Goal: Task Accomplishment & Management: Manage account settings

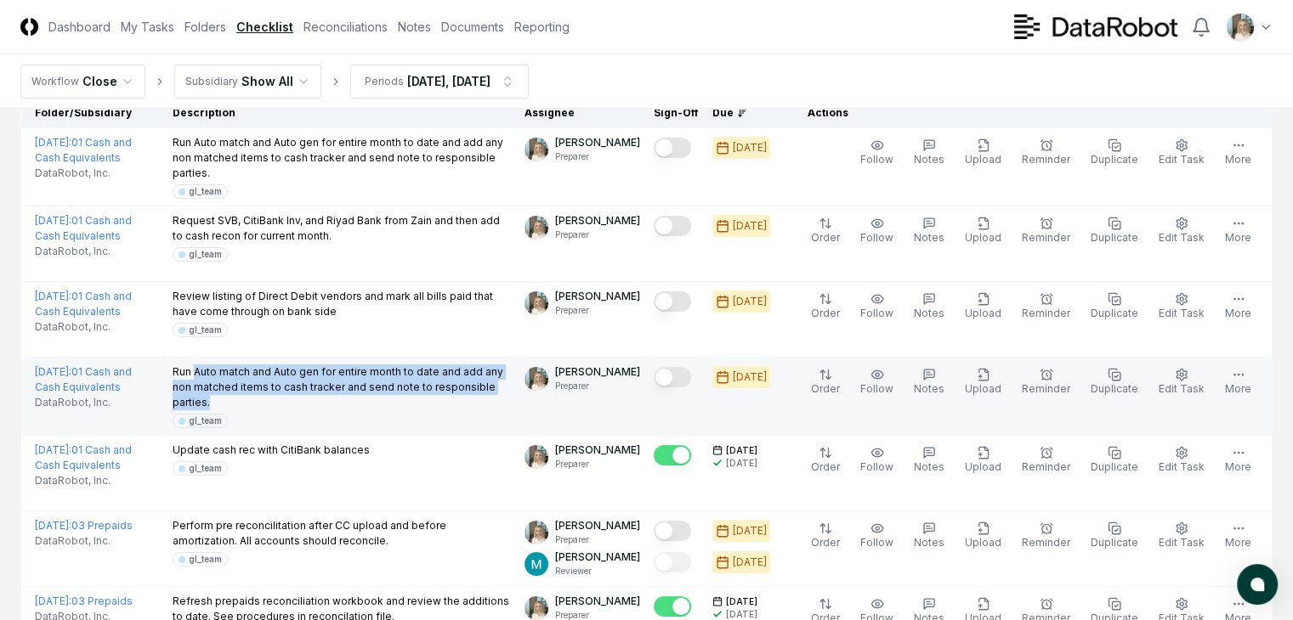
scroll to position [141, 0]
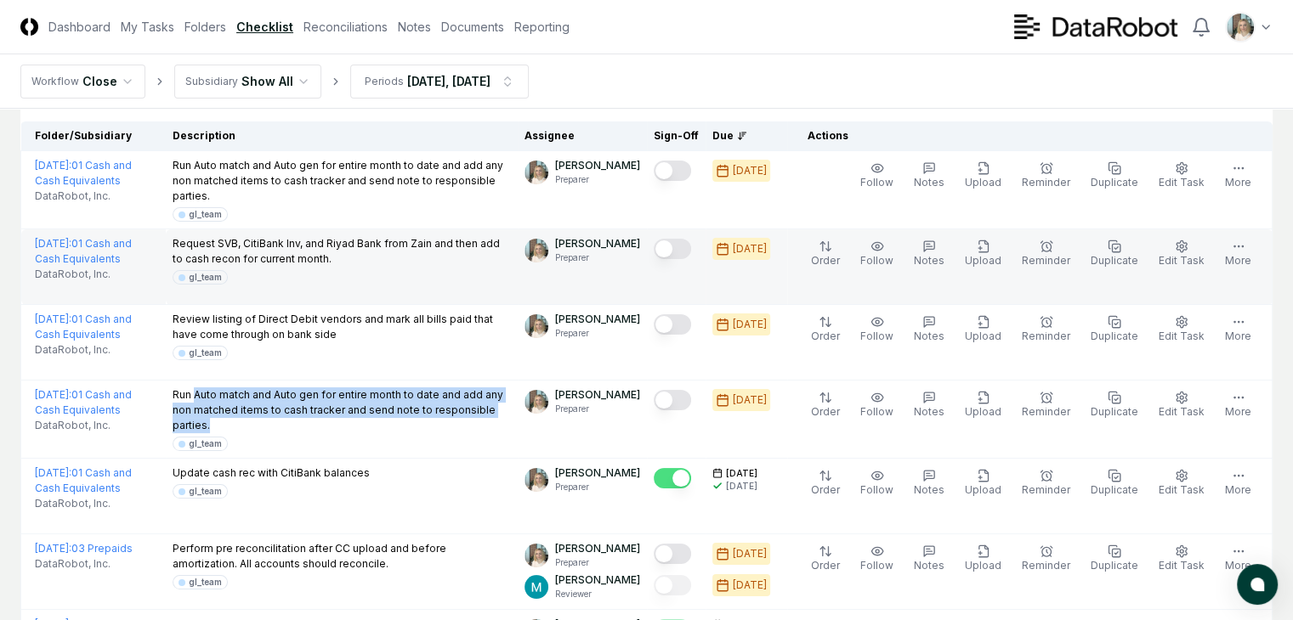
click at [677, 249] on button "Mark complete" at bounding box center [671, 249] width 37 height 20
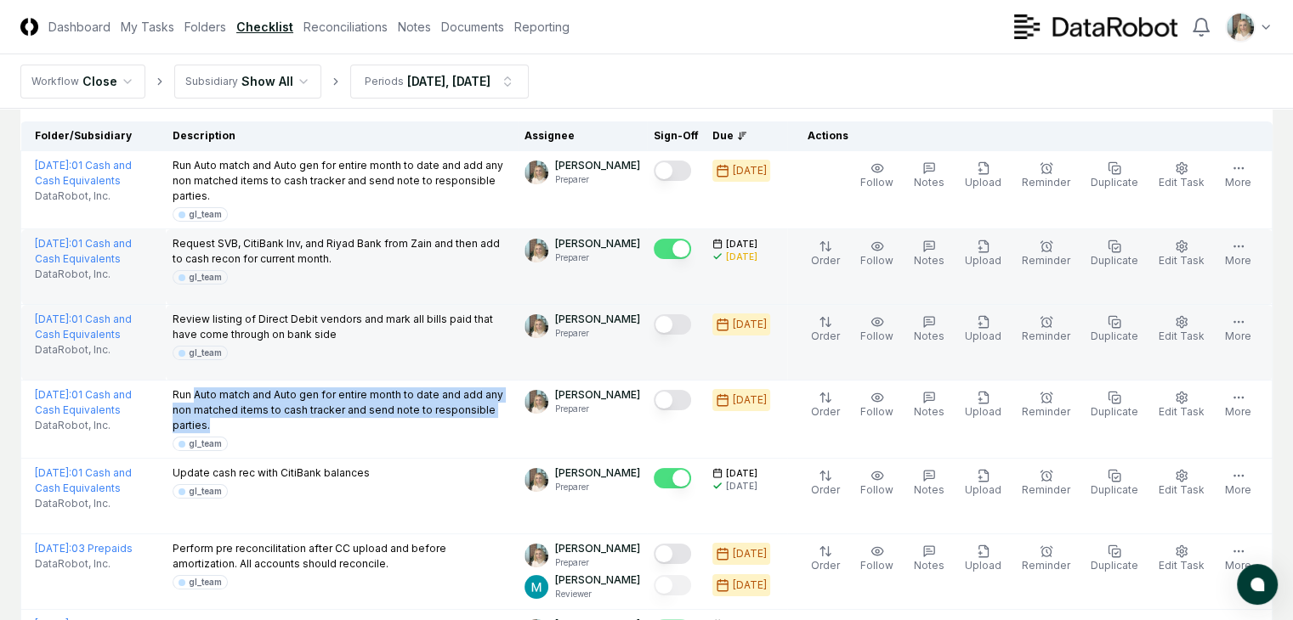
click at [669, 320] on button "Mark complete" at bounding box center [671, 324] width 37 height 20
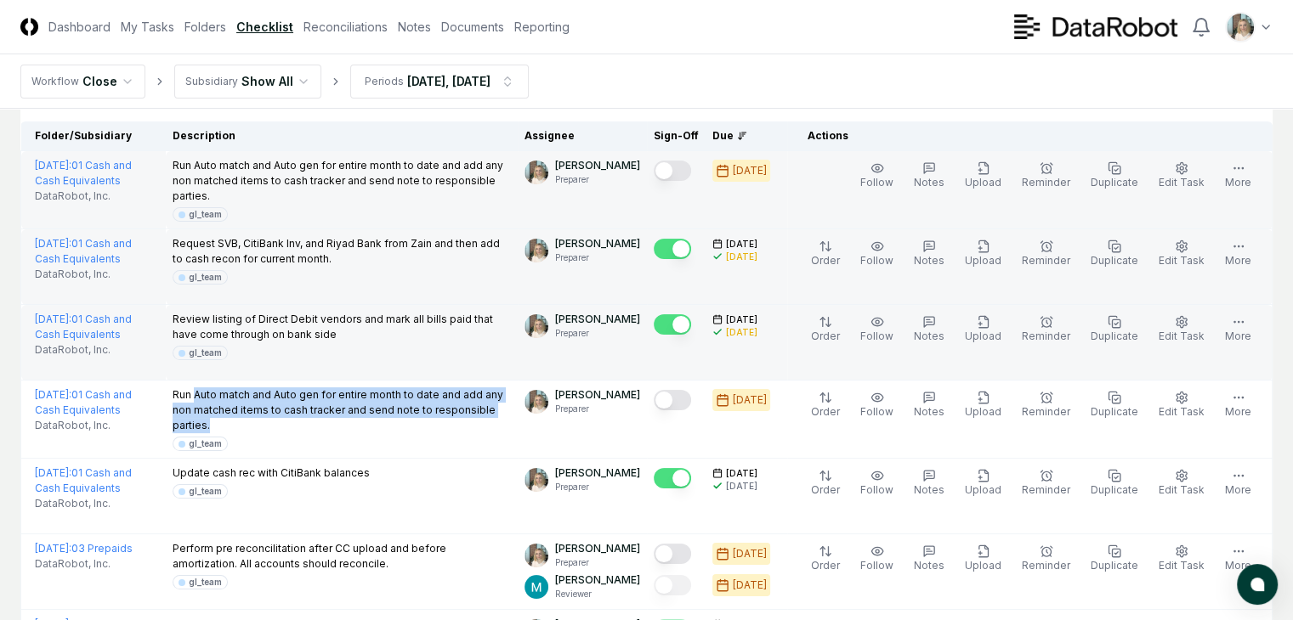
click at [670, 168] on button "Mark complete" at bounding box center [671, 171] width 37 height 20
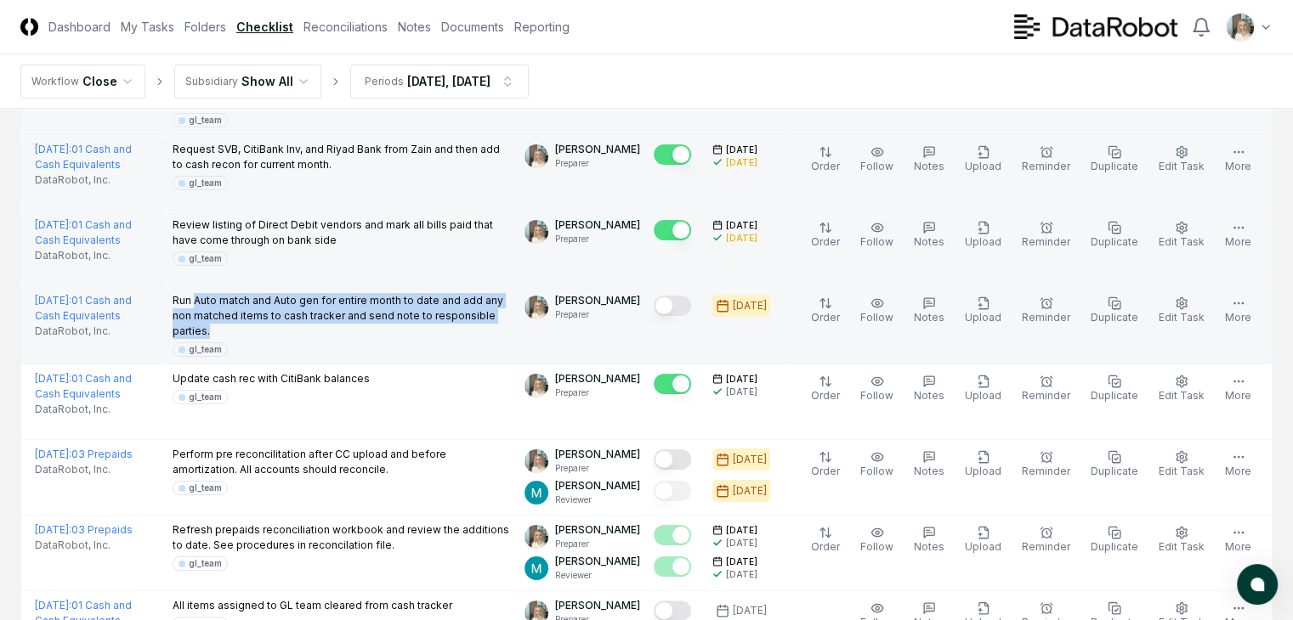
scroll to position [311, 0]
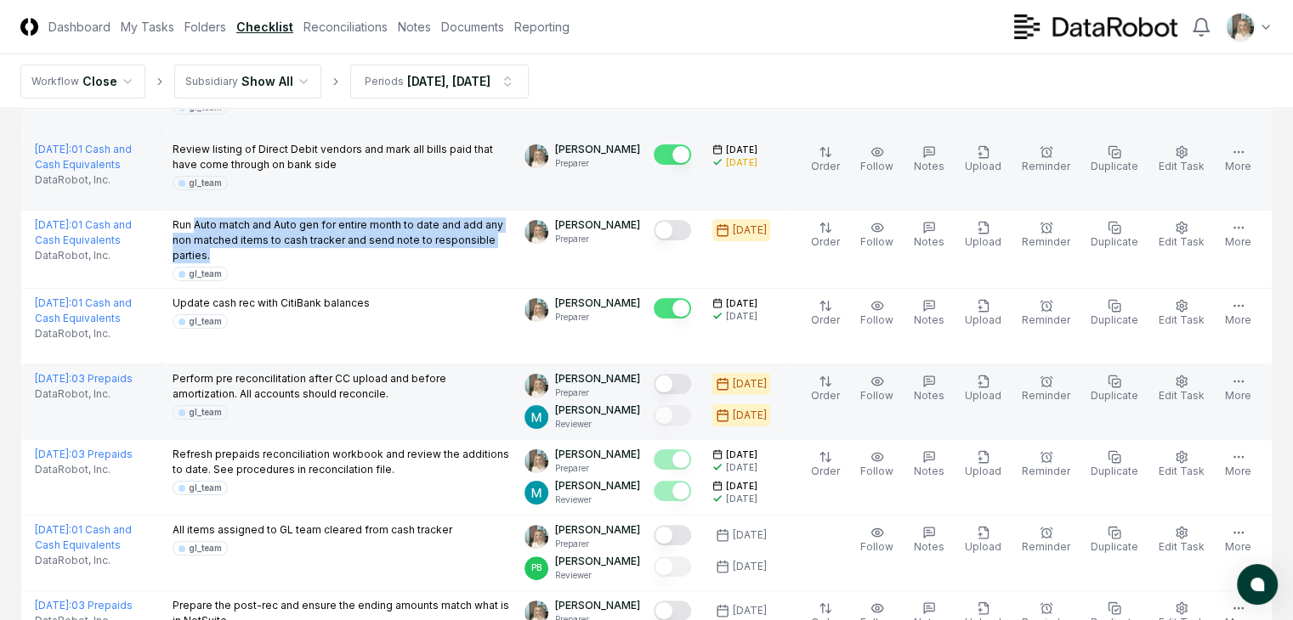
click at [666, 378] on button "Mark complete" at bounding box center [671, 384] width 37 height 20
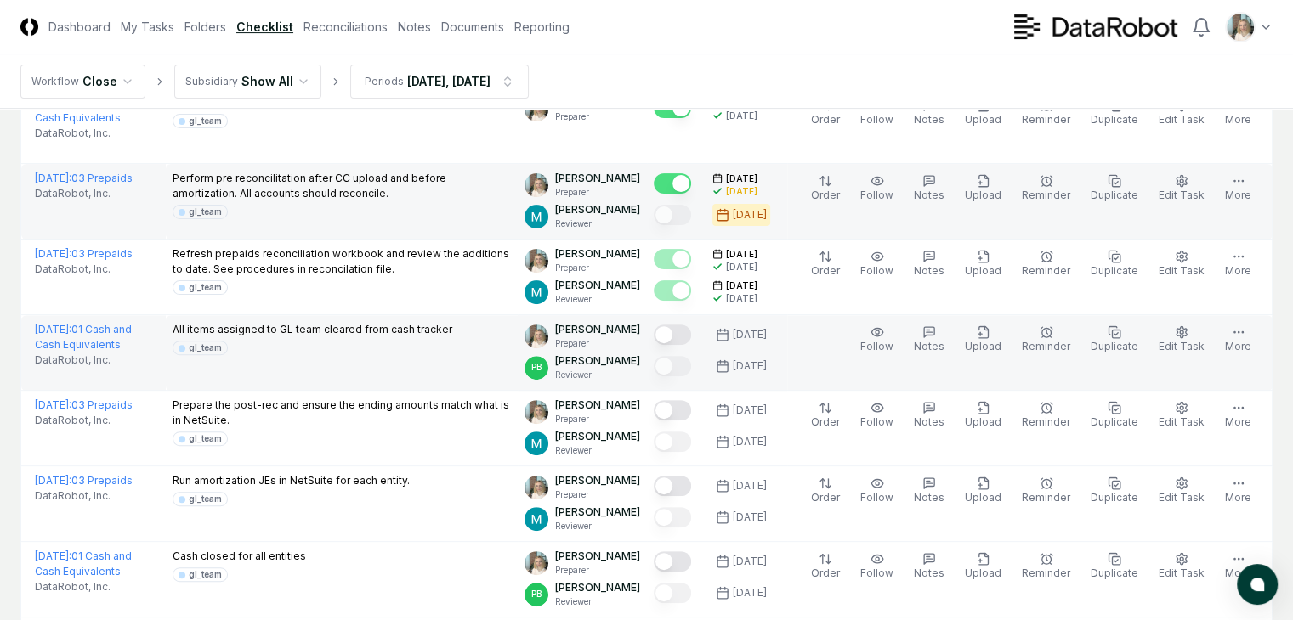
scroll to position [538, 0]
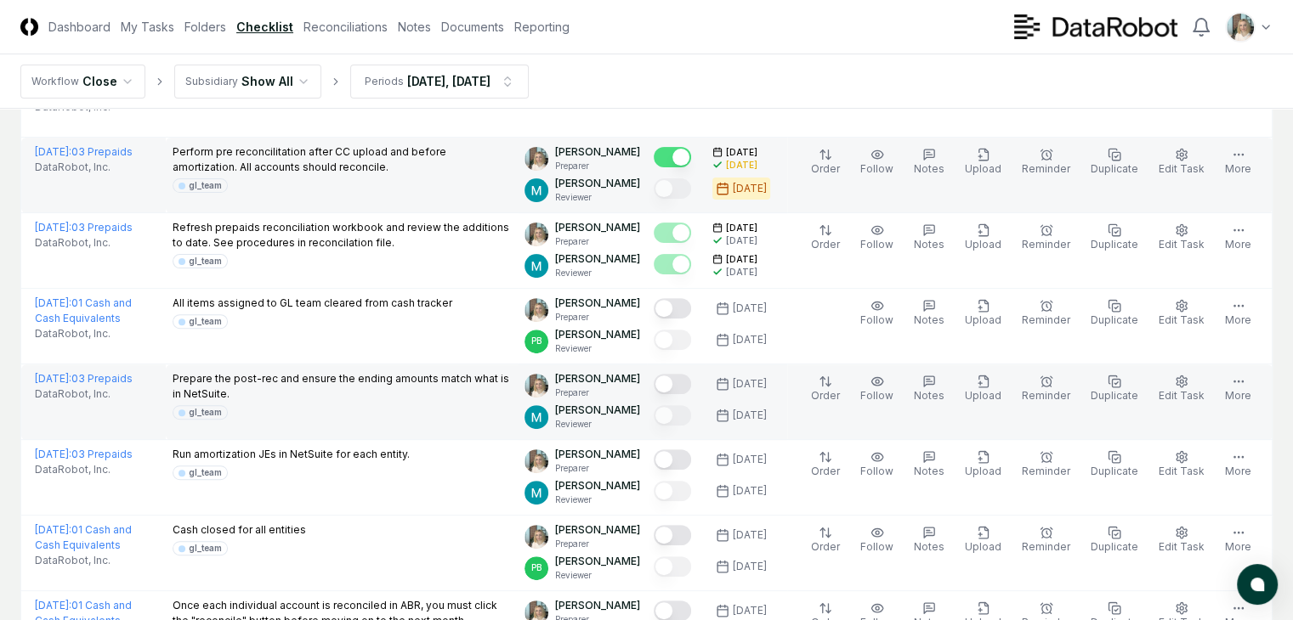
click at [672, 382] on button "Mark complete" at bounding box center [671, 384] width 37 height 20
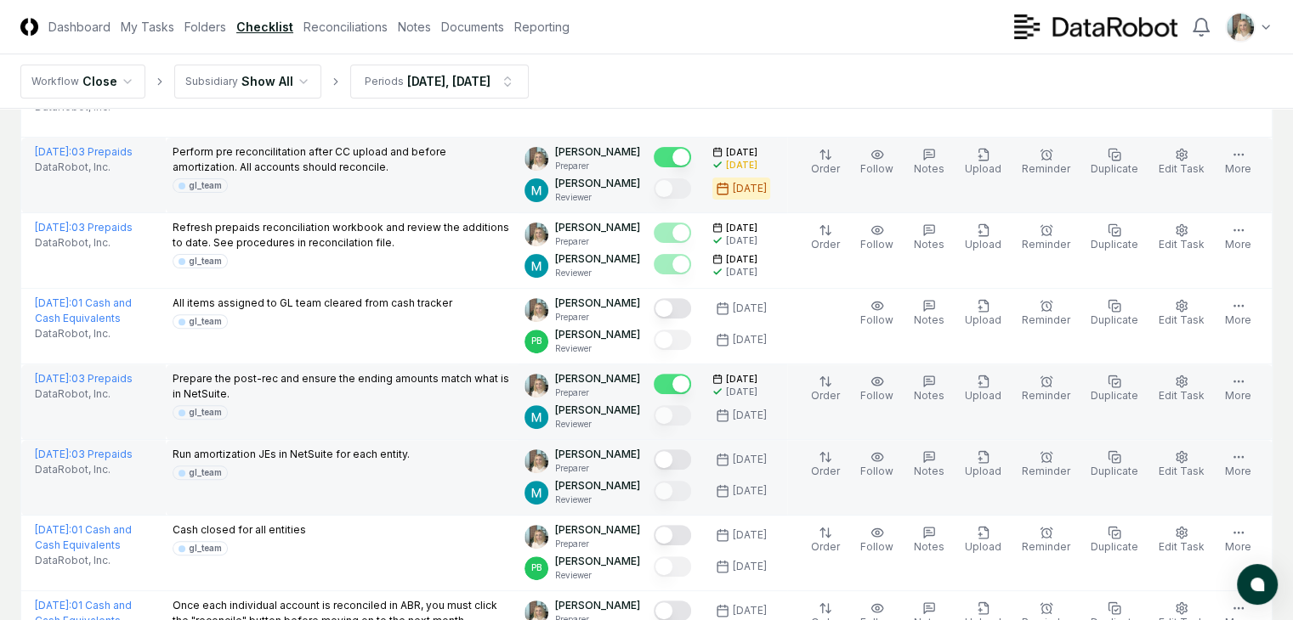
click at [670, 458] on button "Mark complete" at bounding box center [671, 460] width 37 height 20
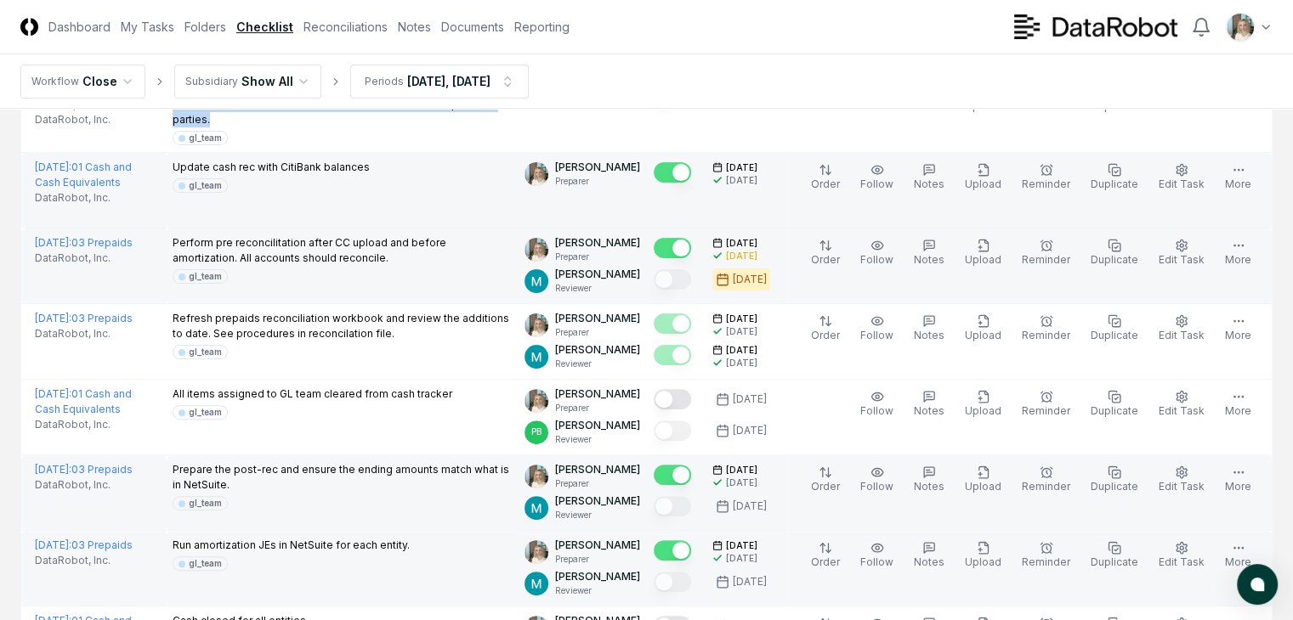
scroll to position [425, 0]
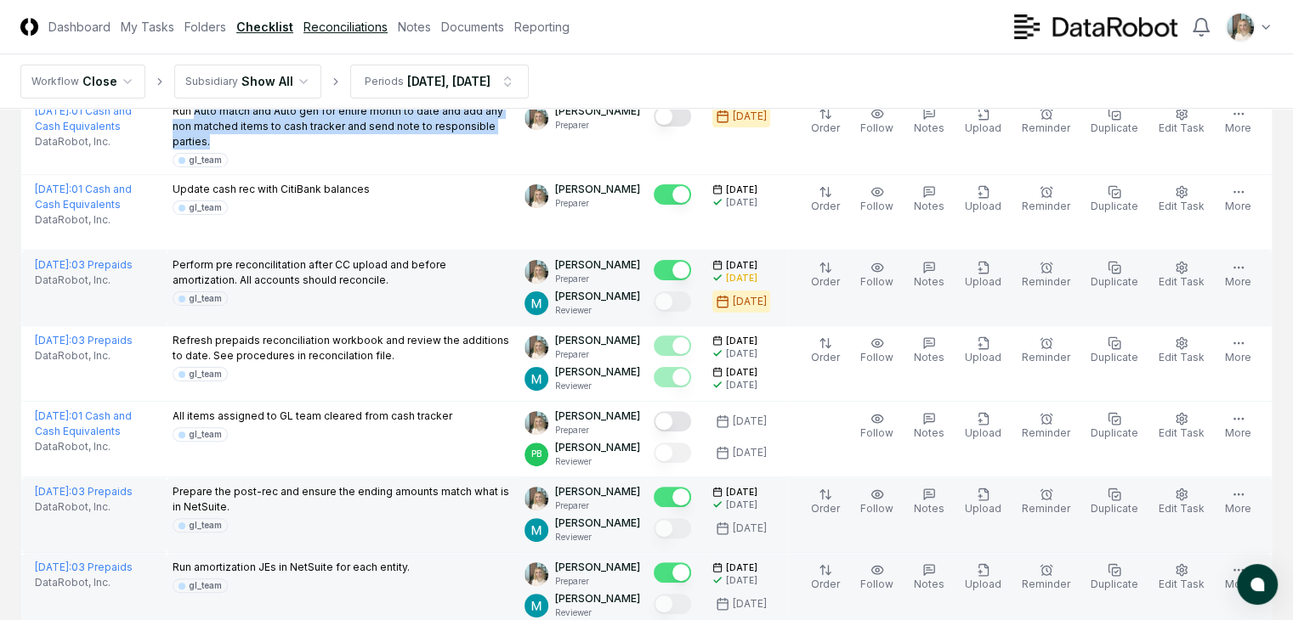
click at [388, 34] on link "Reconciliations" at bounding box center [345, 27] width 84 height 18
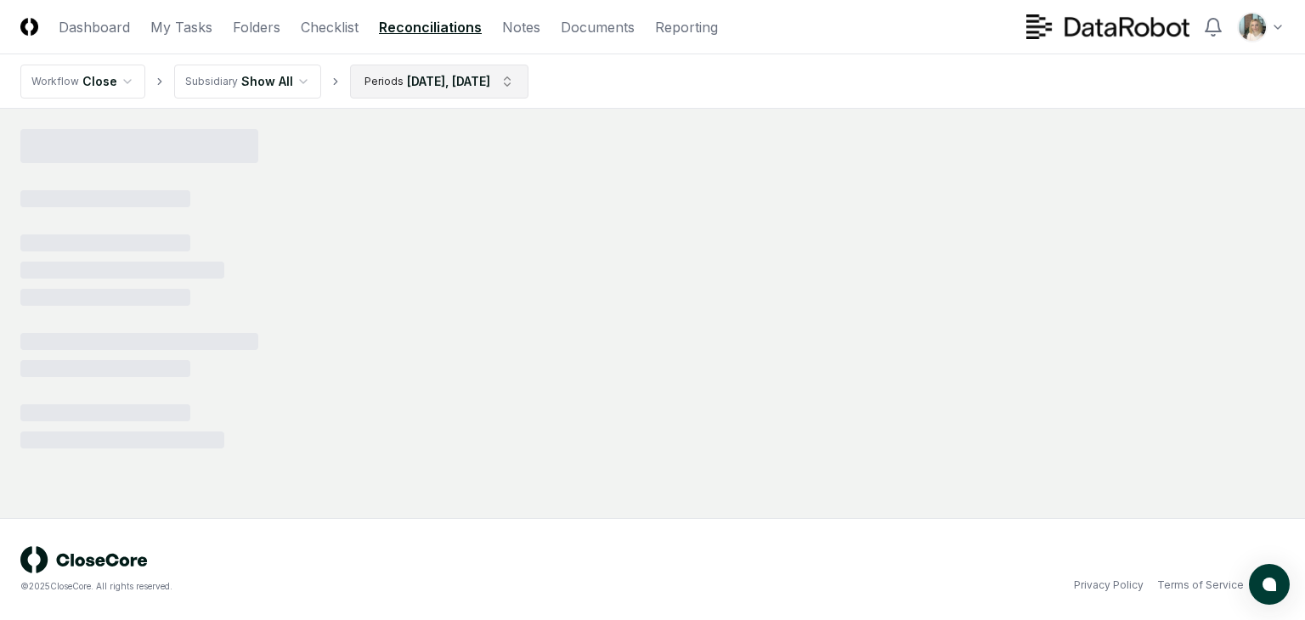
click at [434, 82] on html "CloseCore Dashboard My Tasks Folders Checklist Reconciliations Notes Documents …" at bounding box center [652, 310] width 1305 height 620
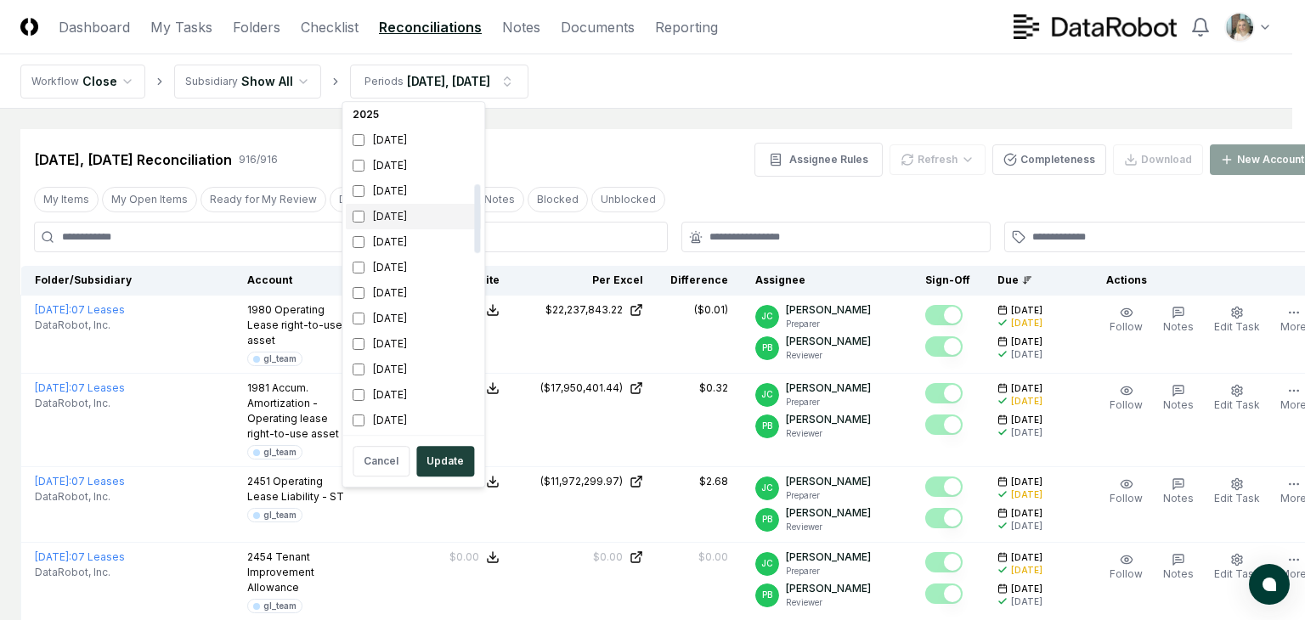
scroll to position [283, 0]
click at [365, 263] on div "[DATE]" at bounding box center [413, 268] width 135 height 25
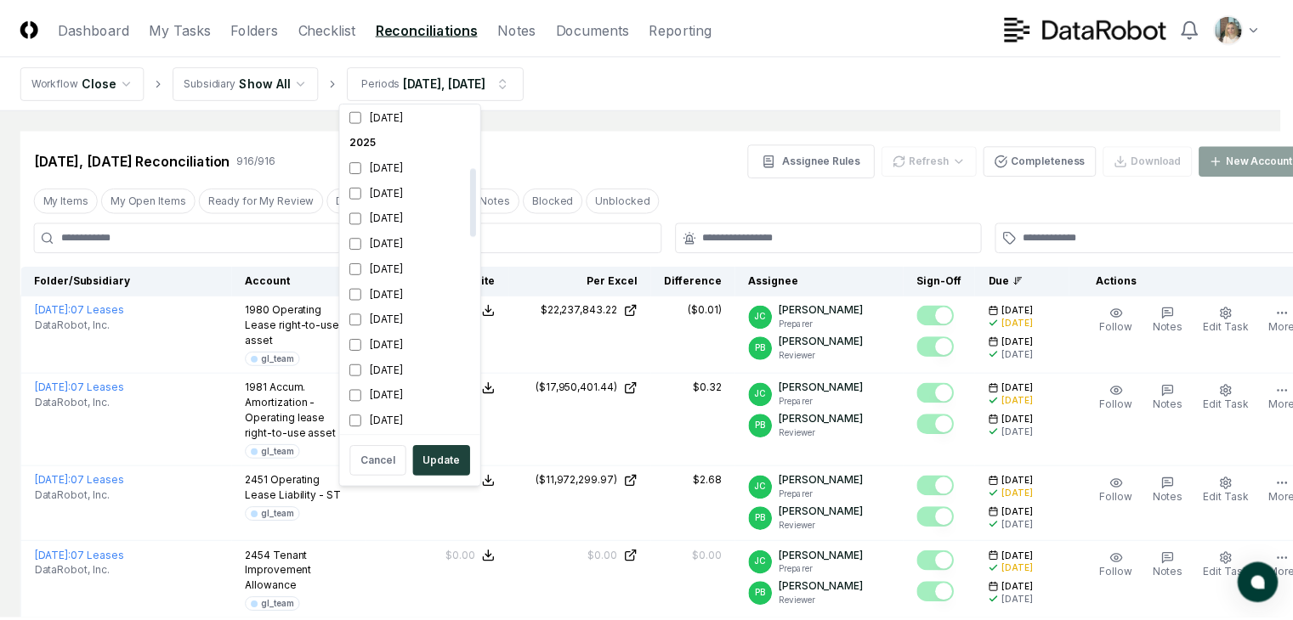
scroll to position [286, 0]
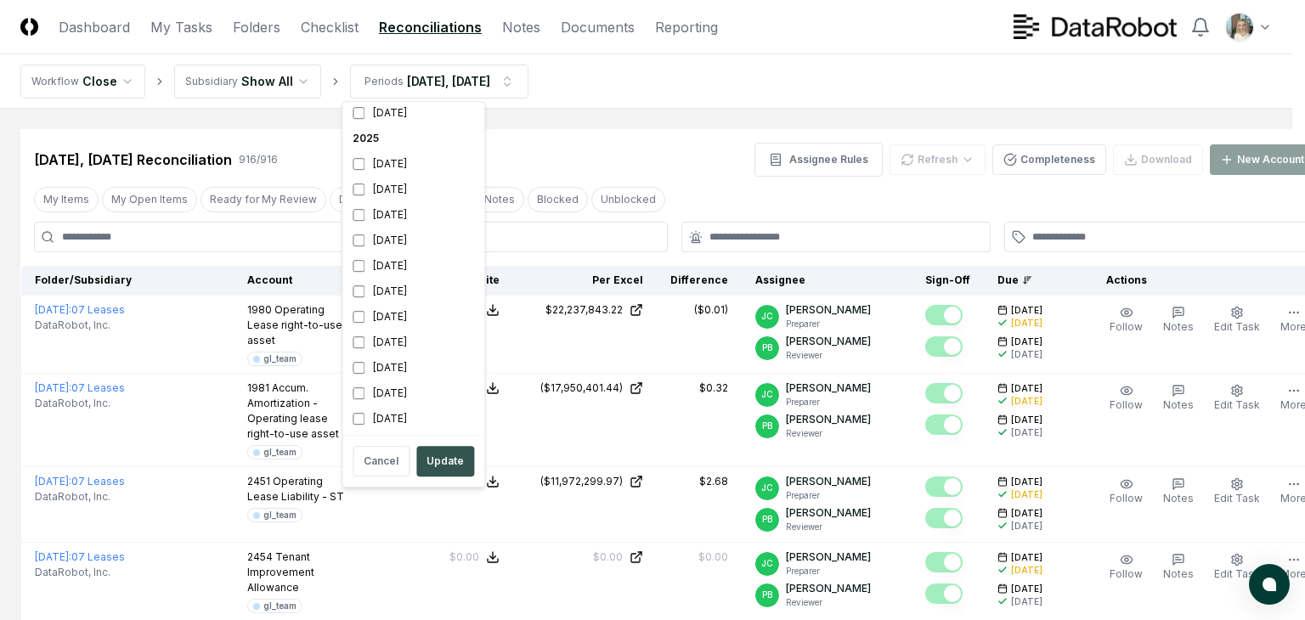
click at [448, 461] on button "Update" at bounding box center [445, 461] width 58 height 31
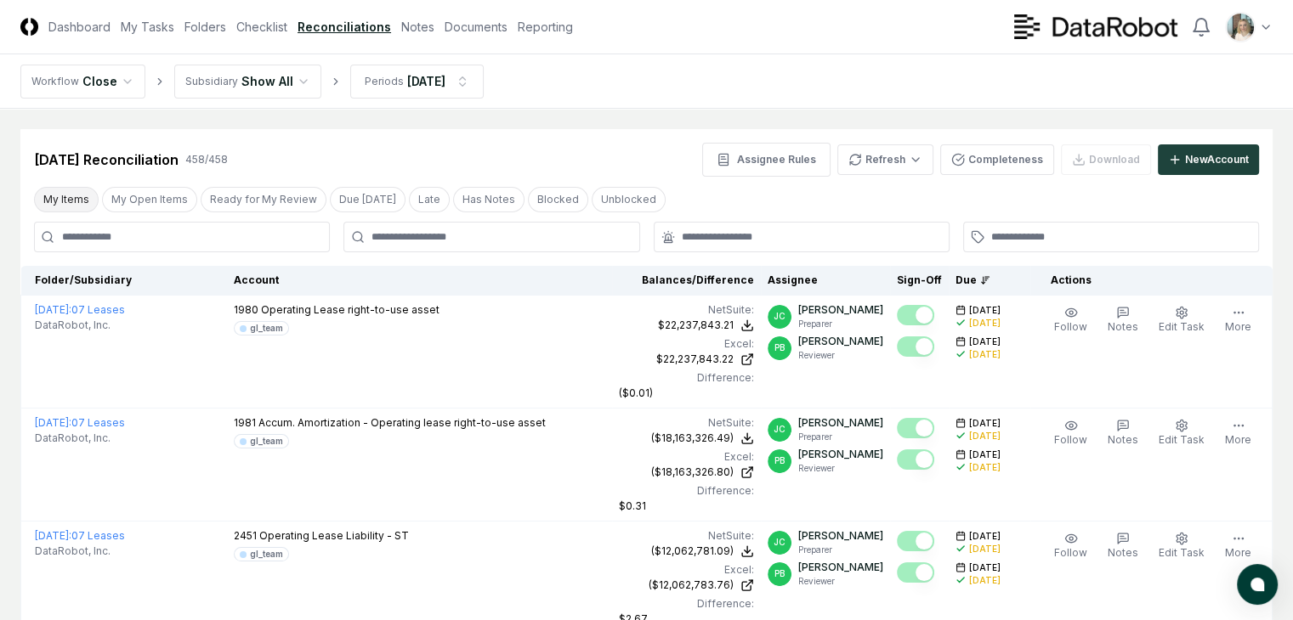
click at [75, 201] on button "My Items" at bounding box center [66, 199] width 65 height 25
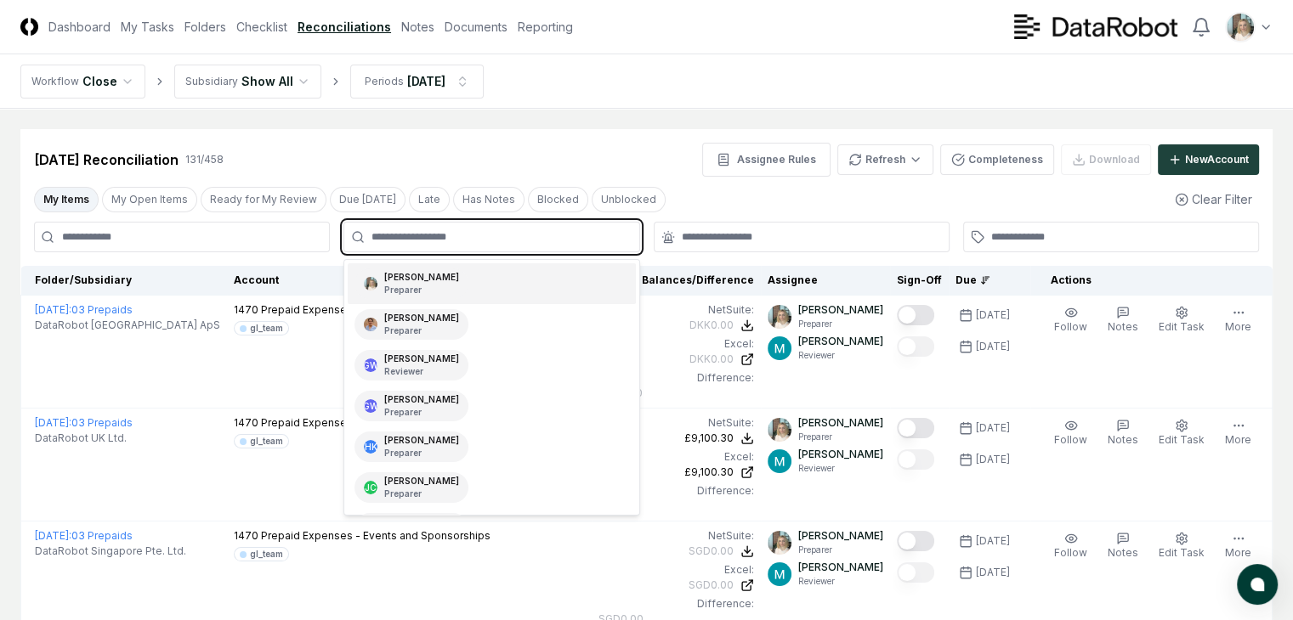
click at [421, 238] on input "text" at bounding box center [499, 236] width 257 height 15
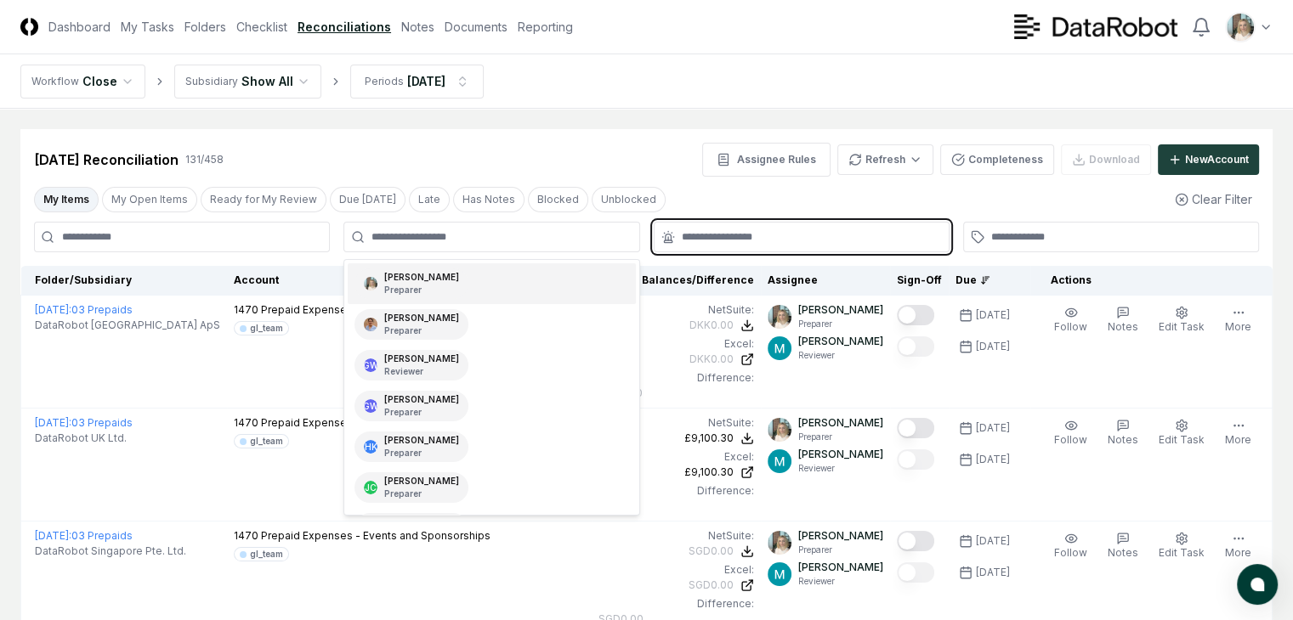
click at [772, 241] on input "text" at bounding box center [810, 236] width 257 height 15
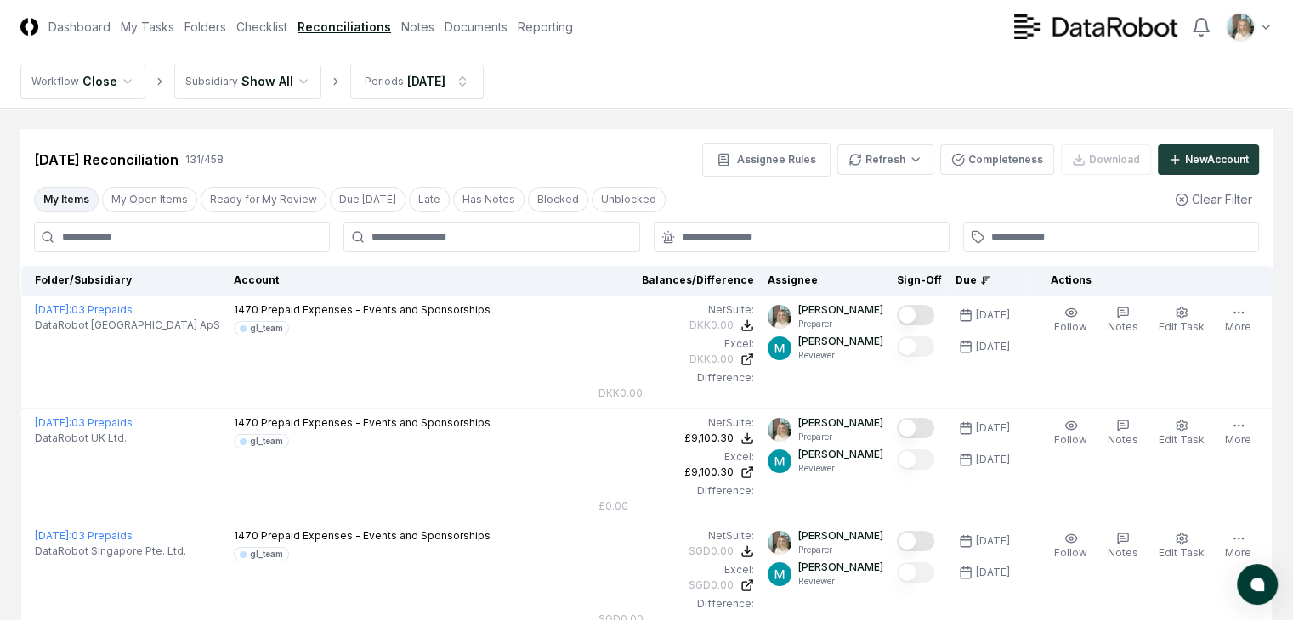
click at [241, 238] on input at bounding box center [182, 237] width 296 height 31
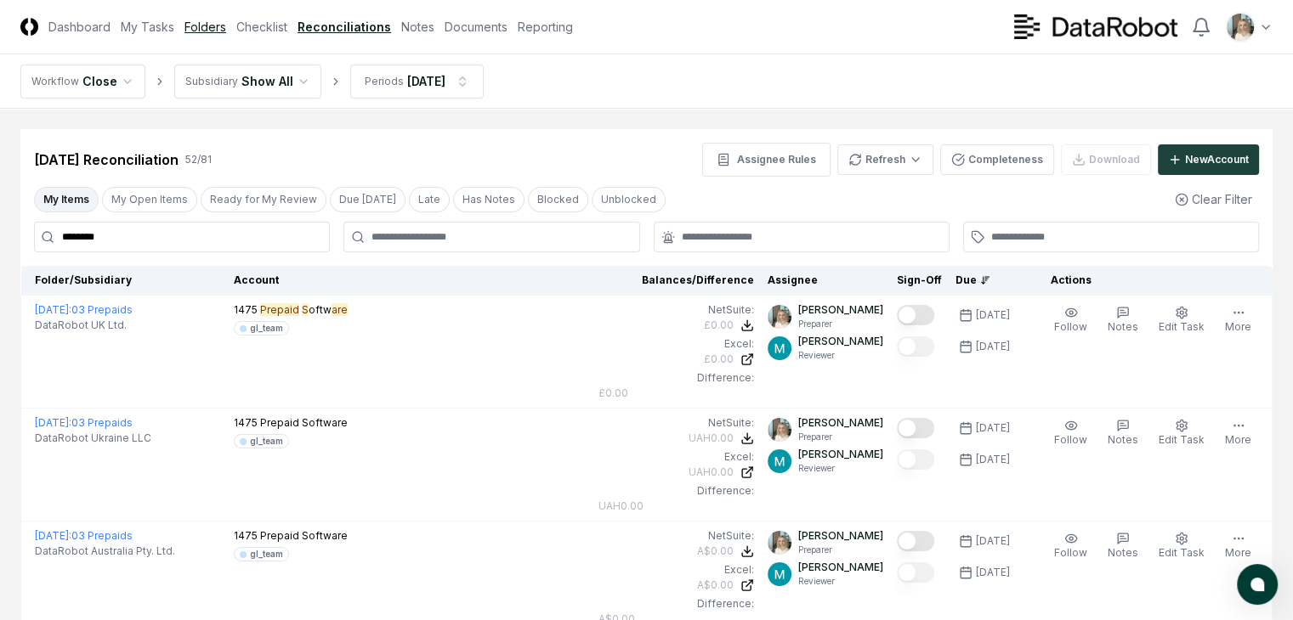
type input "********"
click at [226, 25] on link "Folders" at bounding box center [205, 27] width 42 height 18
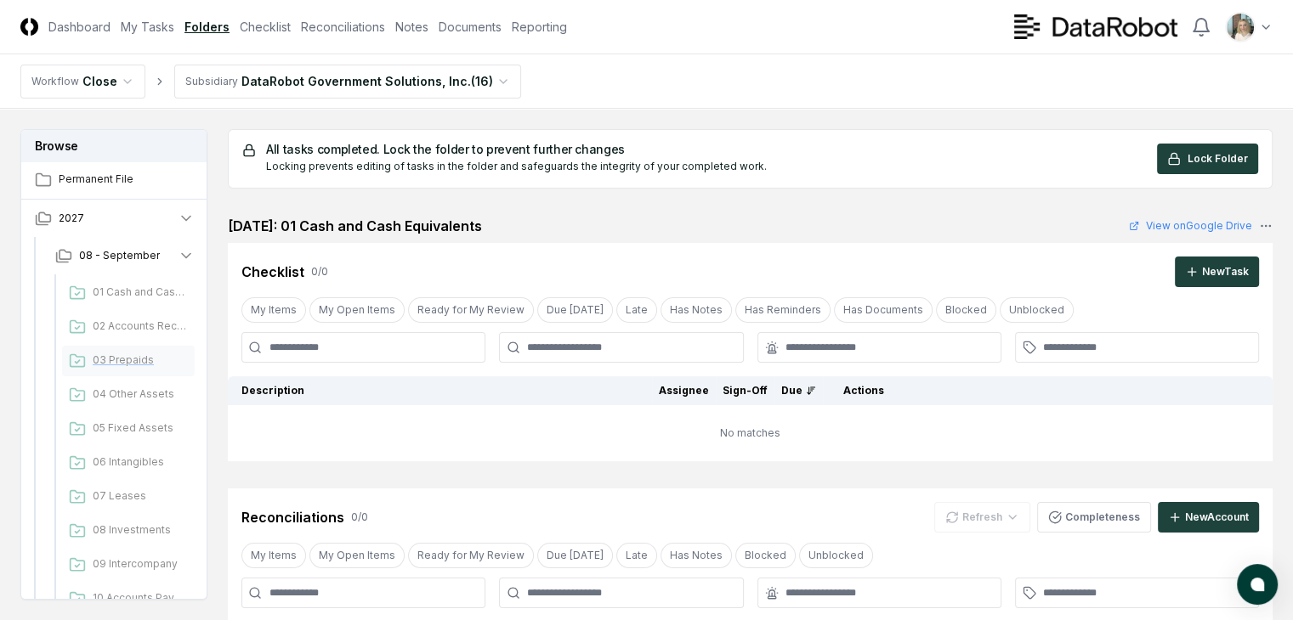
click at [140, 361] on span "03 Prepaids" at bounding box center [140, 360] width 95 height 15
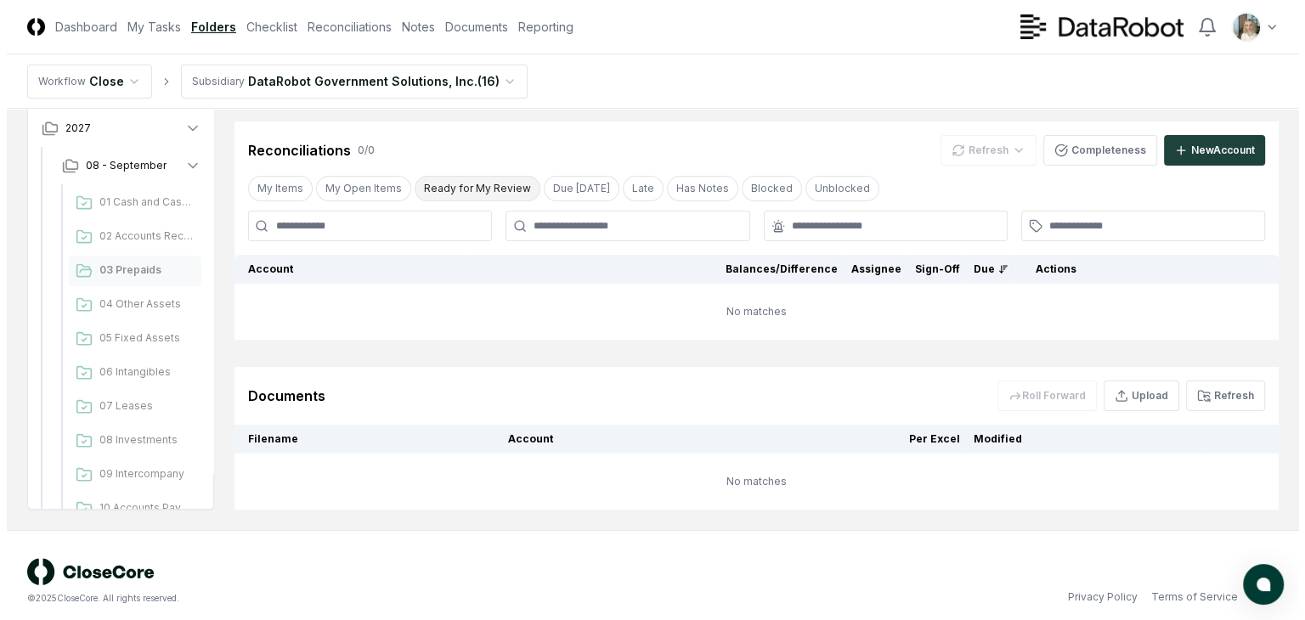
scroll to position [379, 0]
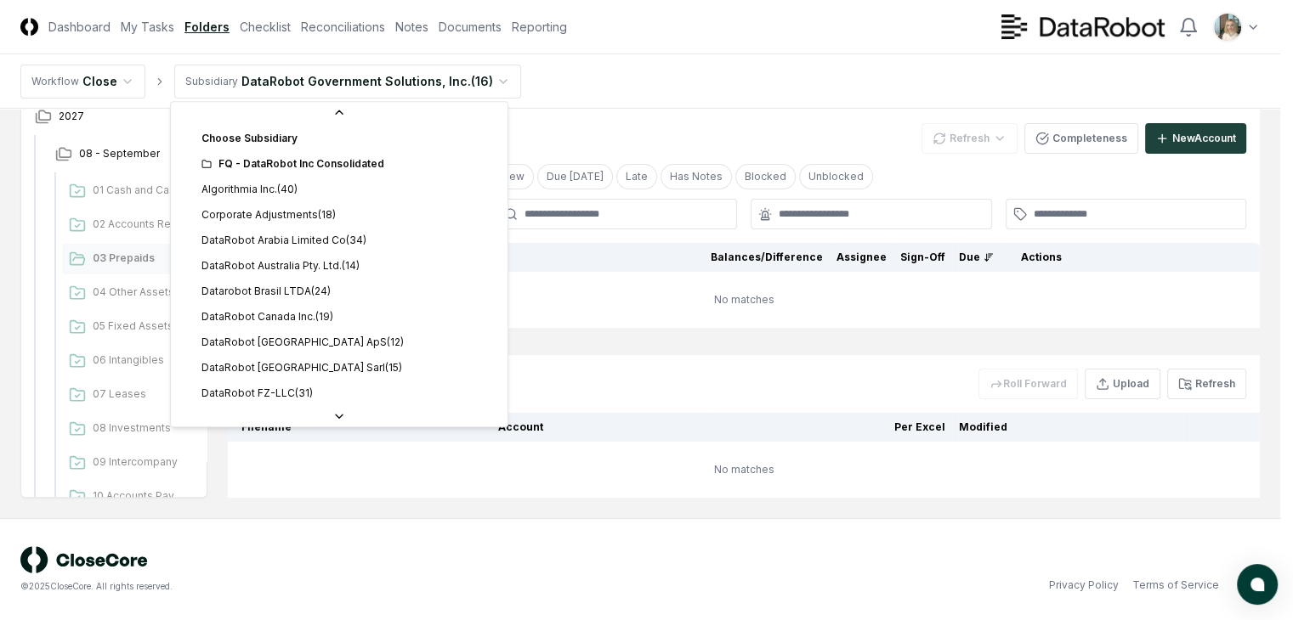
click at [483, 82] on html "CloseCore Dashboard My Tasks Folders Checklist Reconciliations Notes Documents …" at bounding box center [646, 120] width 1293 height 999
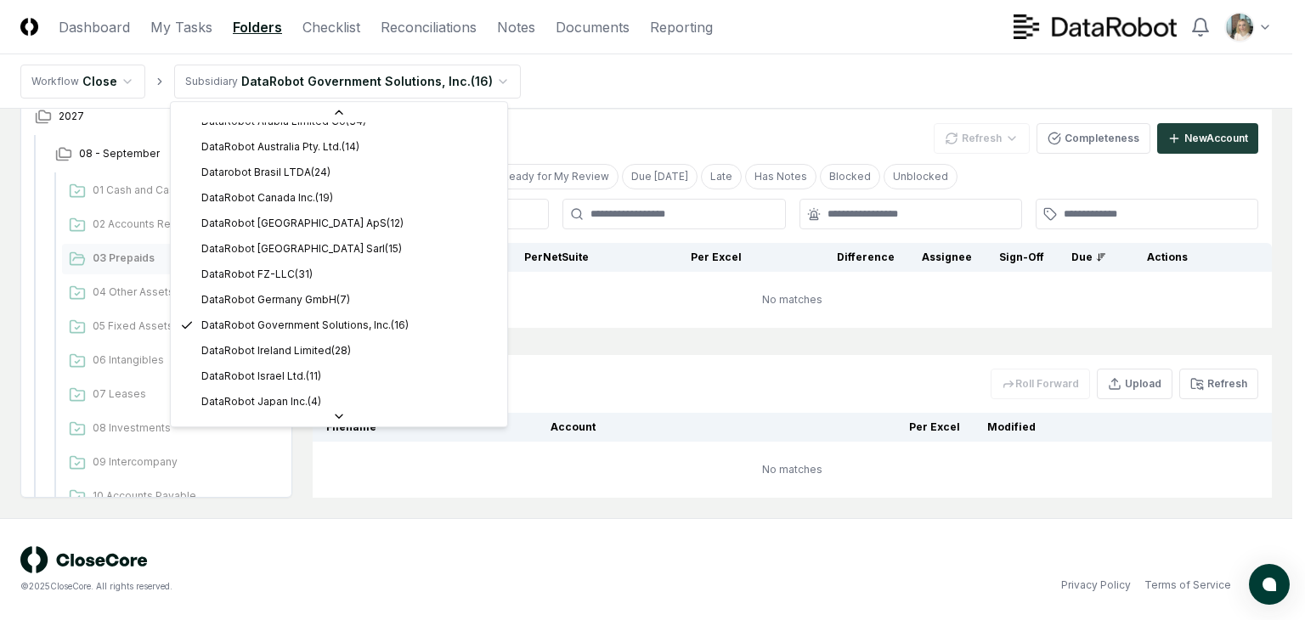
scroll to position [0, 0]
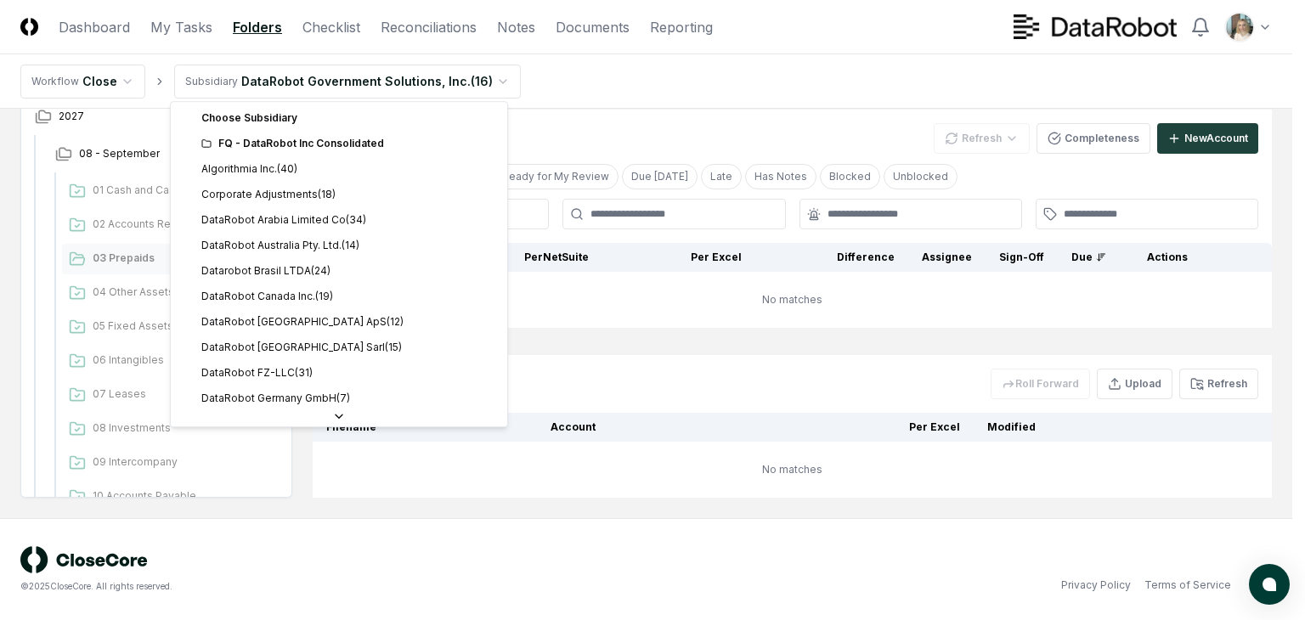
click at [375, 144] on div "FQ - DataRobot Inc Consolidated" at bounding box center [349, 143] width 296 height 15
click at [352, 149] on div "FQ - DataRobot Inc Consolidated" at bounding box center [349, 143] width 296 height 15
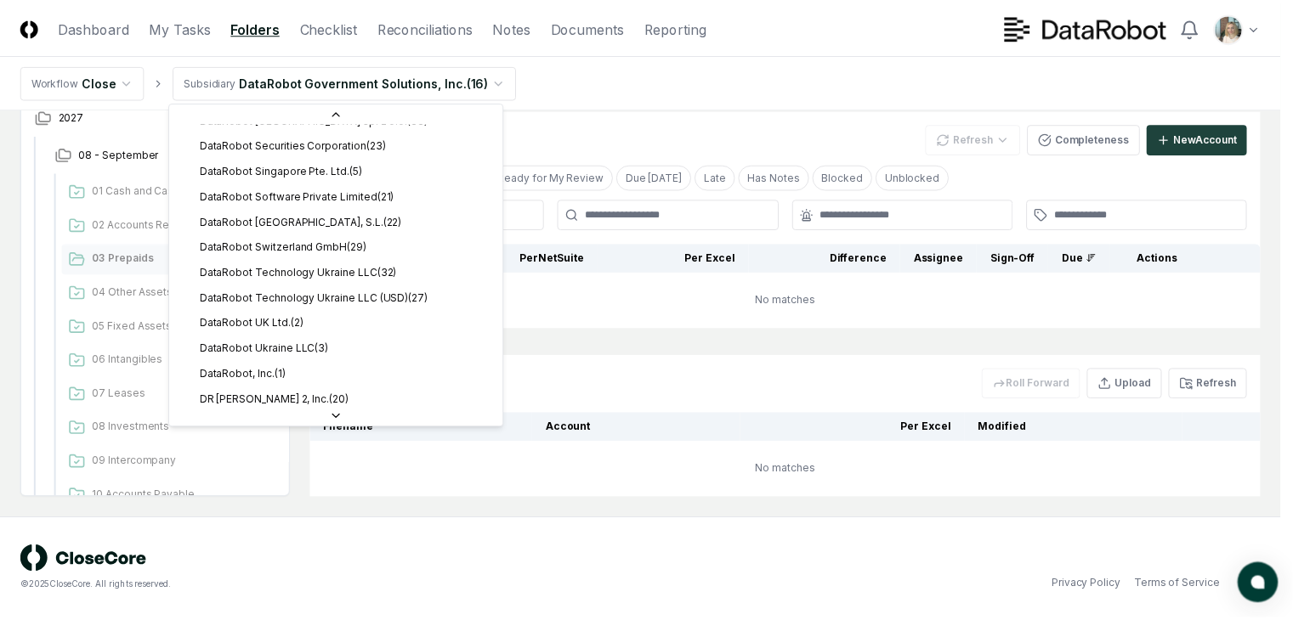
scroll to position [493, 0]
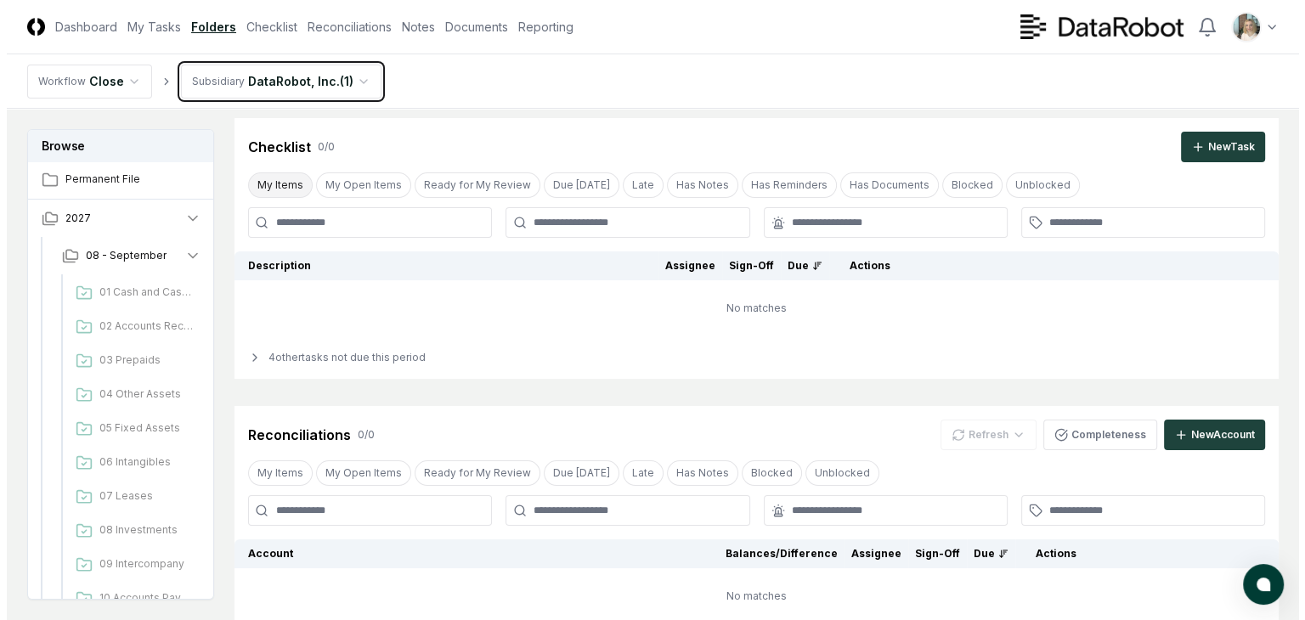
scroll to position [124, 0]
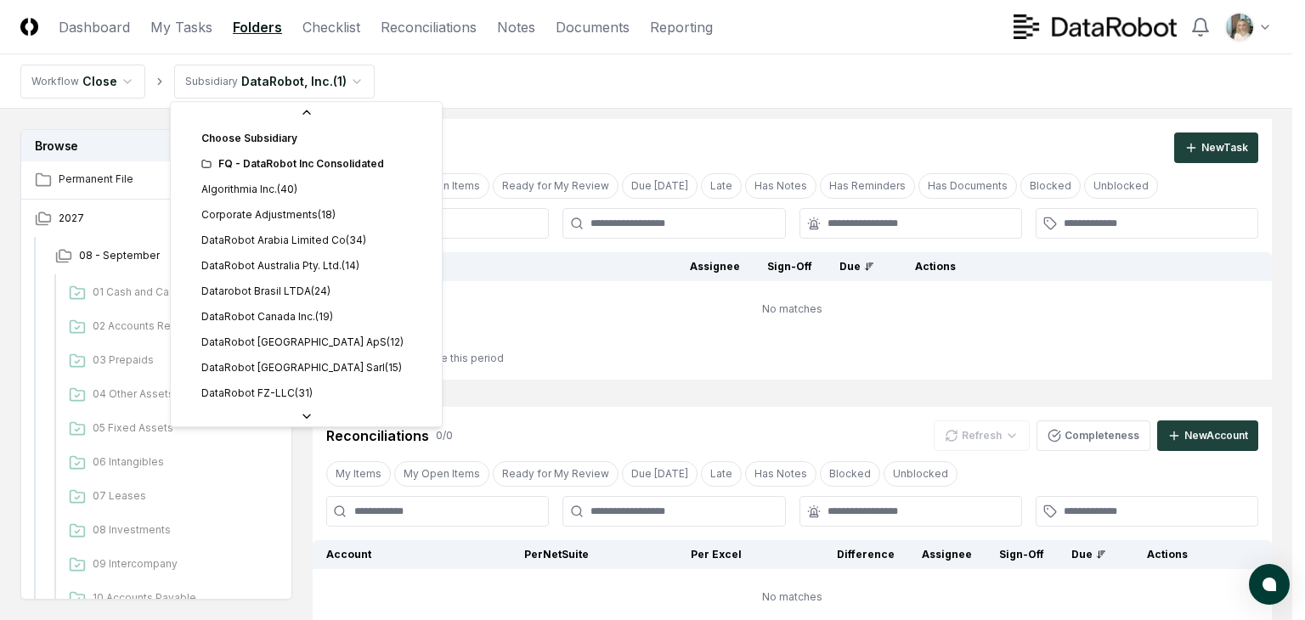
click at [348, 83] on html "CloseCore Dashboard My Tasks Folders Checklist Reconciliations Notes Documents …" at bounding box center [652, 418] width 1305 height 1084
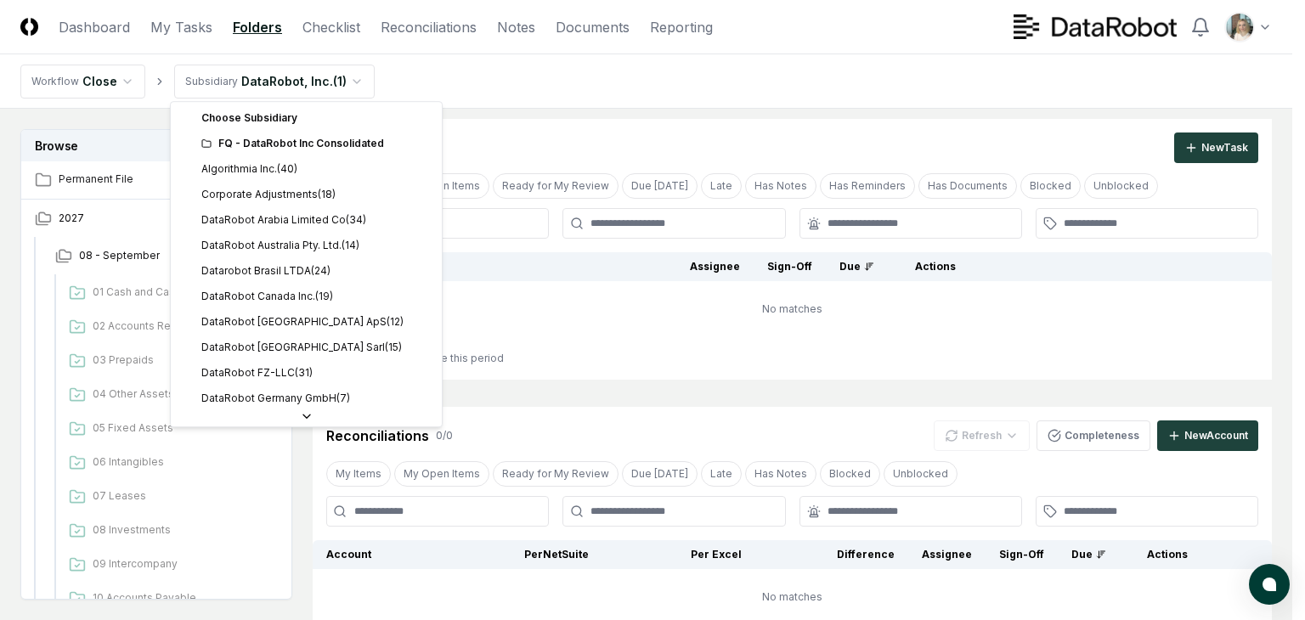
click at [202, 140] on icon at bounding box center [206, 144] width 8 height 8
click at [207, 145] on icon at bounding box center [206, 144] width 10 height 10
click at [275, 143] on div "FQ - DataRobot Inc Consolidated" at bounding box center [316, 143] width 230 height 15
click at [269, 120] on div "Choose Subsidiary" at bounding box center [306, 117] width 264 height 25
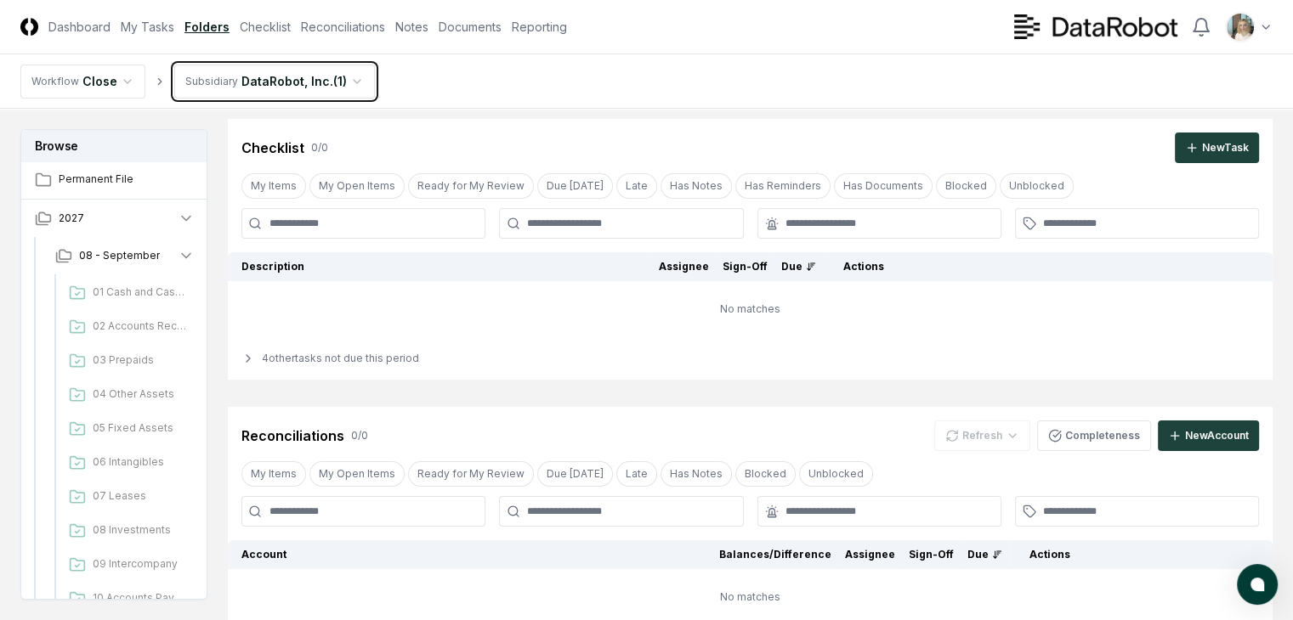
click at [540, 86] on html "CloseCore Dashboard My Tasks Folders Checklist Reconciliations Notes Documents …" at bounding box center [646, 418] width 1293 height 1084
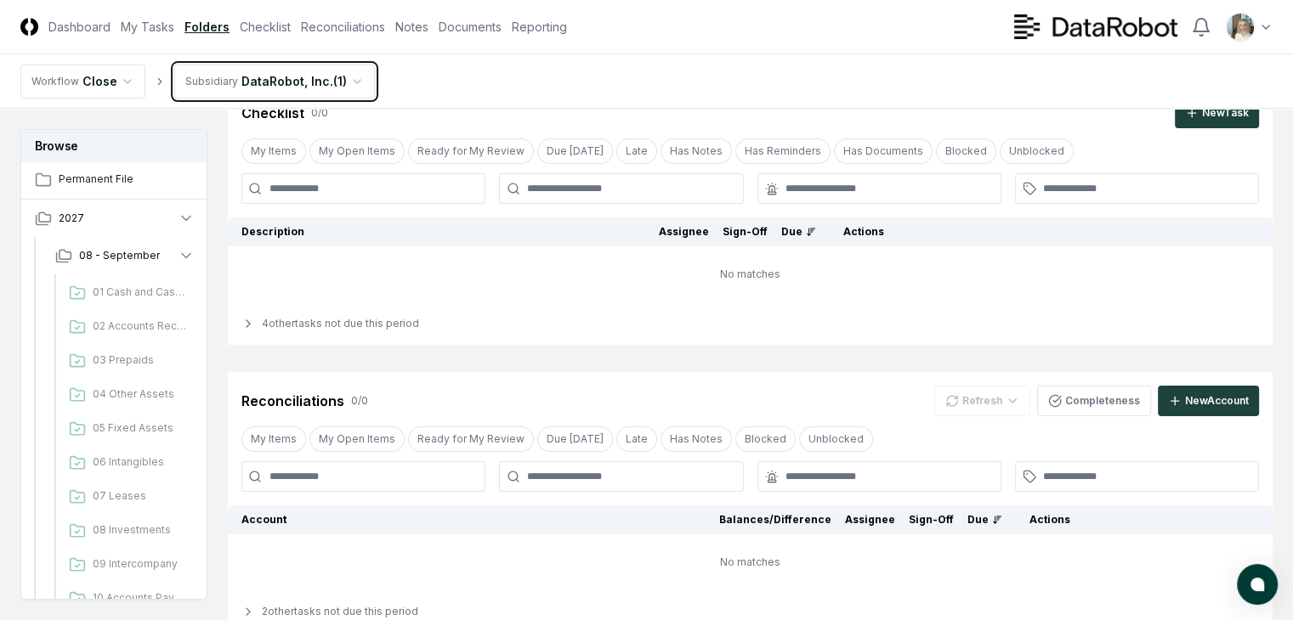
scroll to position [124, 0]
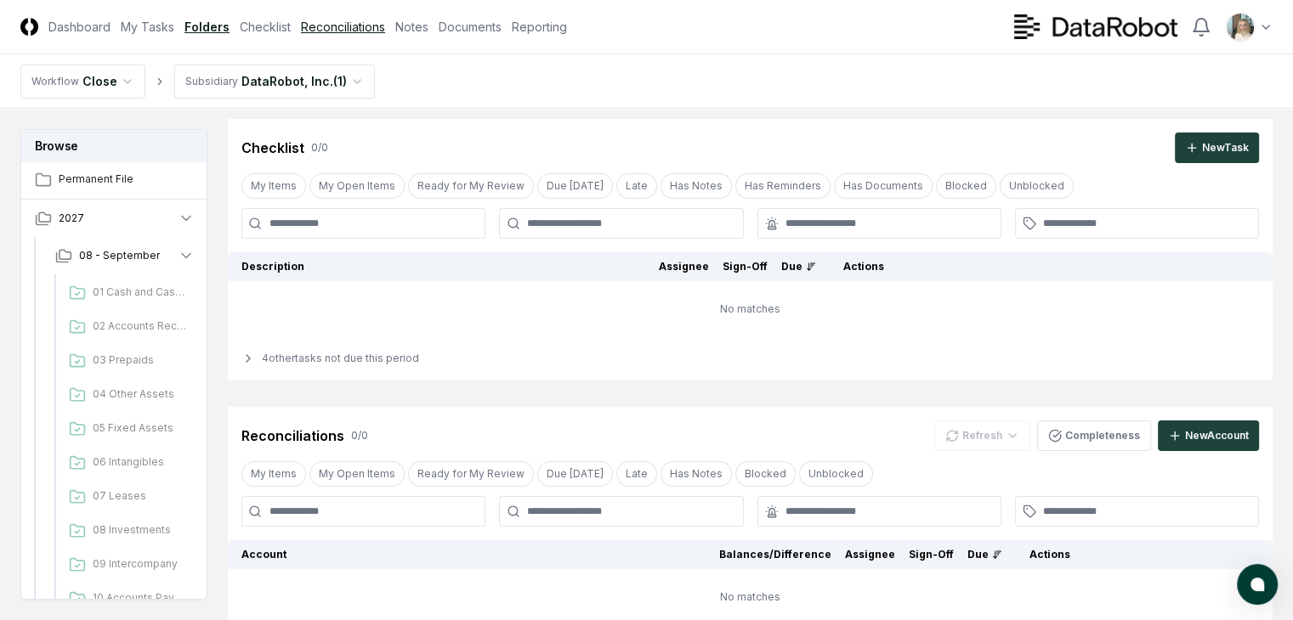
click at [385, 32] on link "Reconciliations" at bounding box center [343, 27] width 84 height 18
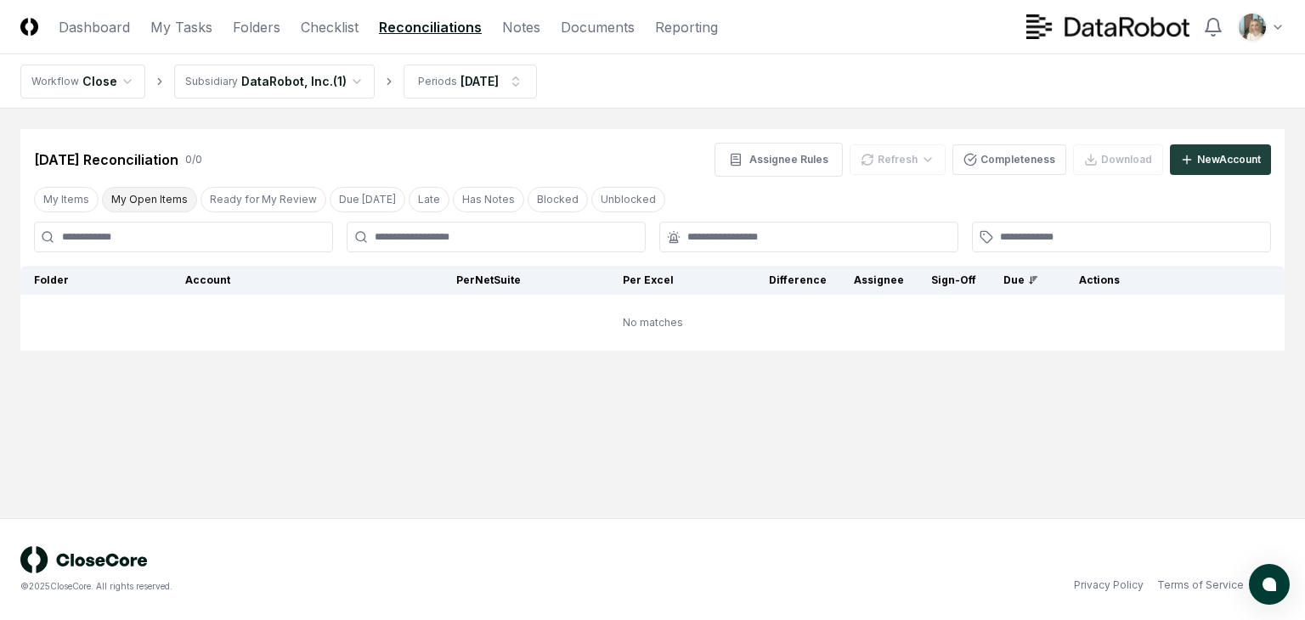
click at [156, 201] on button "My Open Items" at bounding box center [149, 199] width 95 height 25
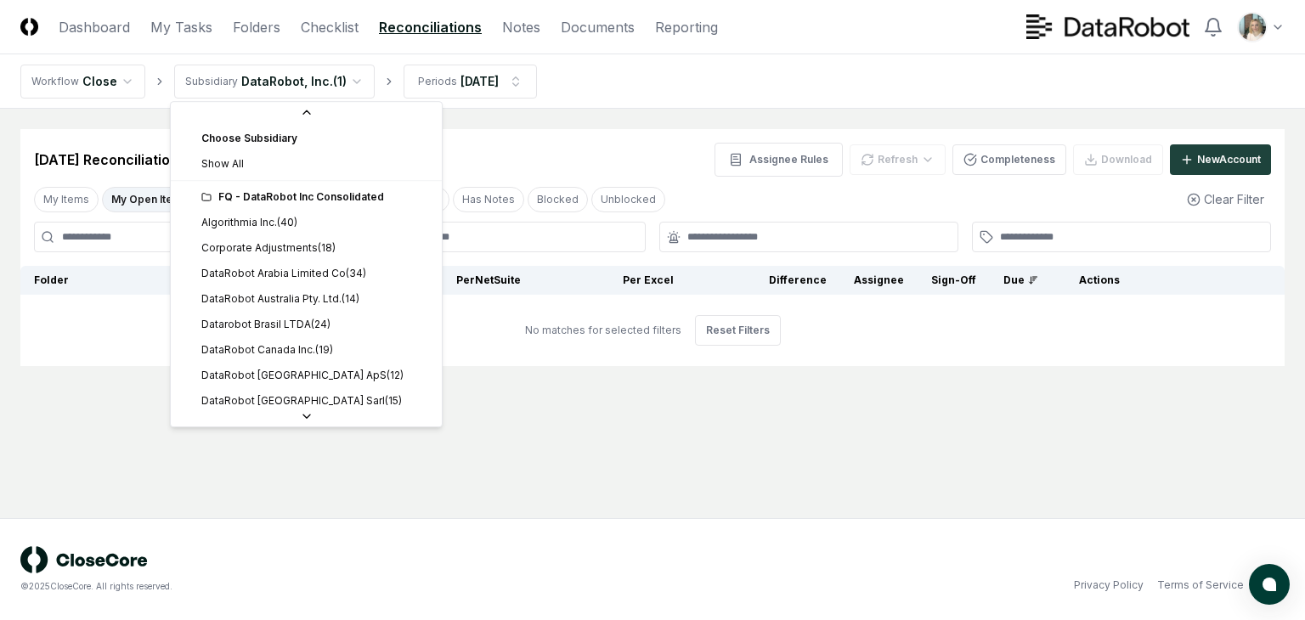
click at [348, 86] on html "CloseCore Dashboard My Tasks Folders Checklist Reconciliations Notes Documents …" at bounding box center [652, 310] width 1305 height 620
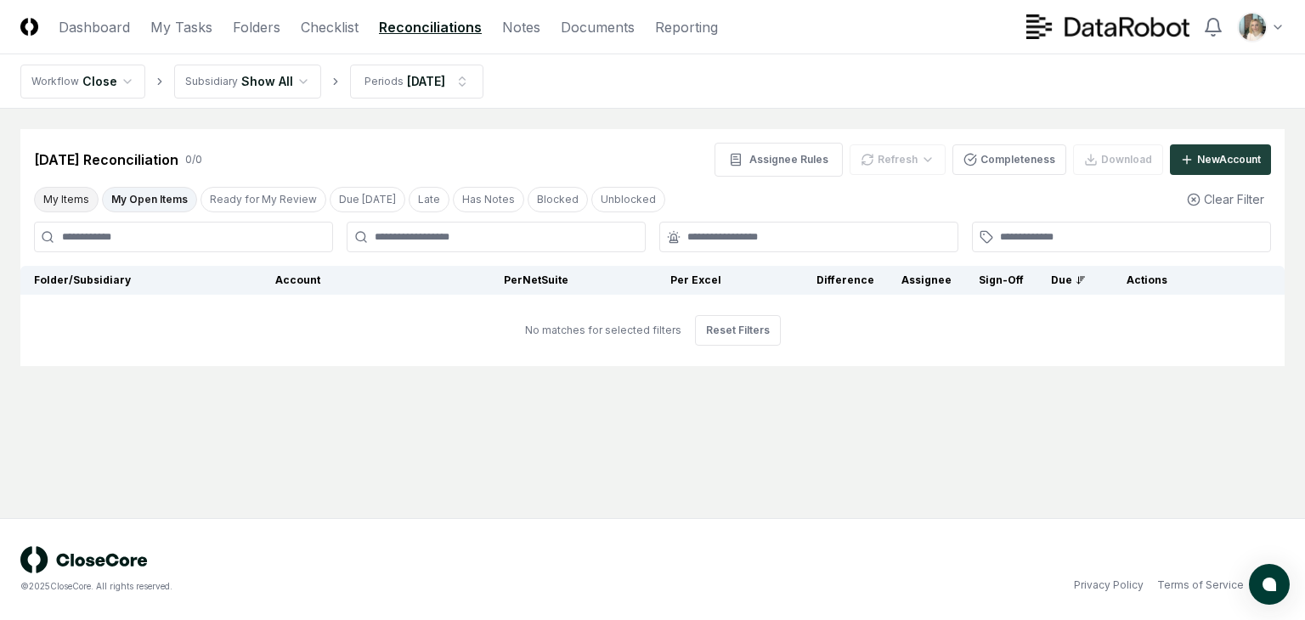
click at [76, 201] on button "My Items" at bounding box center [66, 199] width 65 height 25
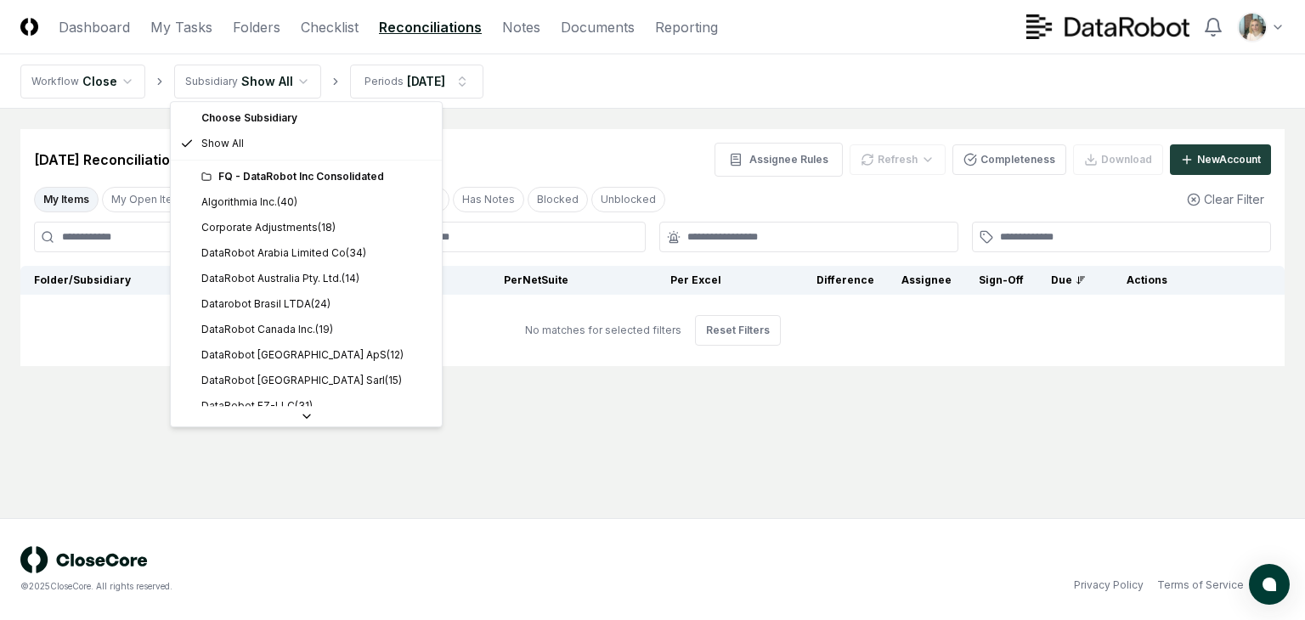
click at [269, 88] on html "CloseCore Dashboard My Tasks Folders Checklist Reconciliations Notes Documents …" at bounding box center [652, 310] width 1305 height 620
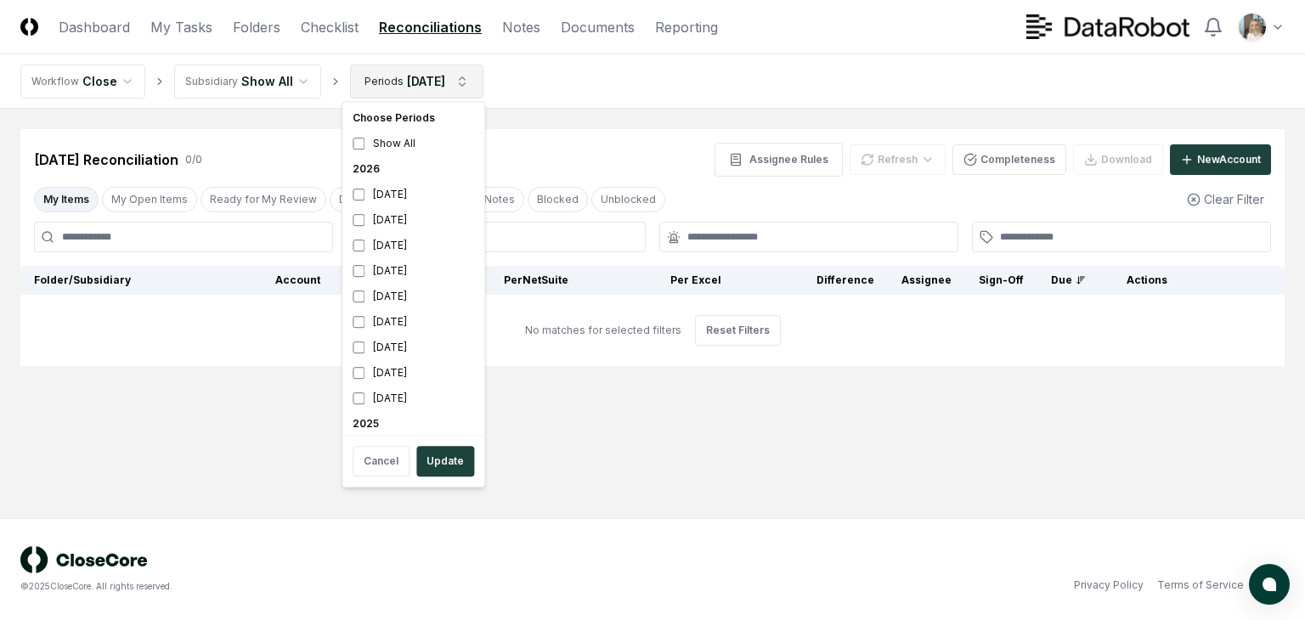
click at [419, 84] on html "CloseCore Dashboard My Tasks Folders Checklist Reconciliations Notes Documents …" at bounding box center [652, 310] width 1305 height 620
click at [339, 28] on html "CloseCore Dashboard My Tasks Folders Checklist Reconciliations Notes Documents …" at bounding box center [652, 310] width 1305 height 620
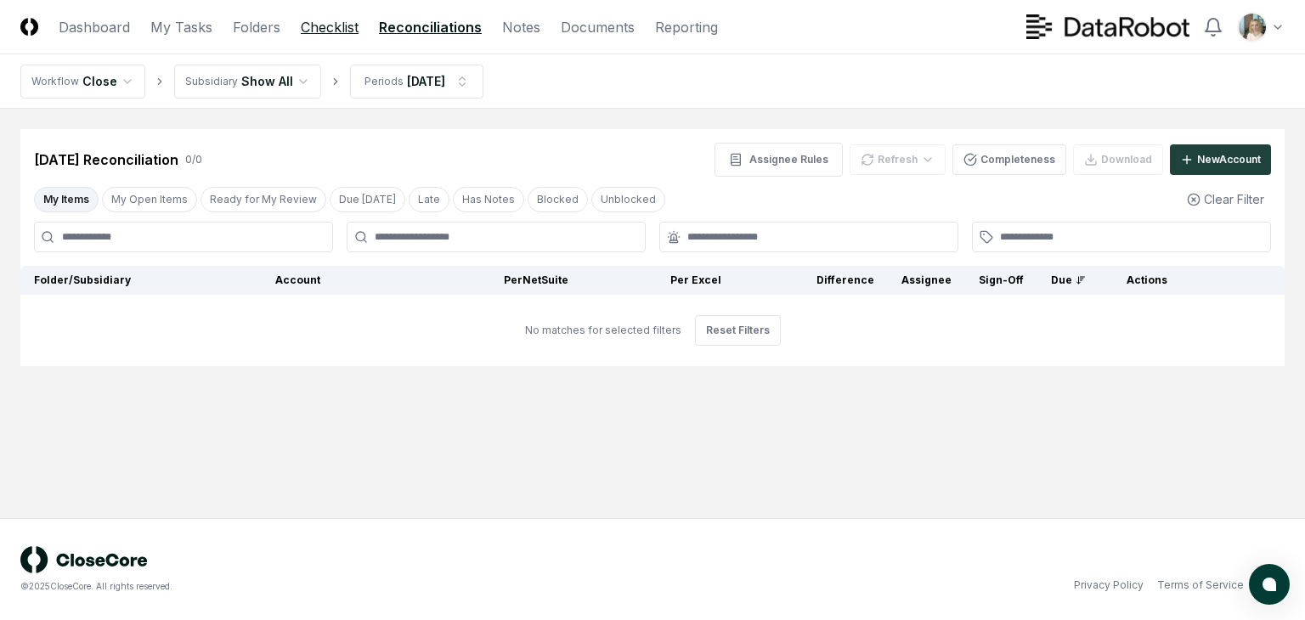
click at [326, 31] on link "Checklist" at bounding box center [330, 27] width 58 height 20
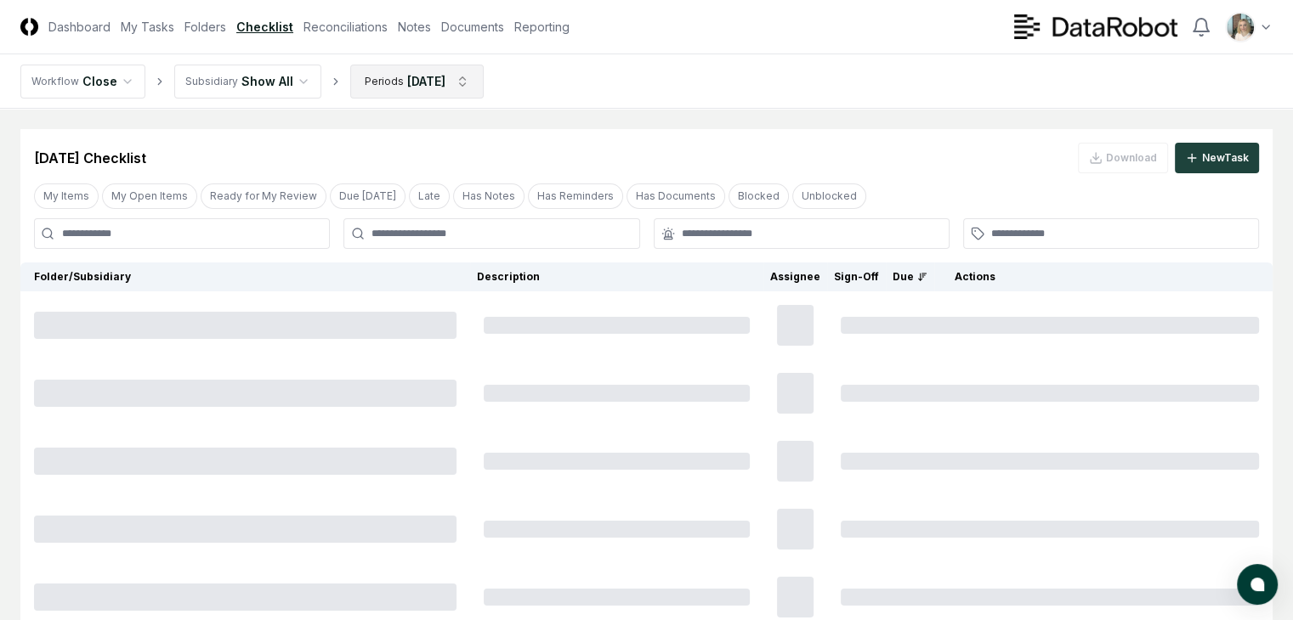
click at [388, 31] on link "Reconciliations" at bounding box center [345, 27] width 84 height 18
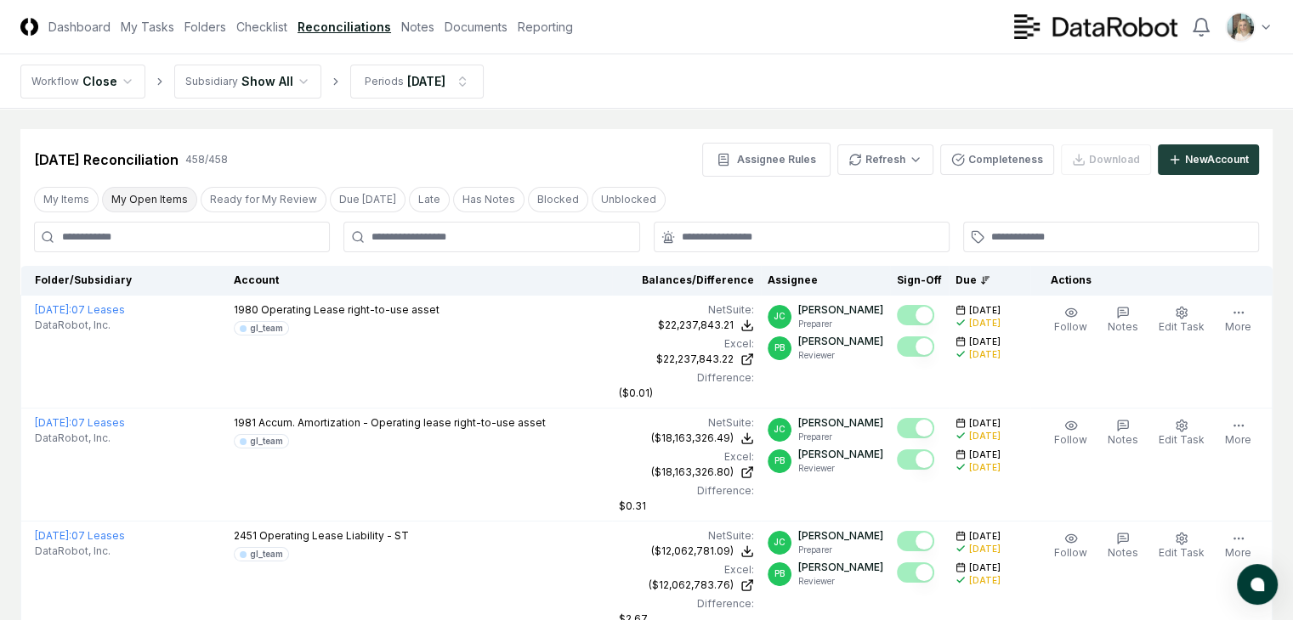
click at [145, 201] on button "My Open Items" at bounding box center [149, 199] width 95 height 25
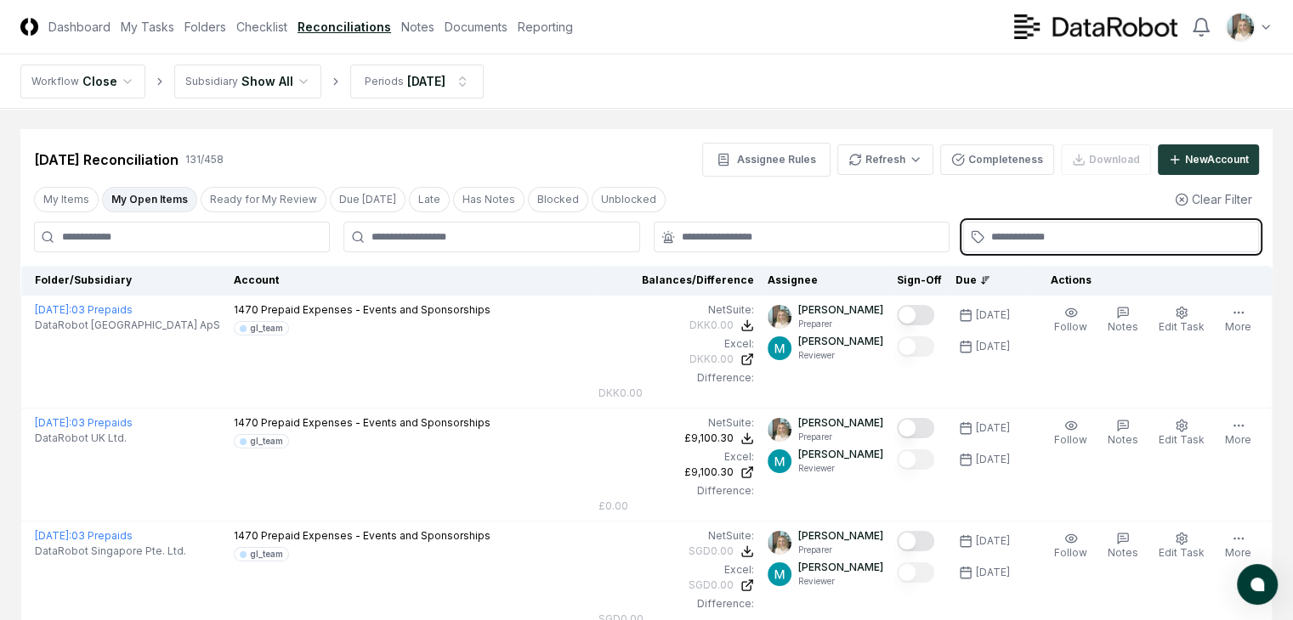
click at [1067, 236] on input "text" at bounding box center [1119, 236] width 257 height 15
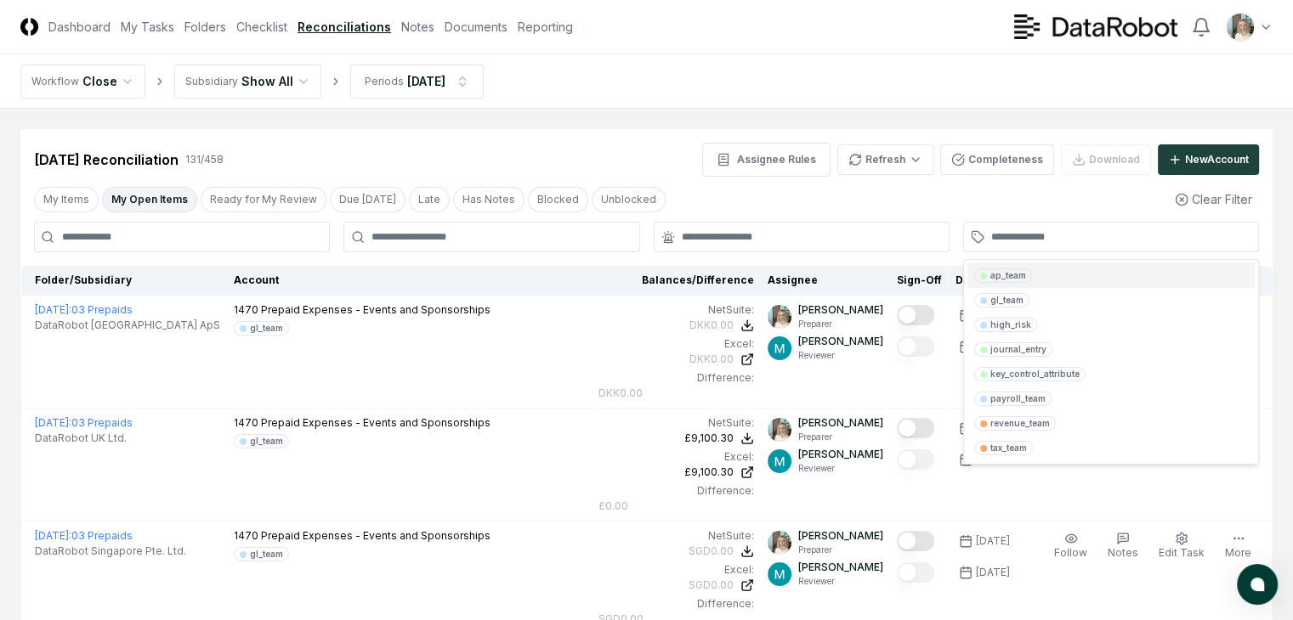
click at [894, 201] on div "My Items My Open Items Ready for My Review Due [DATE] Late Has Notes Blocked Un…" at bounding box center [646, 199] width 1252 height 31
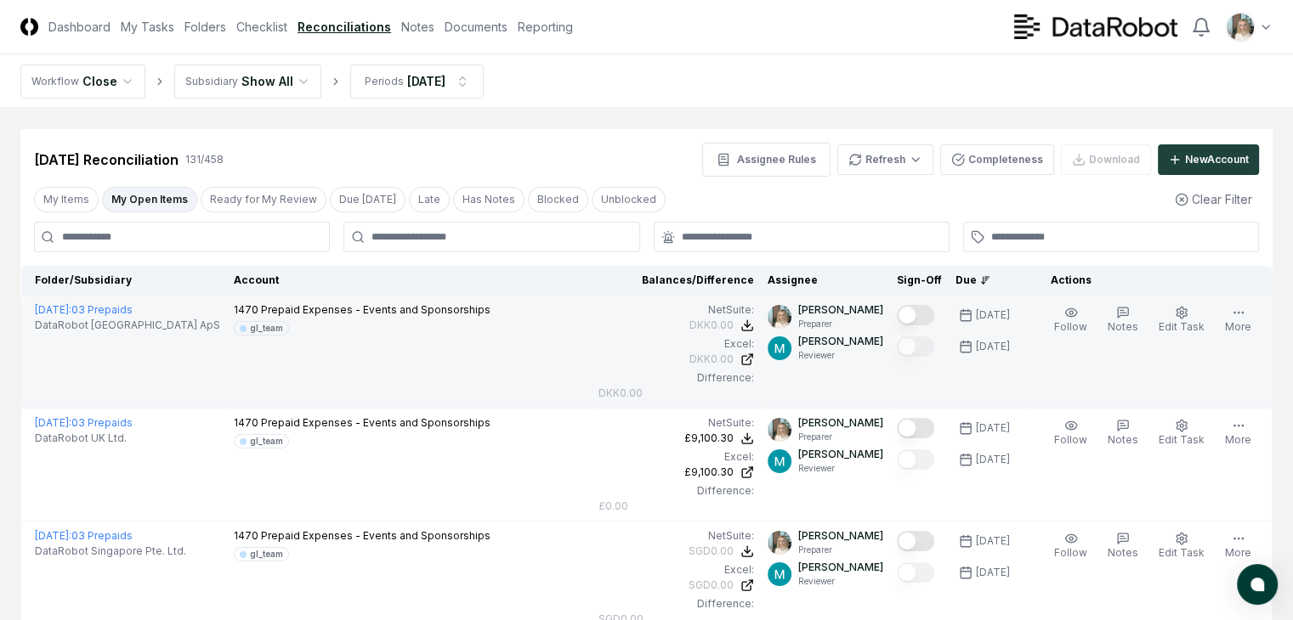
click at [908, 314] on button "Mark complete" at bounding box center [915, 315] width 37 height 20
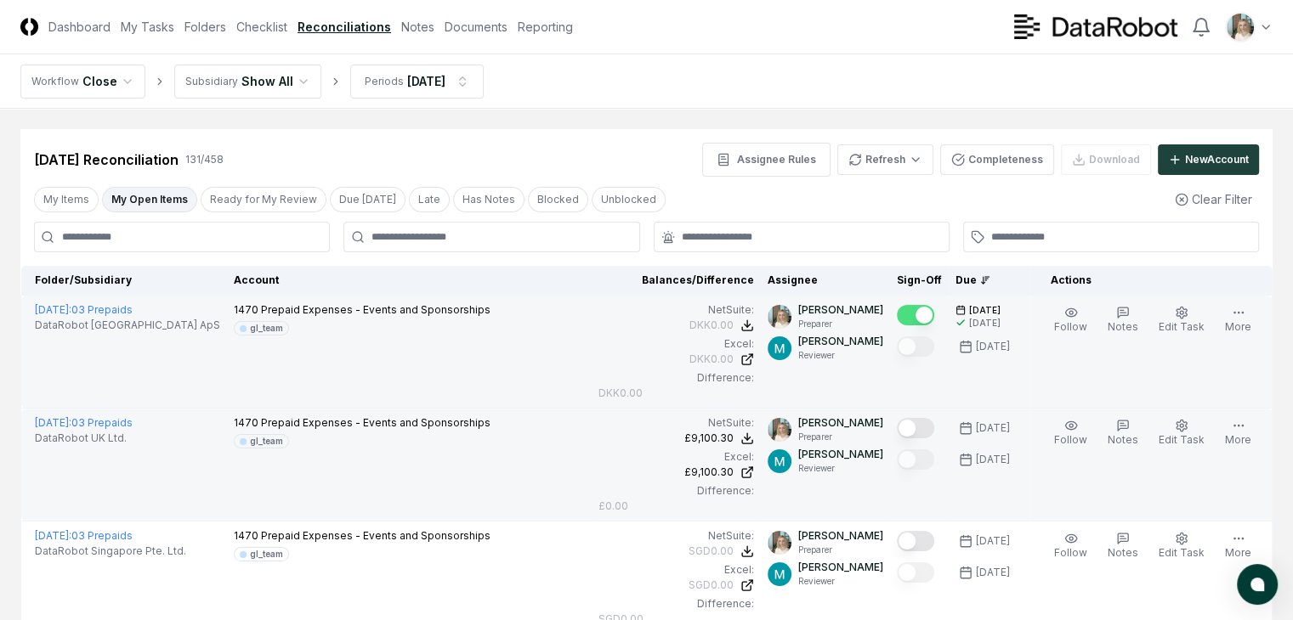
click at [907, 418] on button "Mark complete" at bounding box center [915, 428] width 37 height 20
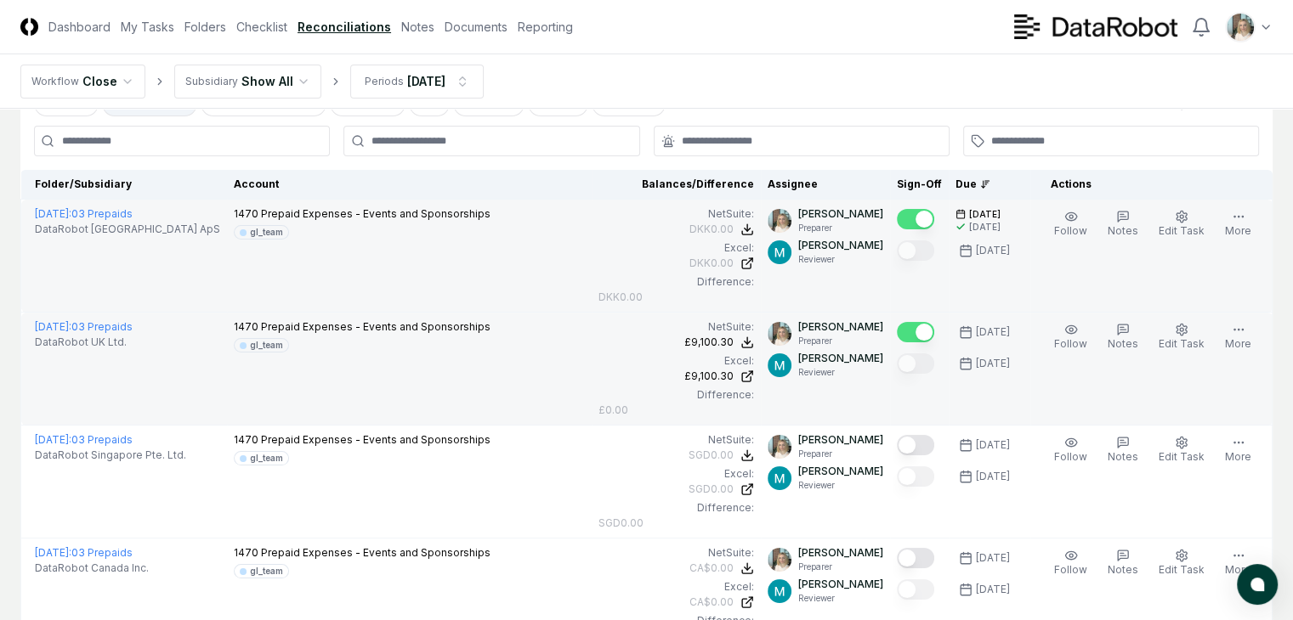
scroll to position [113, 0]
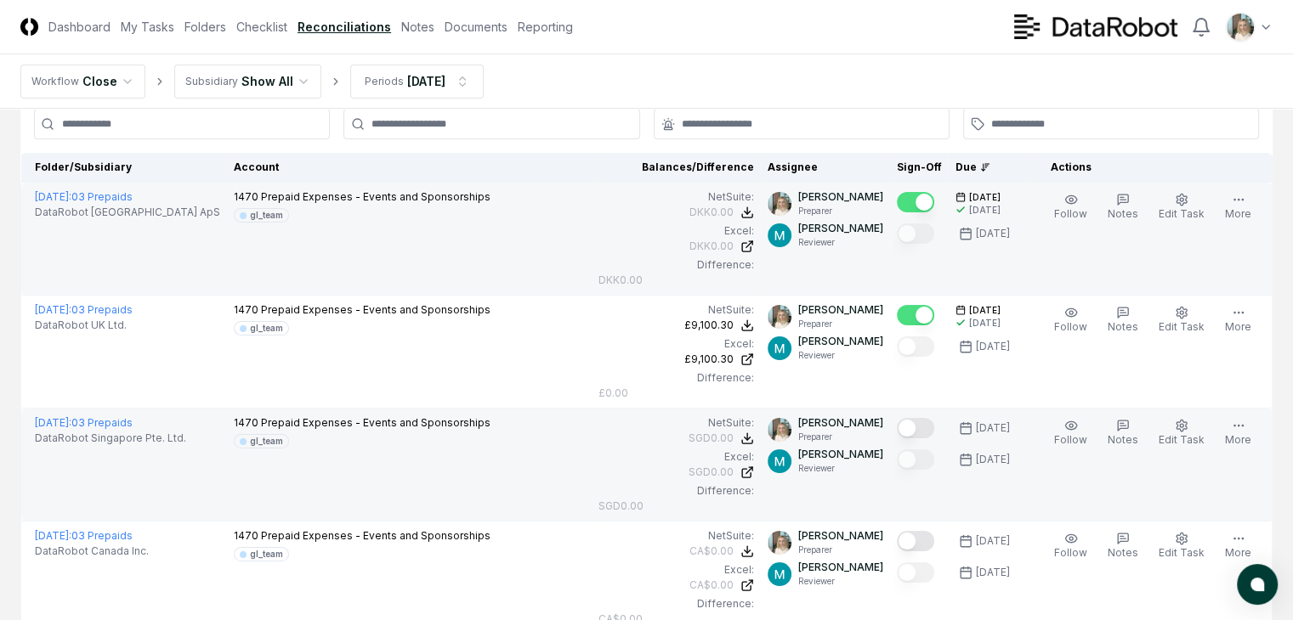
click at [911, 418] on button "Mark complete" at bounding box center [915, 428] width 37 height 20
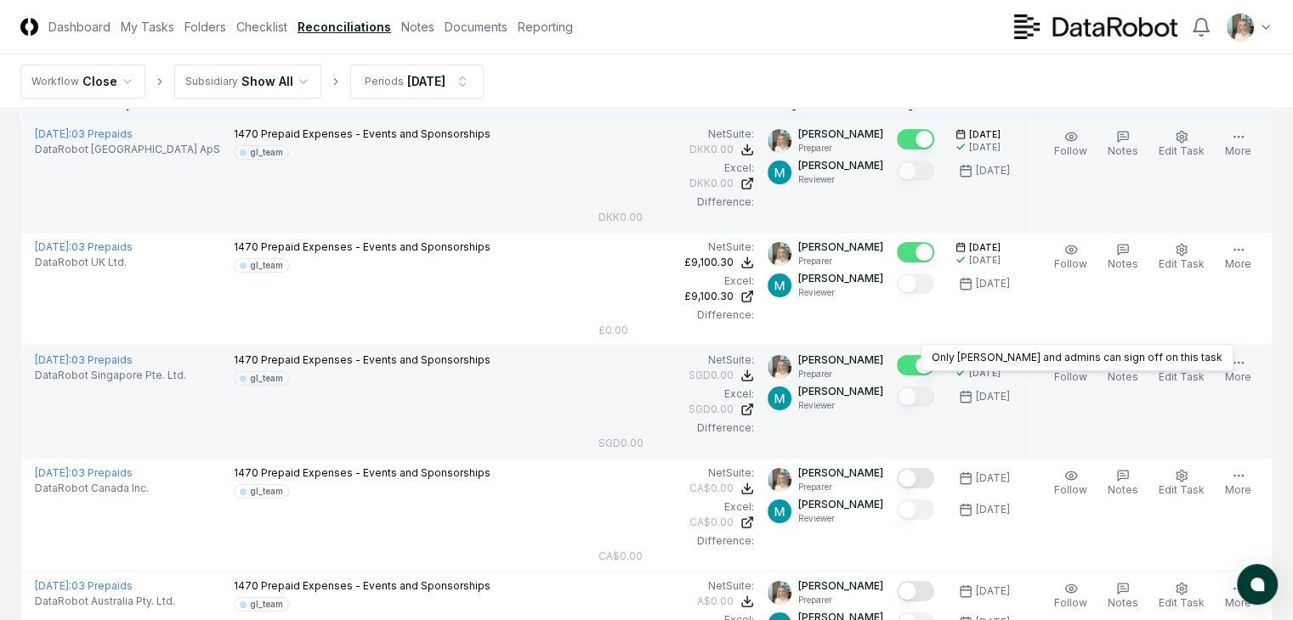
scroll to position [226, 0]
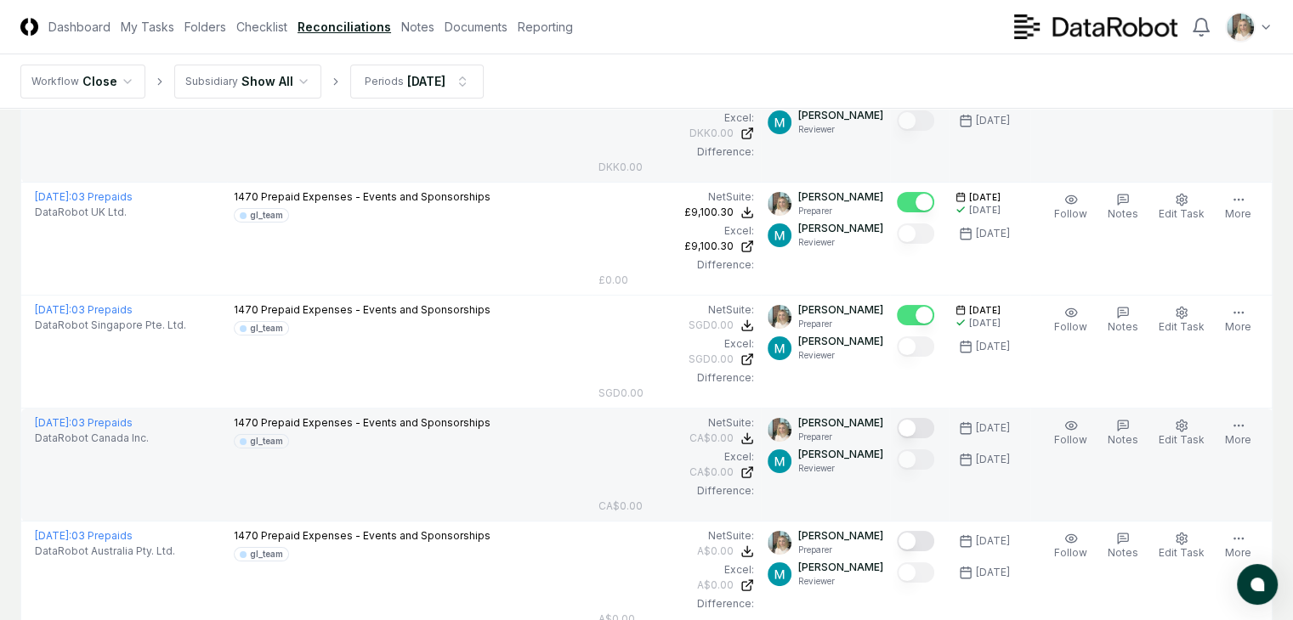
click at [908, 418] on button "Mark complete" at bounding box center [915, 428] width 37 height 20
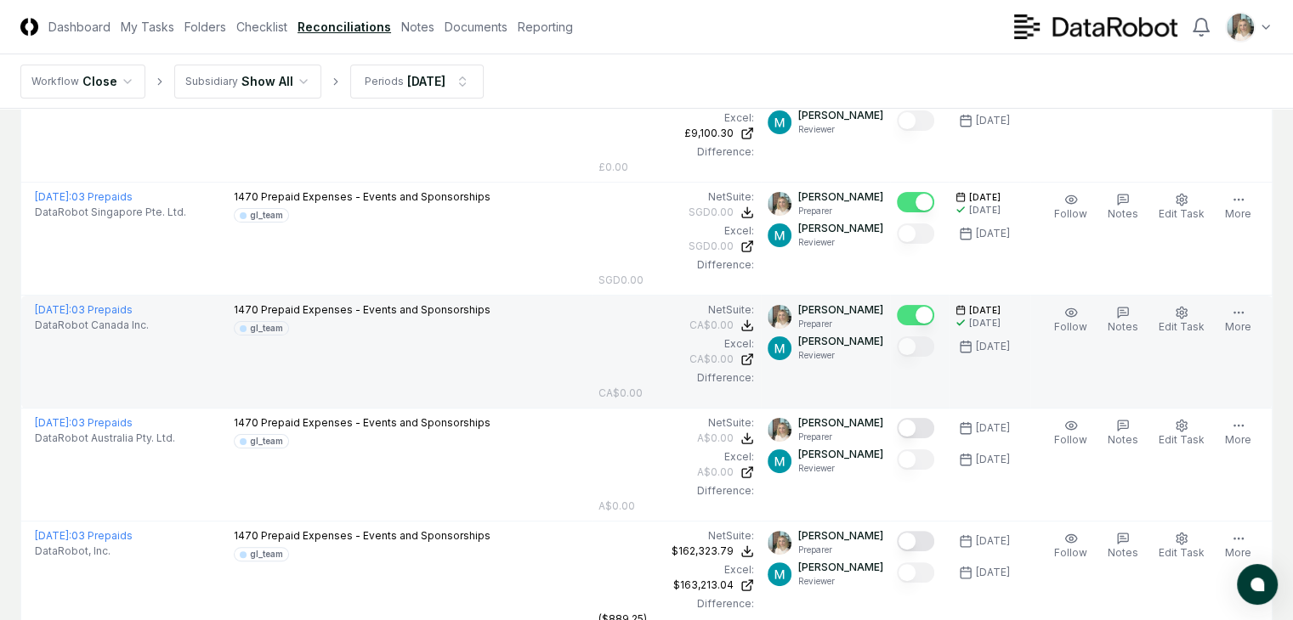
scroll to position [340, 0]
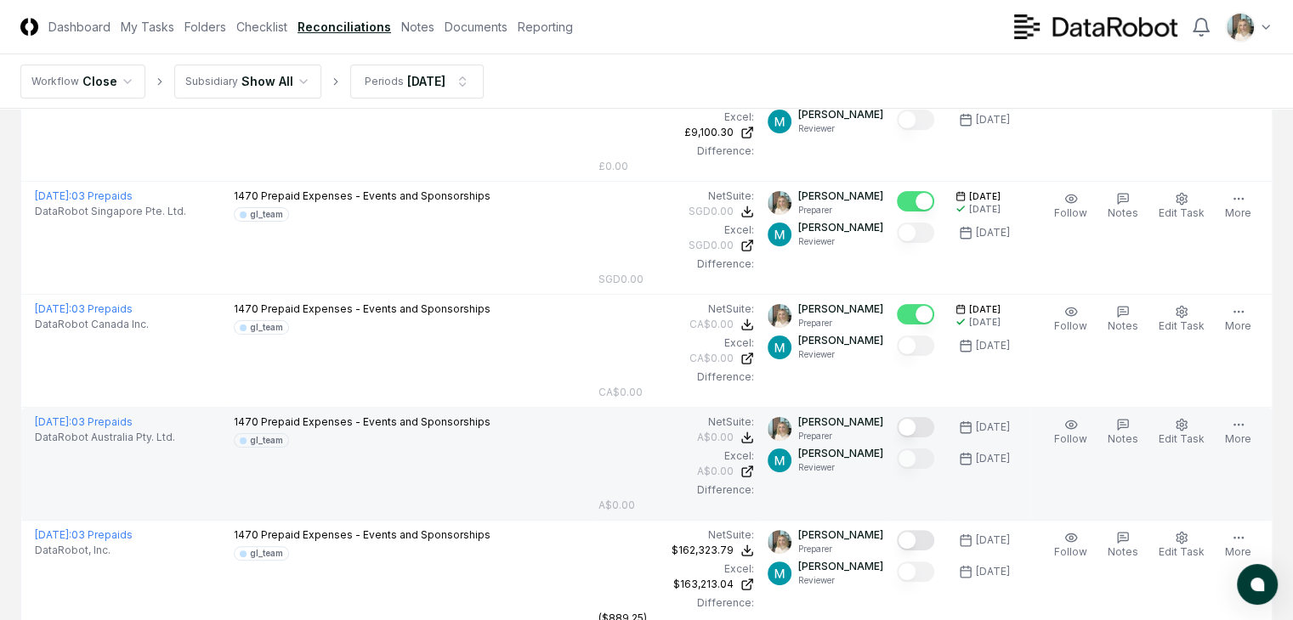
click at [906, 417] on div at bounding box center [915, 428] width 37 height 23
click at [907, 417] on button "Mark complete" at bounding box center [915, 427] width 37 height 20
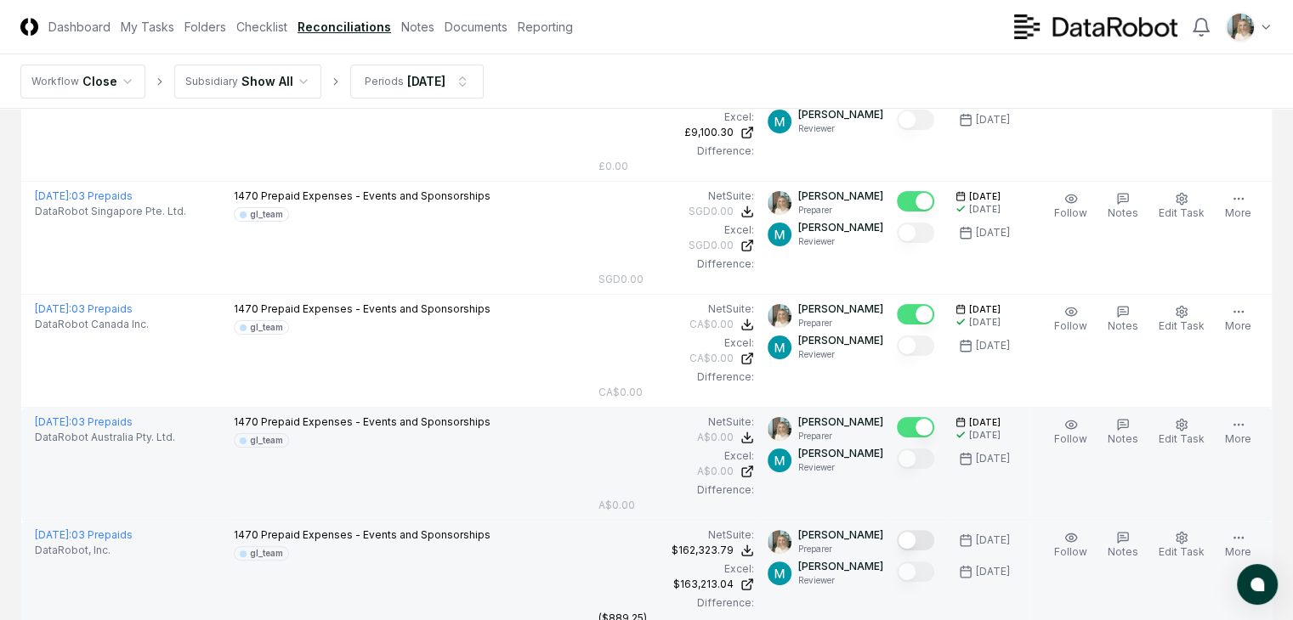
click at [907, 530] on button "Mark complete" at bounding box center [915, 540] width 37 height 20
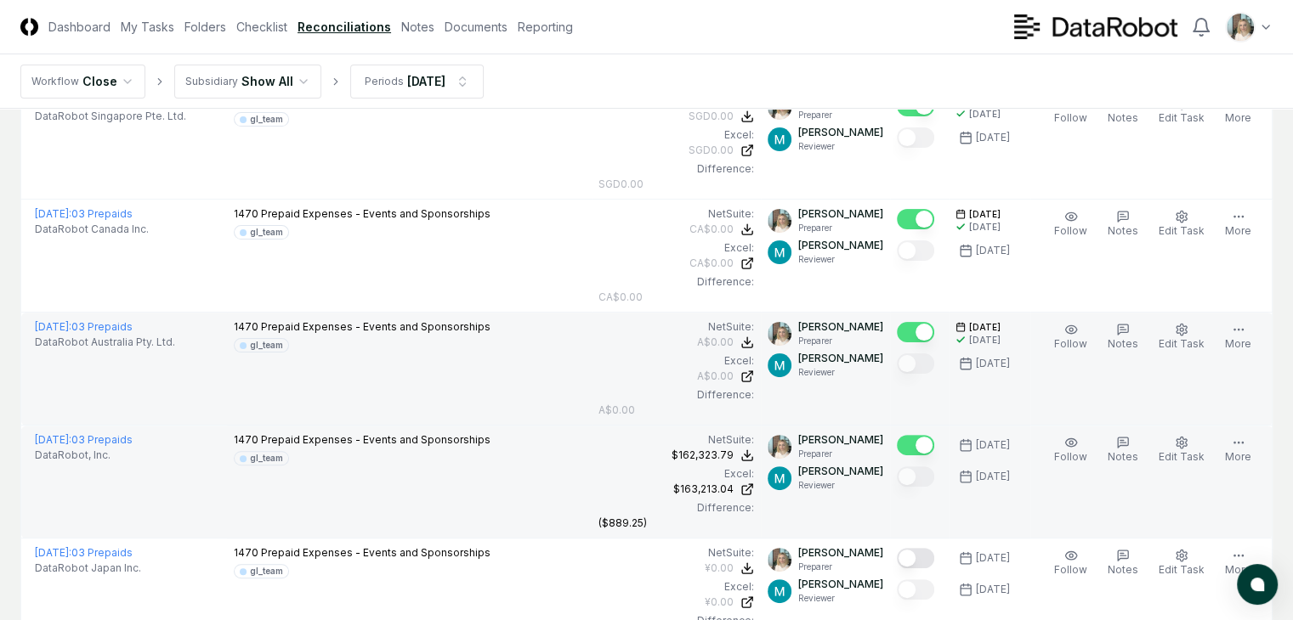
scroll to position [453, 0]
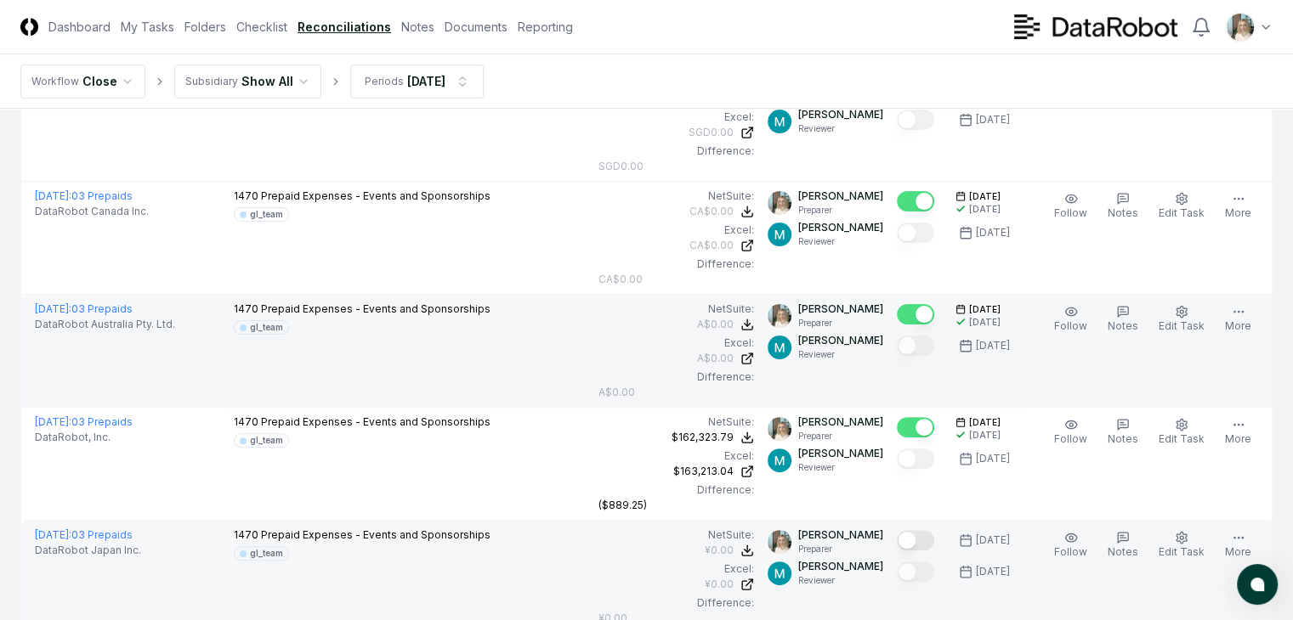
click at [905, 530] on button "Mark complete" at bounding box center [915, 540] width 37 height 20
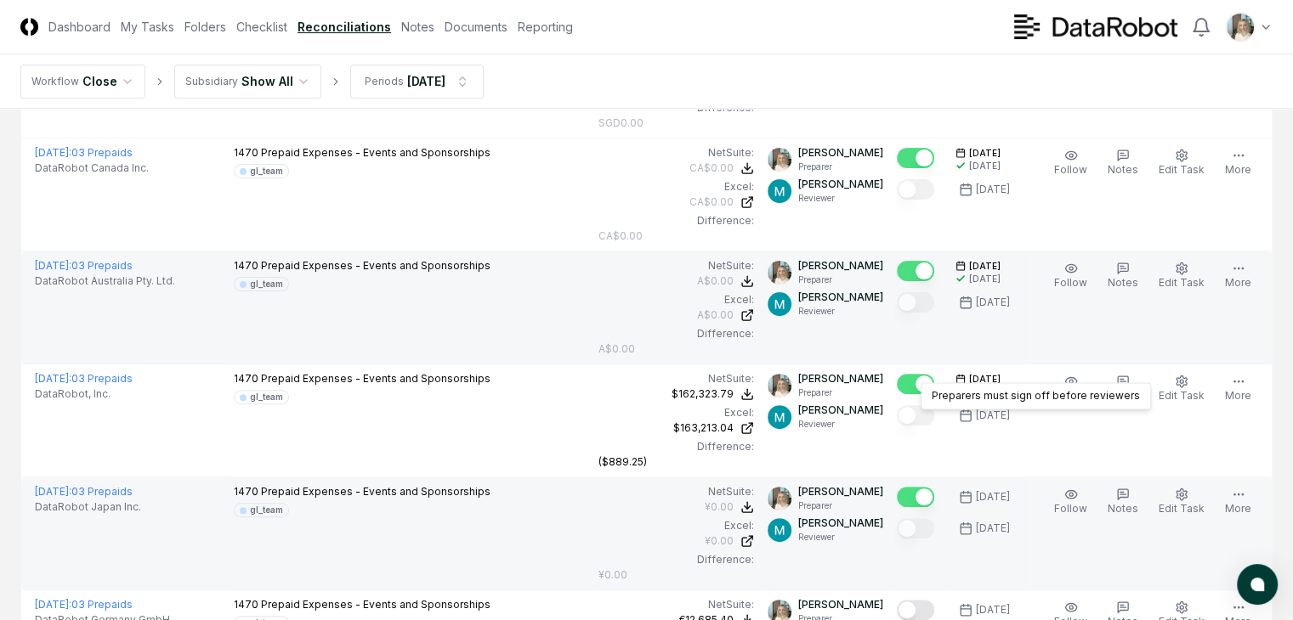
scroll to position [510, 0]
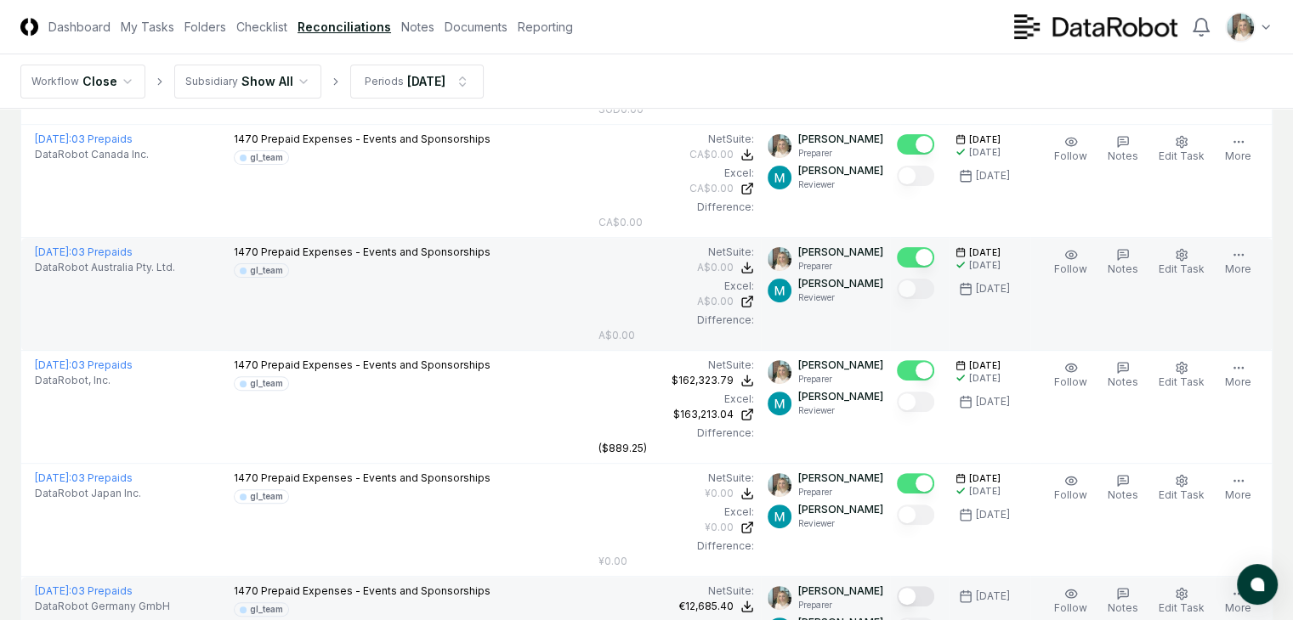
click at [908, 586] on button "Mark complete" at bounding box center [915, 596] width 37 height 20
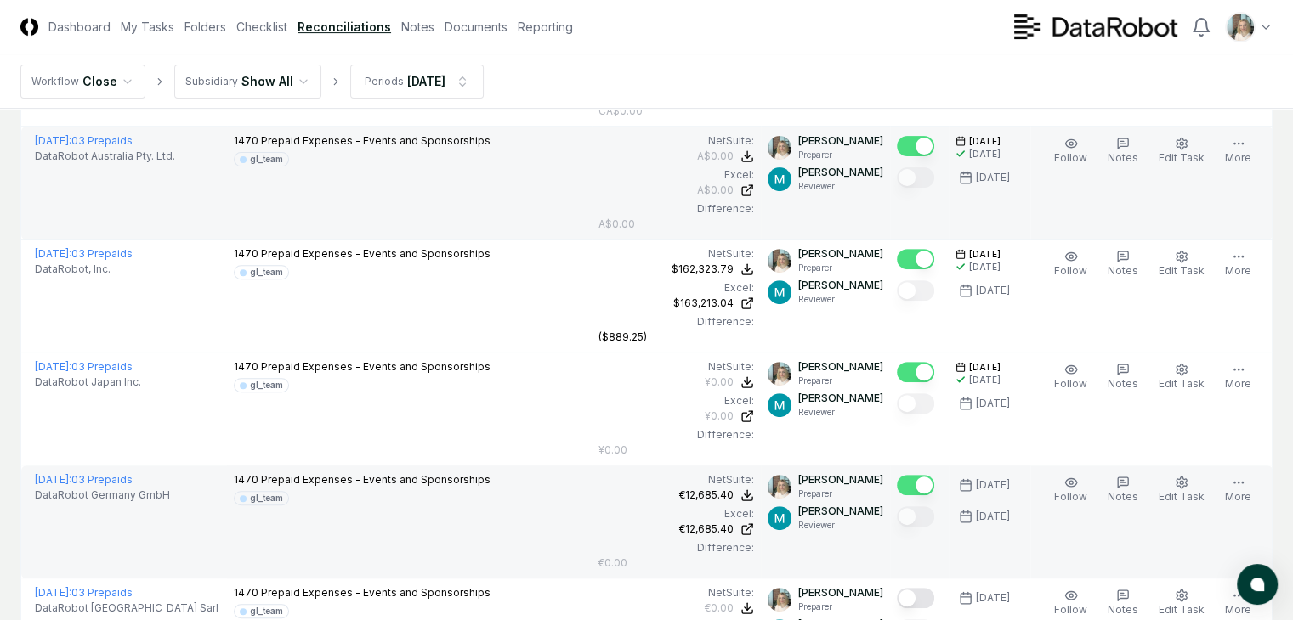
scroll to position [623, 0]
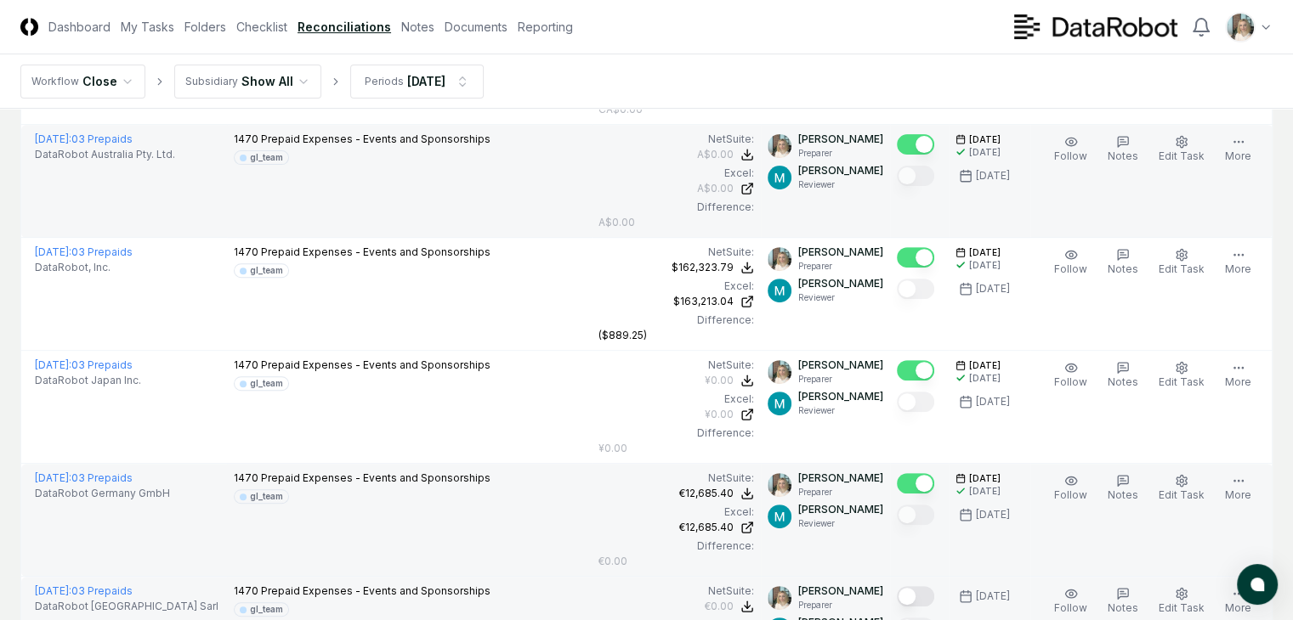
click at [911, 586] on button "Mark complete" at bounding box center [915, 596] width 37 height 20
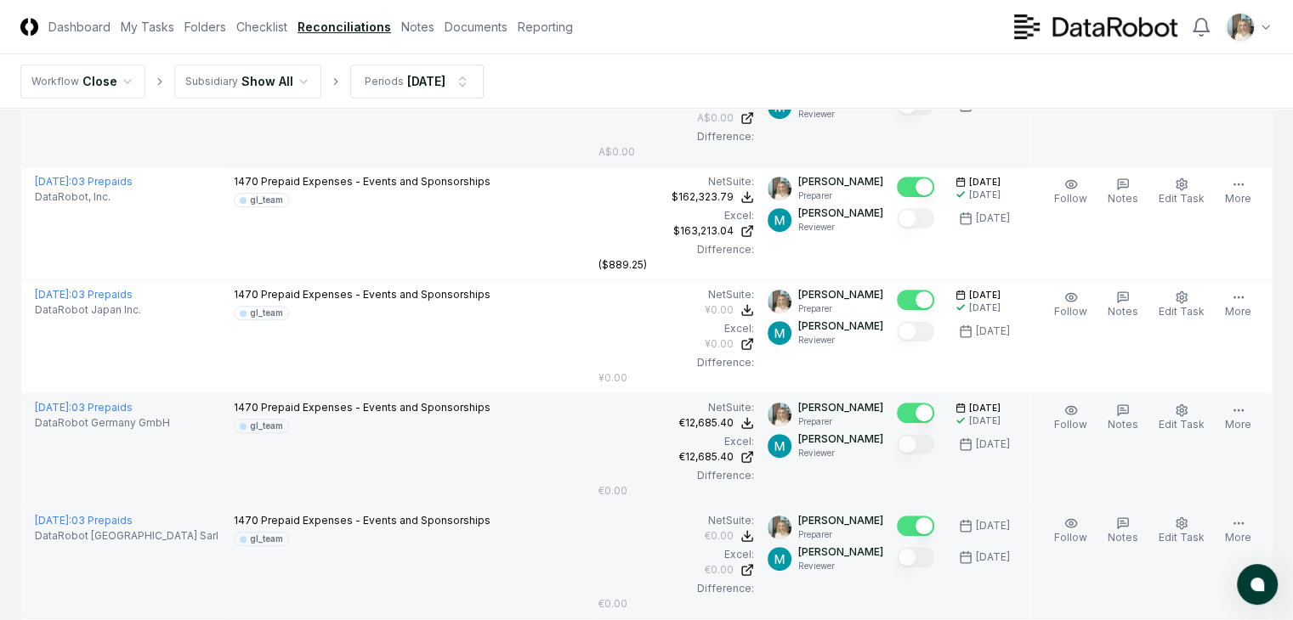
scroll to position [736, 0]
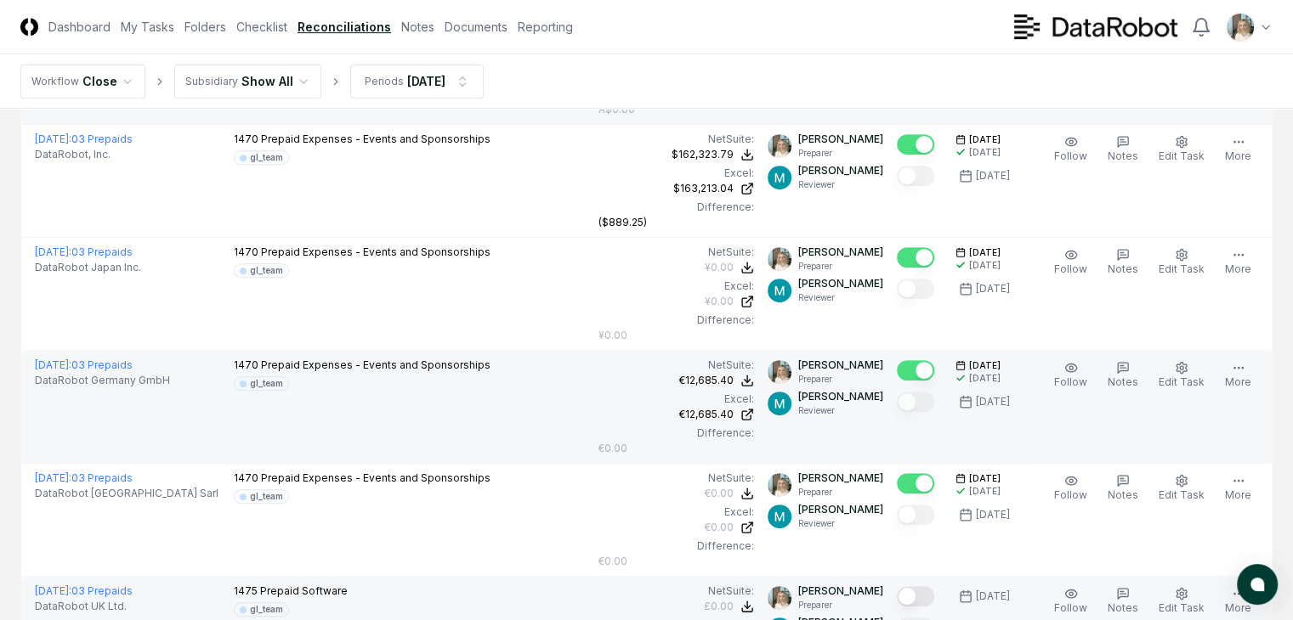
click at [906, 586] on button "Mark complete" at bounding box center [915, 596] width 37 height 20
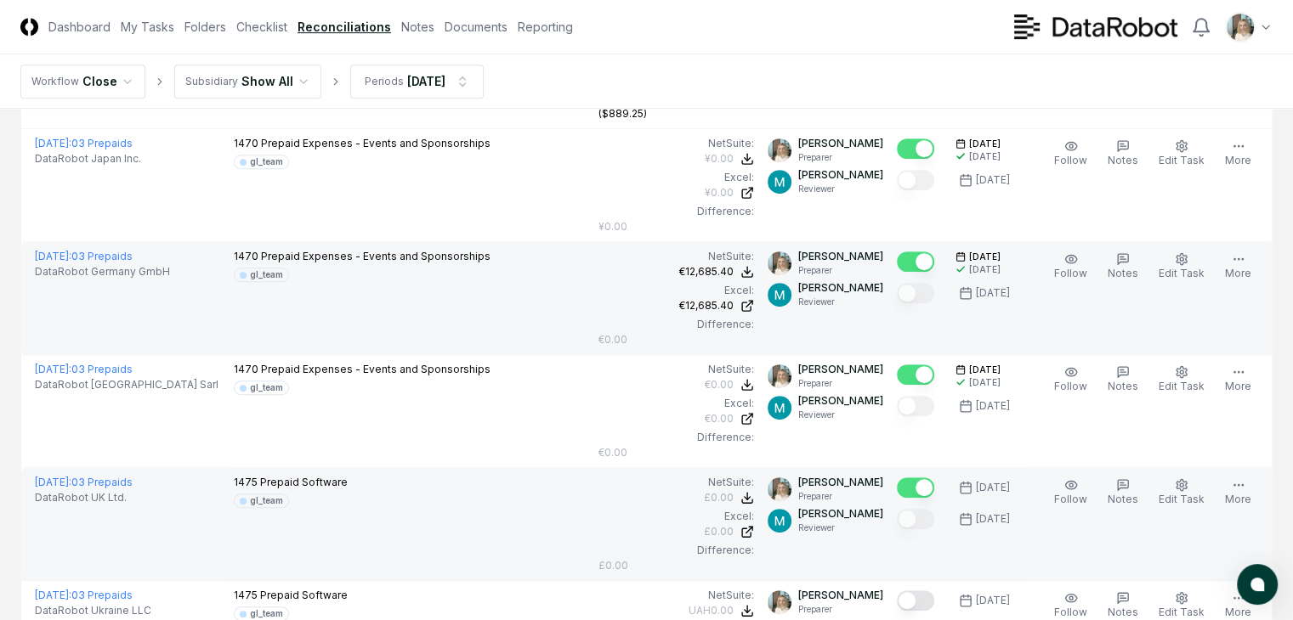
scroll to position [850, 0]
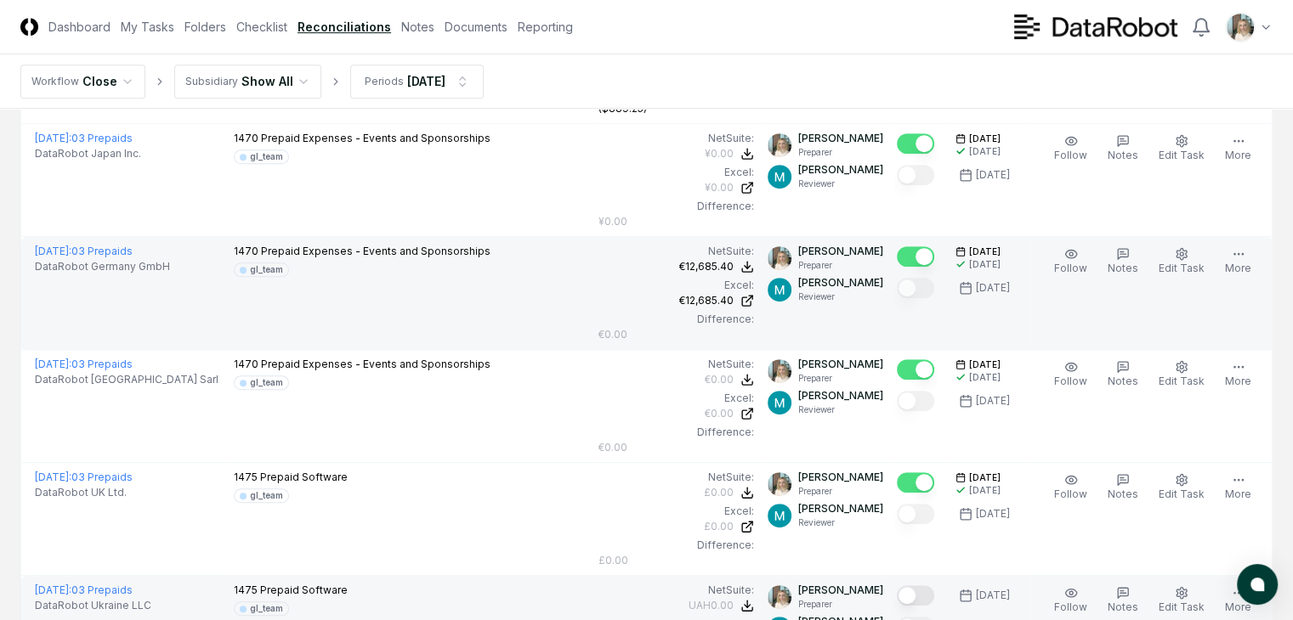
click at [905, 586] on button "Mark complete" at bounding box center [915, 596] width 37 height 20
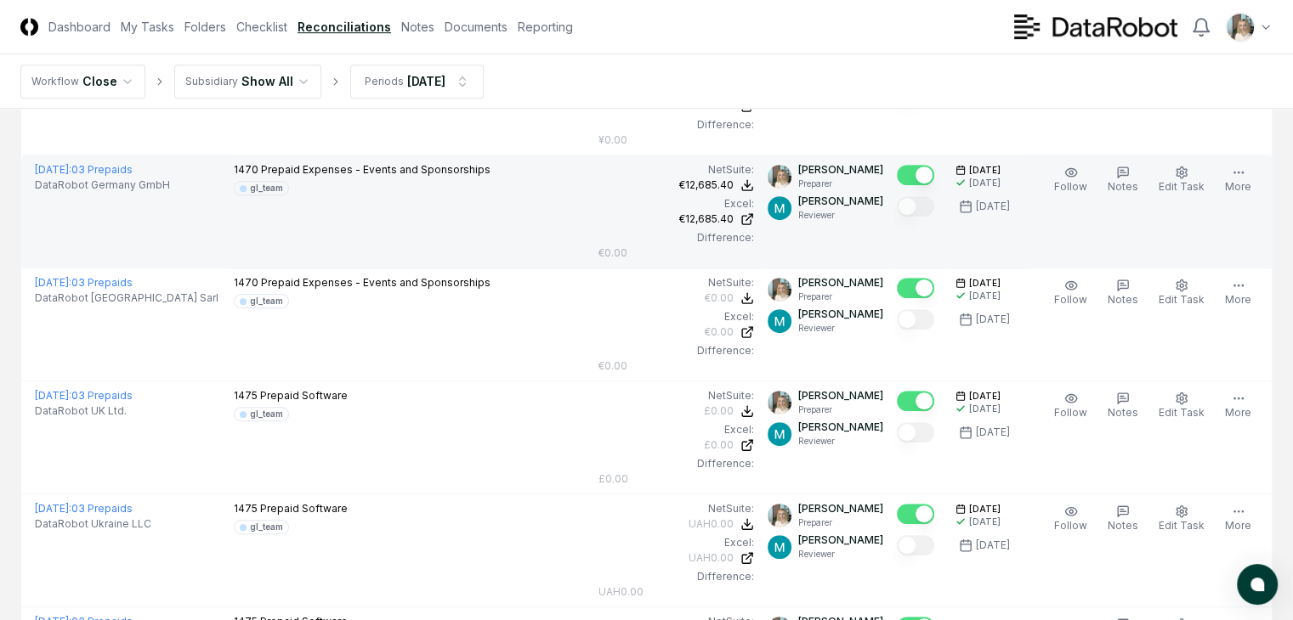
scroll to position [963, 0]
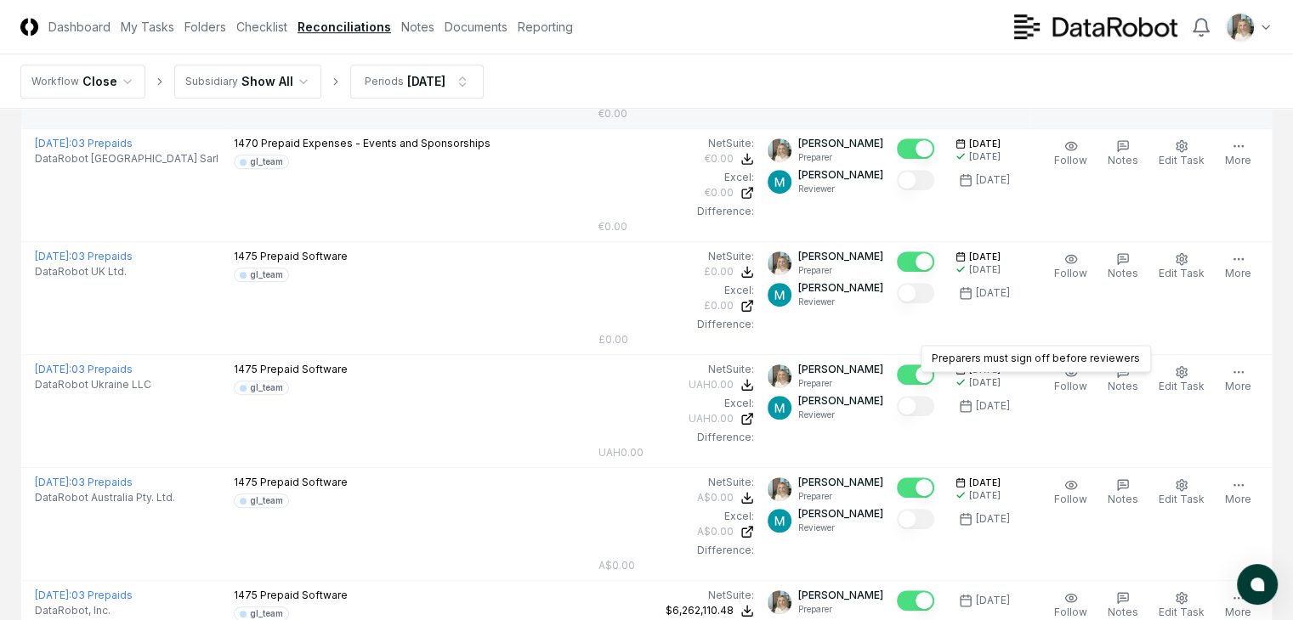
scroll to position [1076, 0]
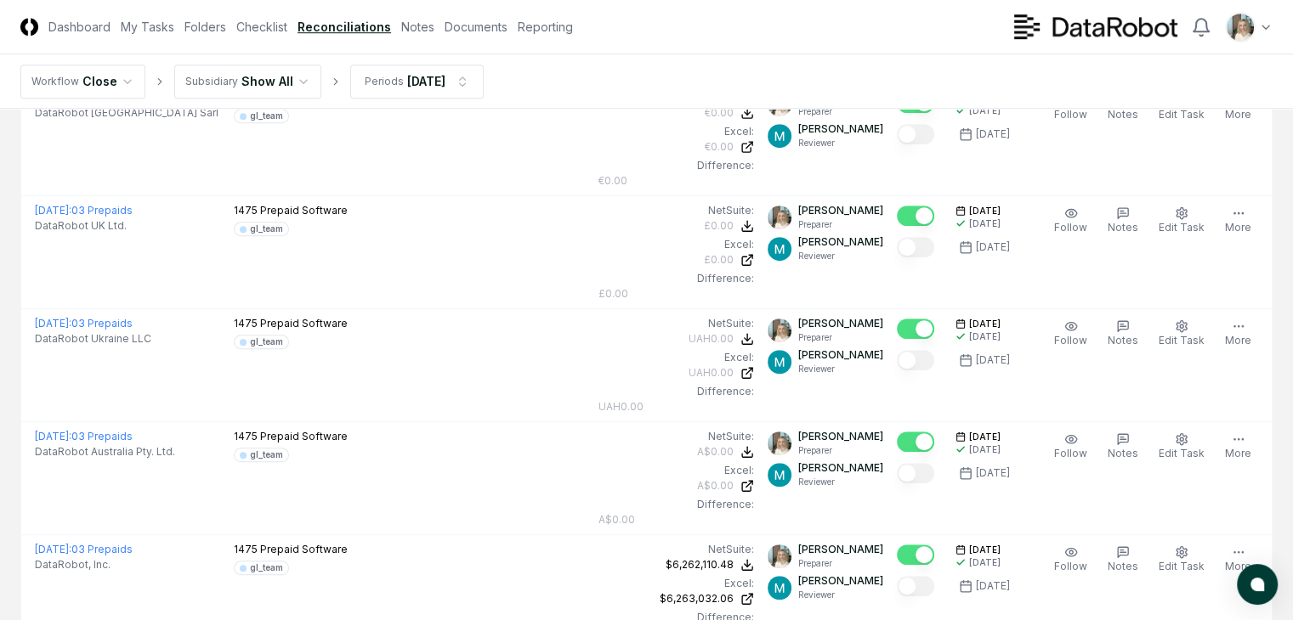
scroll to position [1133, 0]
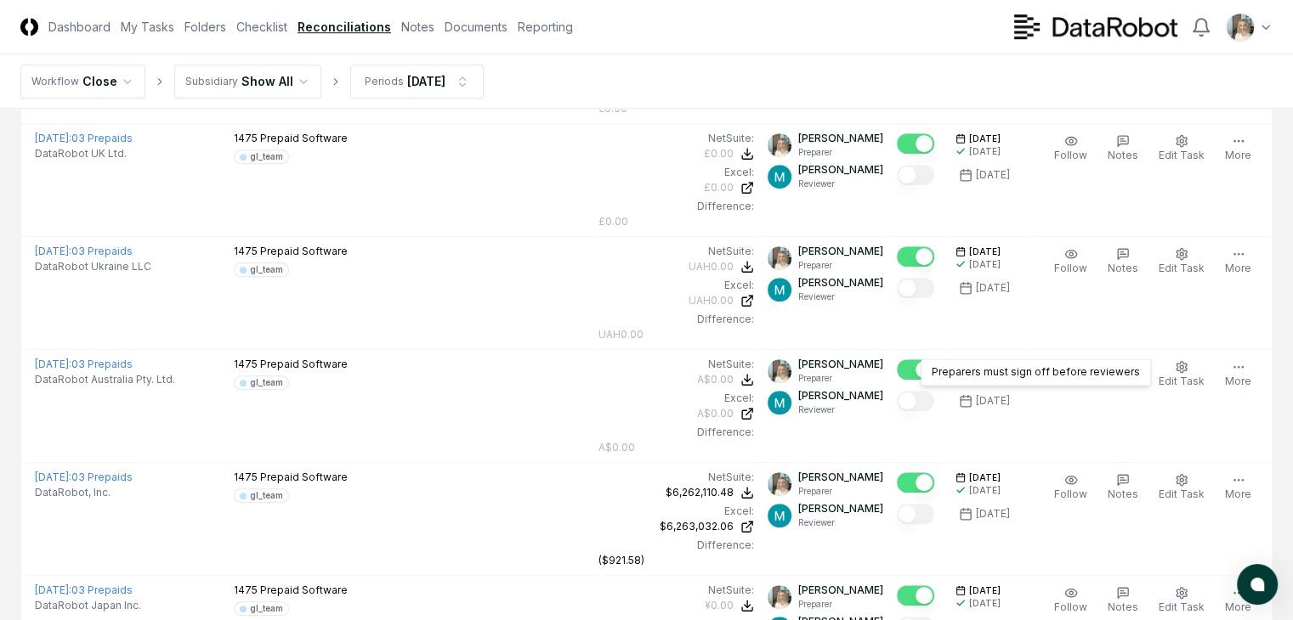
scroll to position [1190, 0]
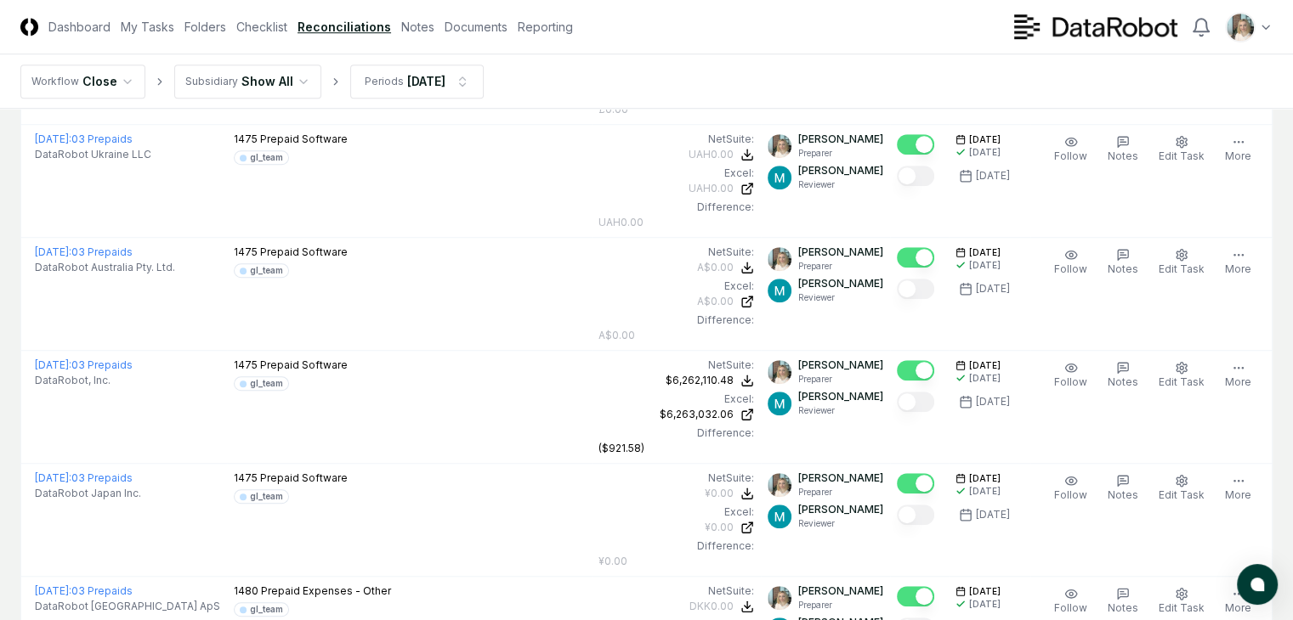
scroll to position [1303, 0]
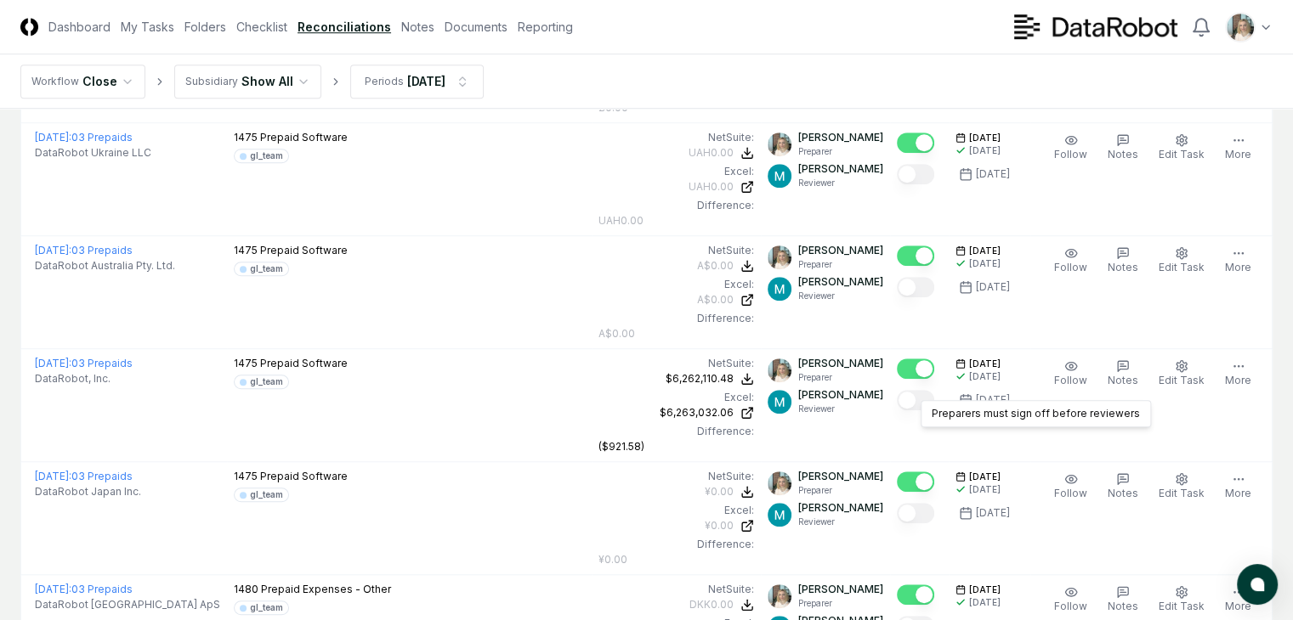
scroll to position [1360, 0]
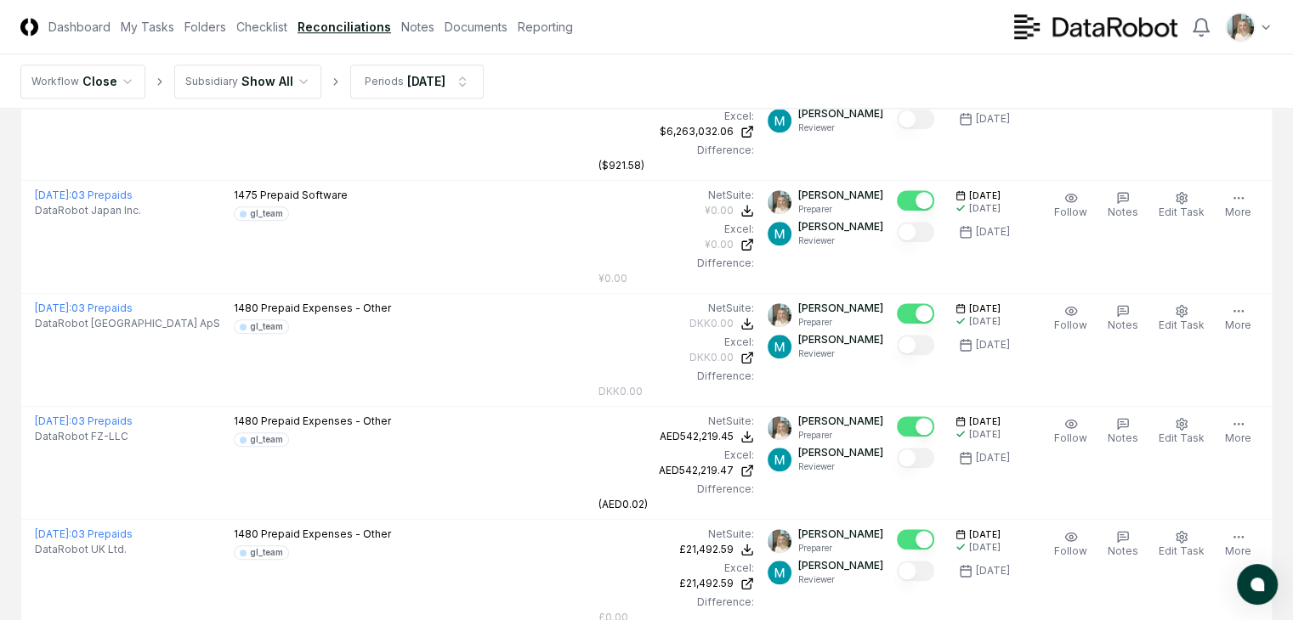
scroll to position [1586, 0]
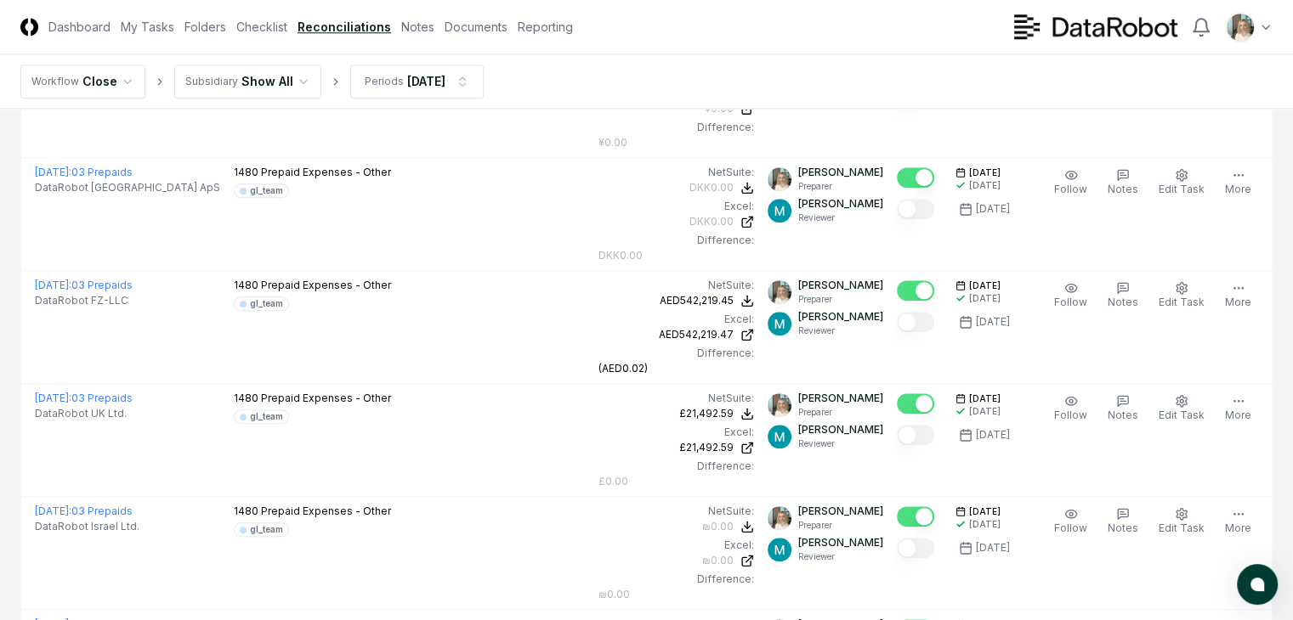
scroll to position [1756, 0]
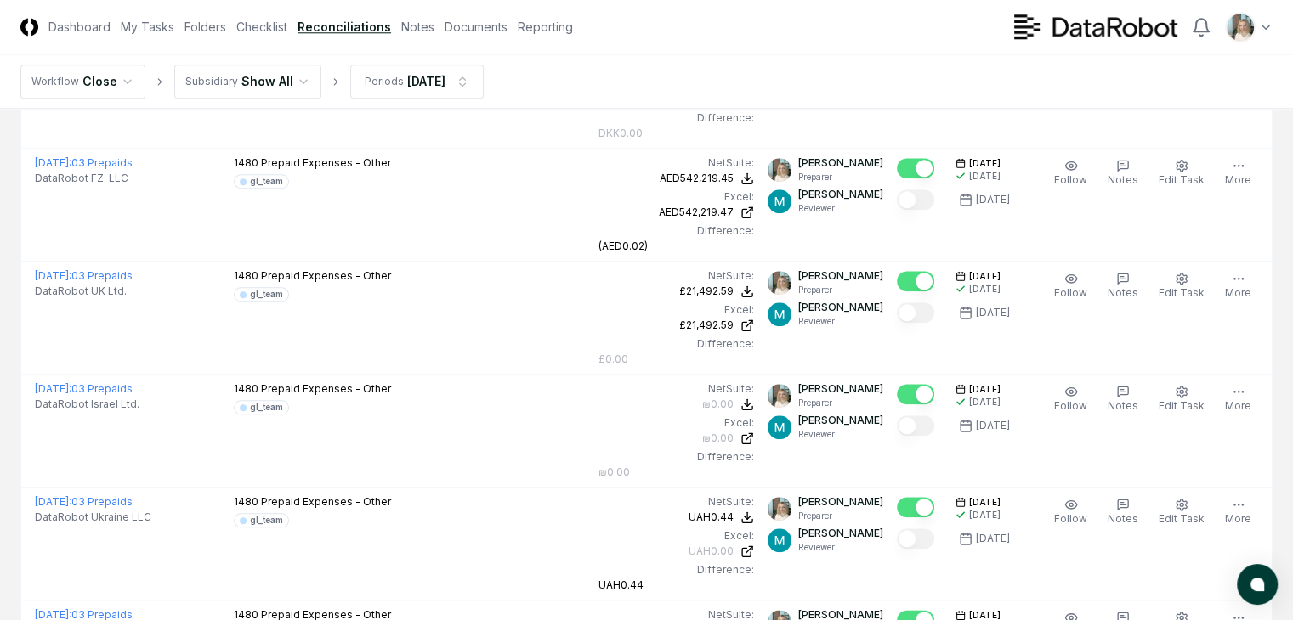
scroll to position [1870, 0]
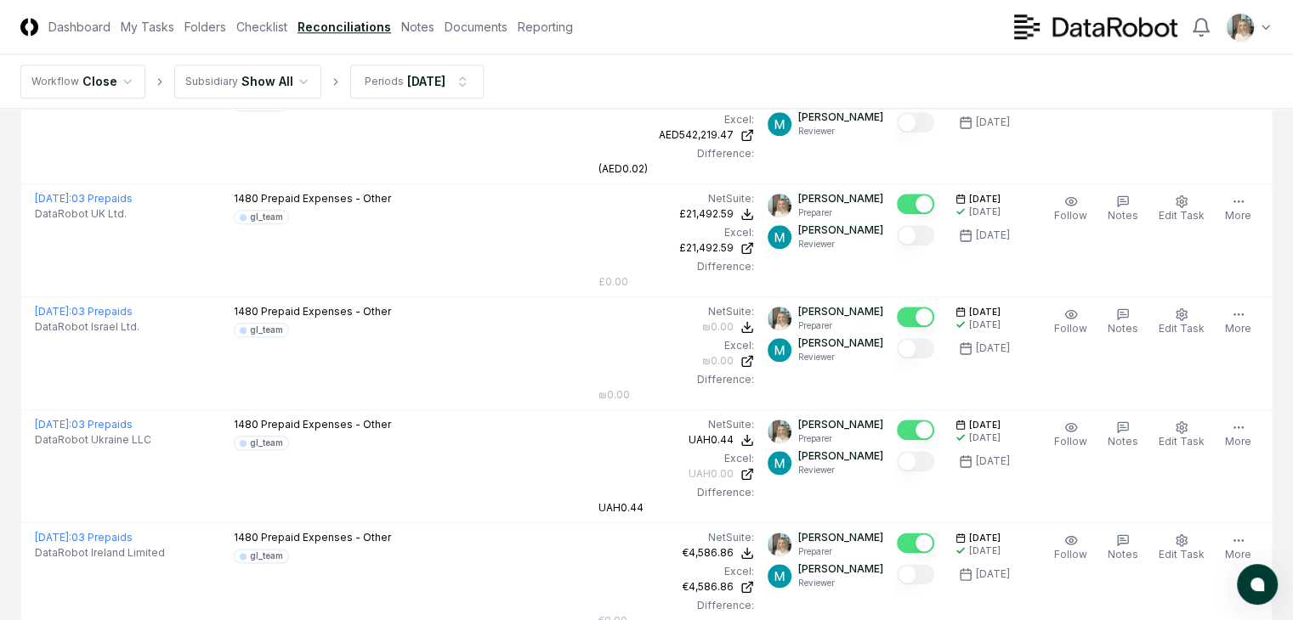
scroll to position [1926, 0]
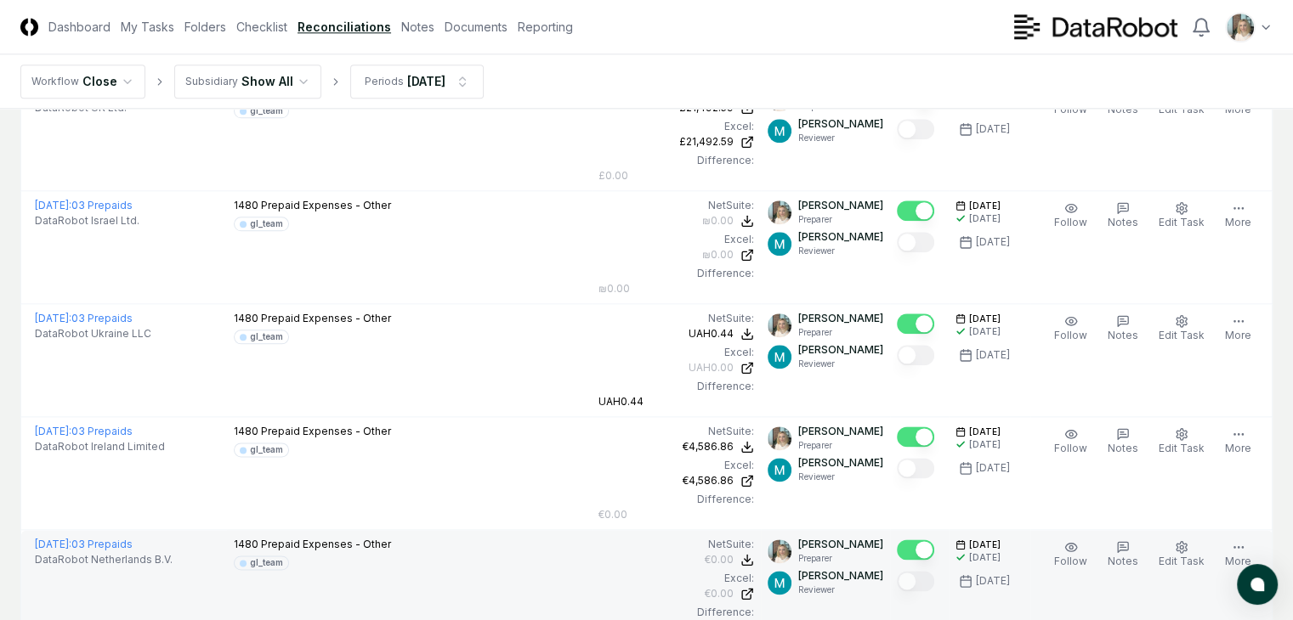
scroll to position [2040, 0]
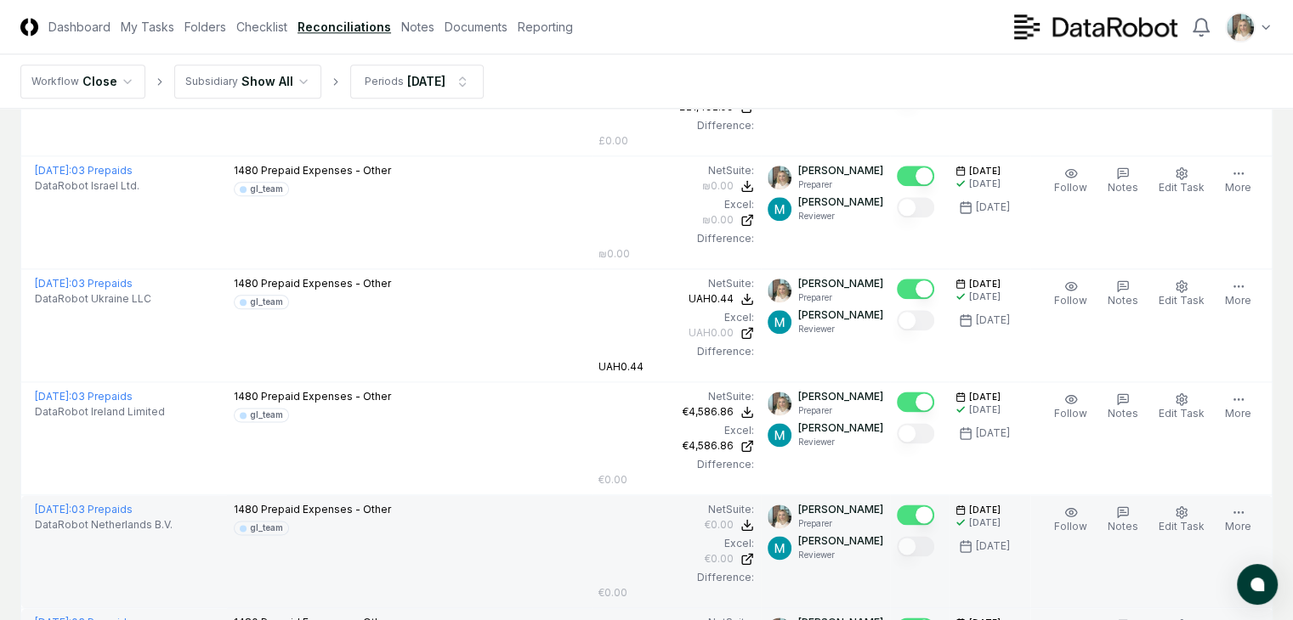
scroll to position [2096, 0]
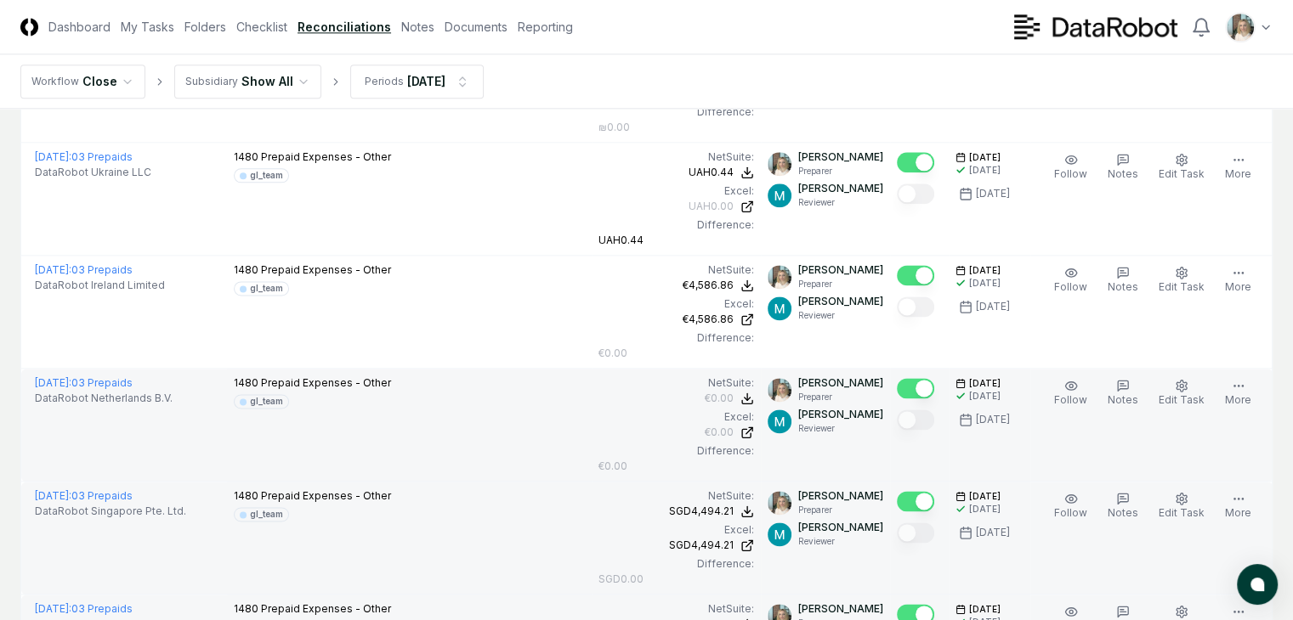
scroll to position [2209, 0]
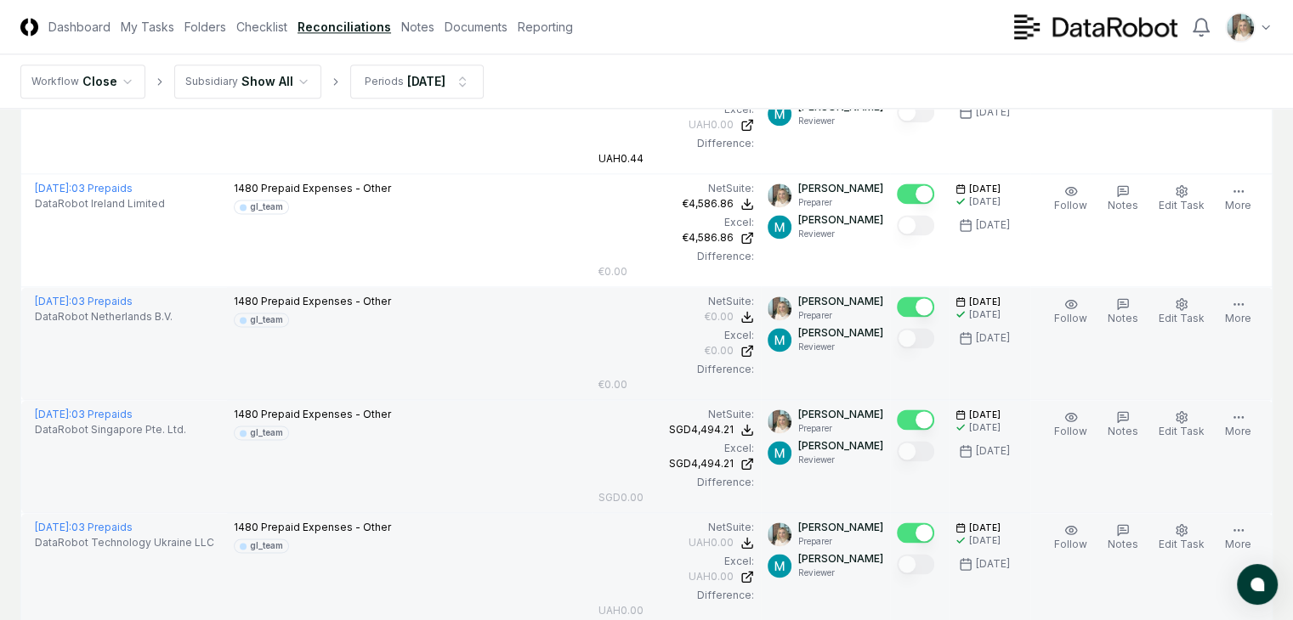
scroll to position [2322, 0]
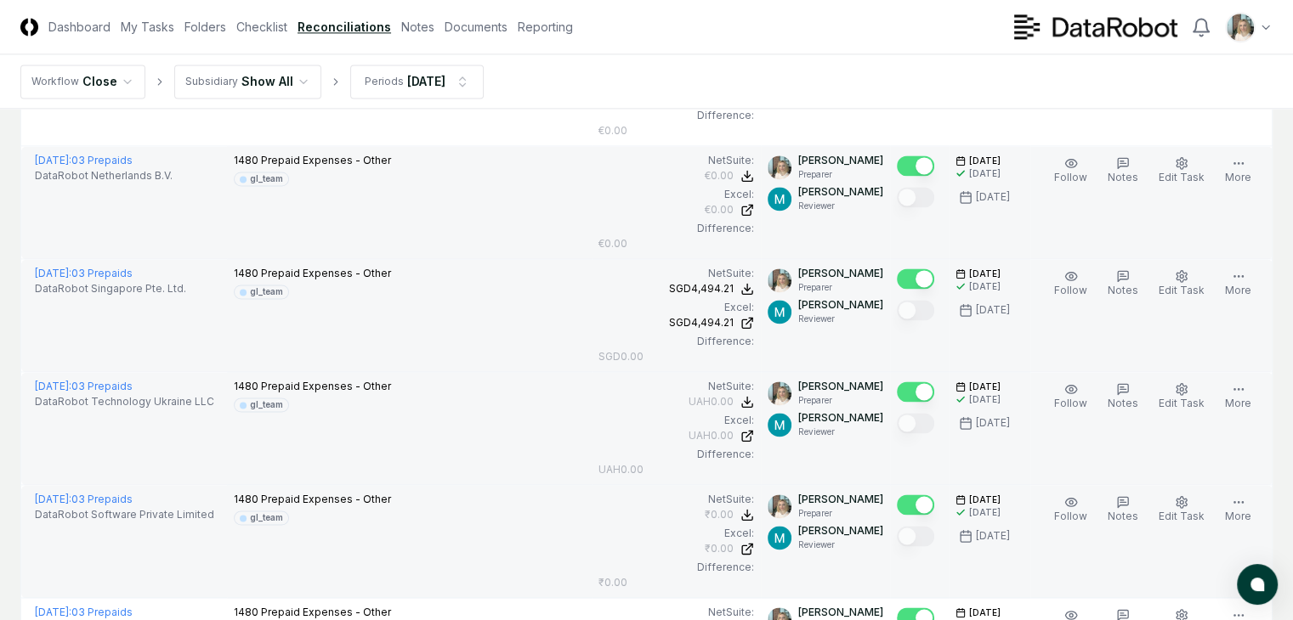
scroll to position [2436, 0]
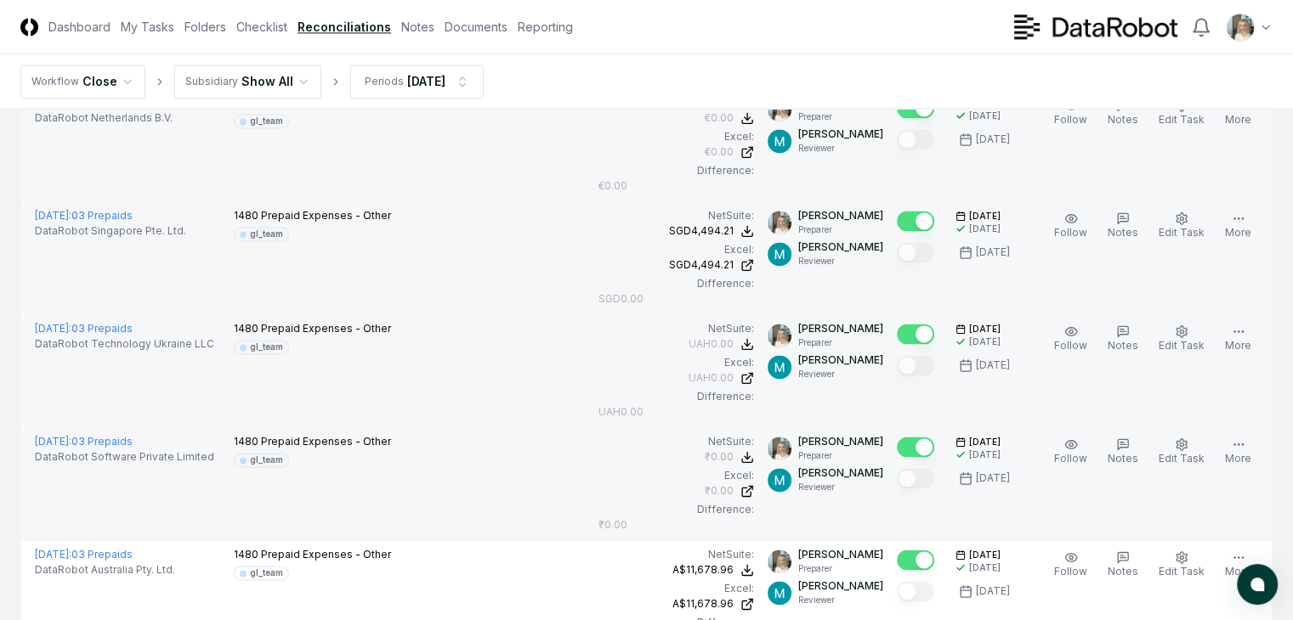
scroll to position [2492, 0]
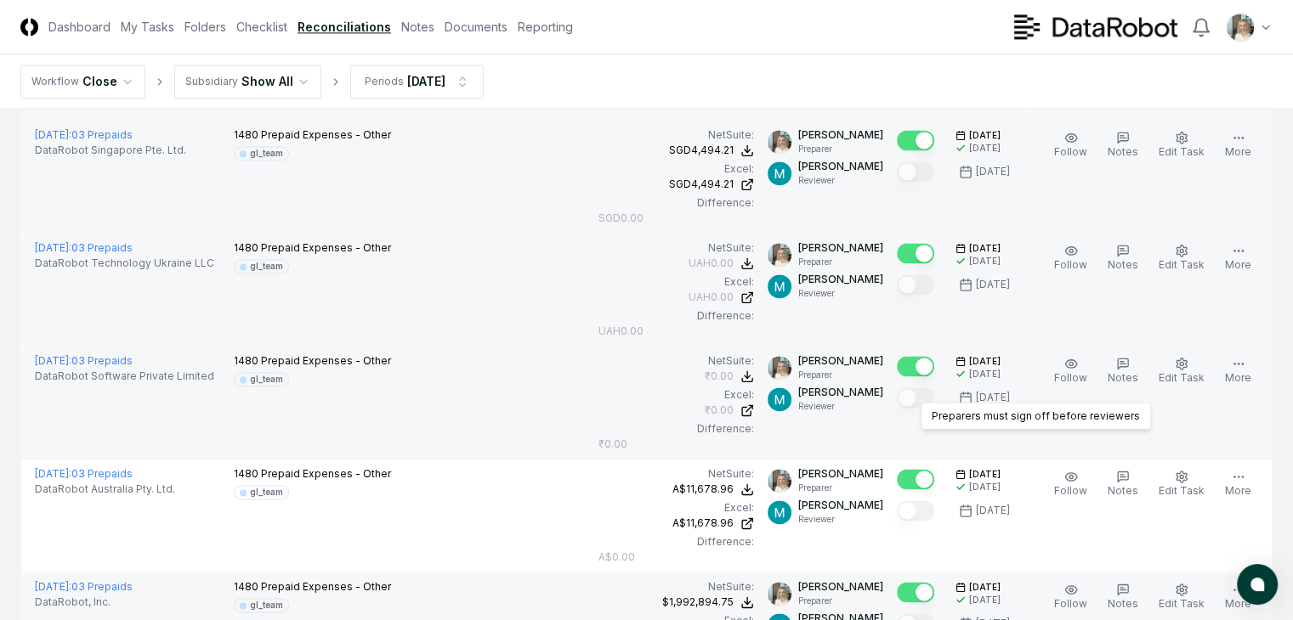
scroll to position [2549, 0]
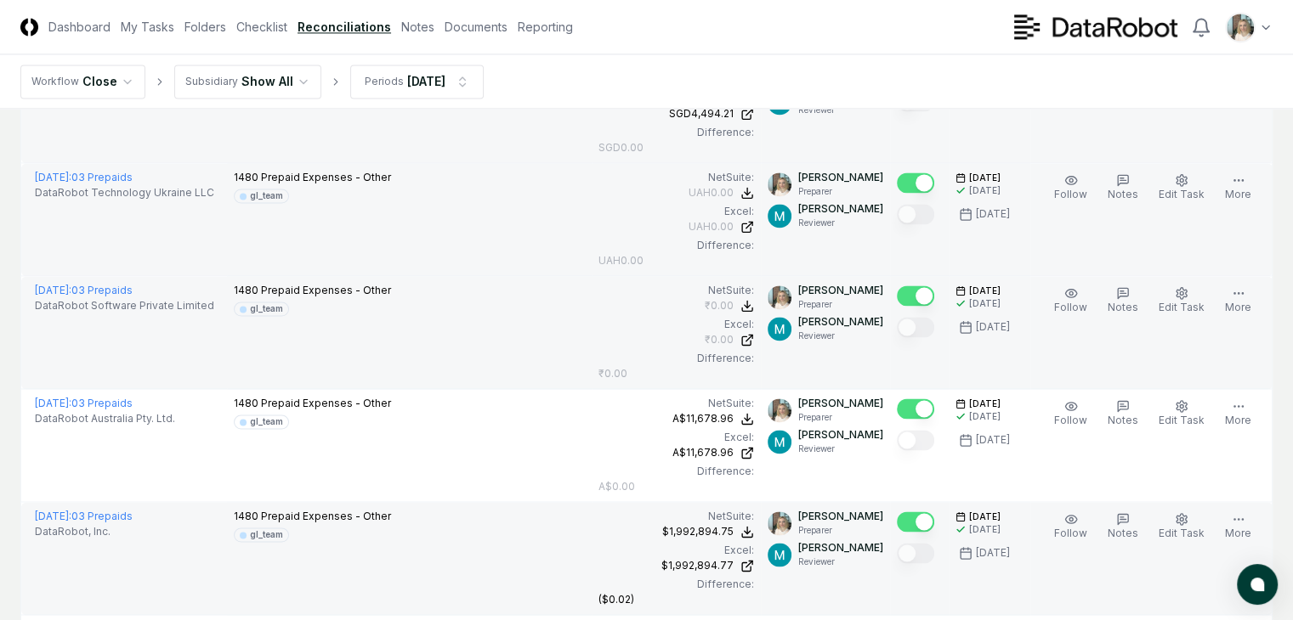
scroll to position [2662, 0]
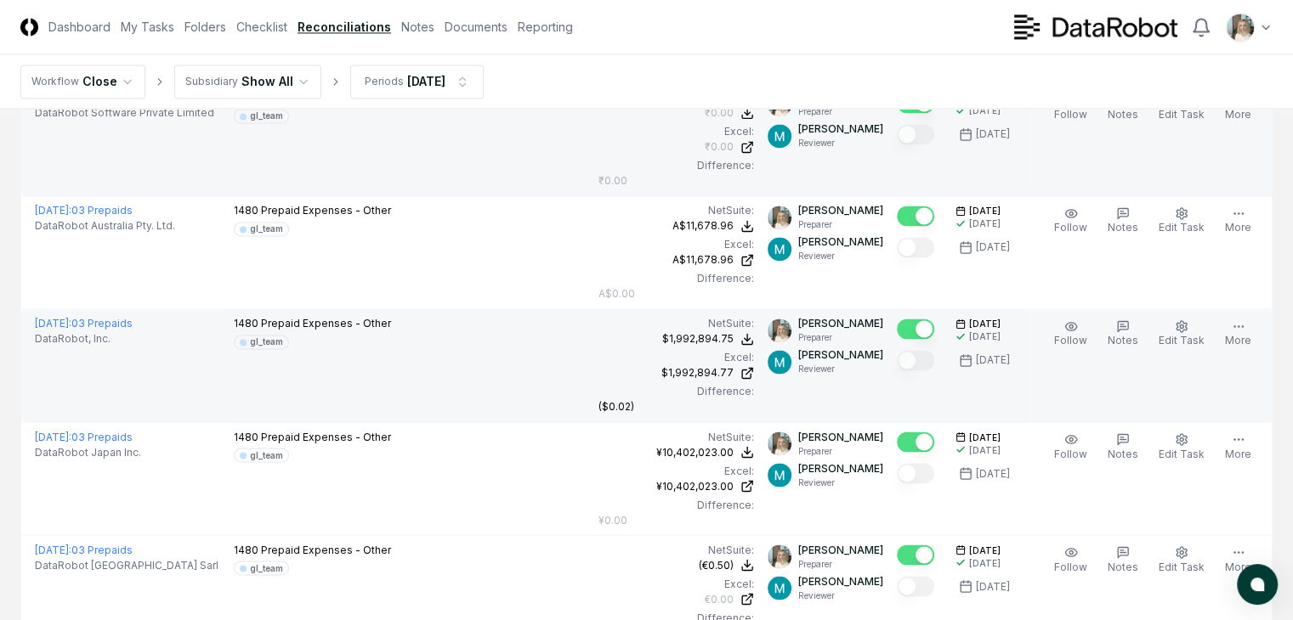
scroll to position [2832, 0]
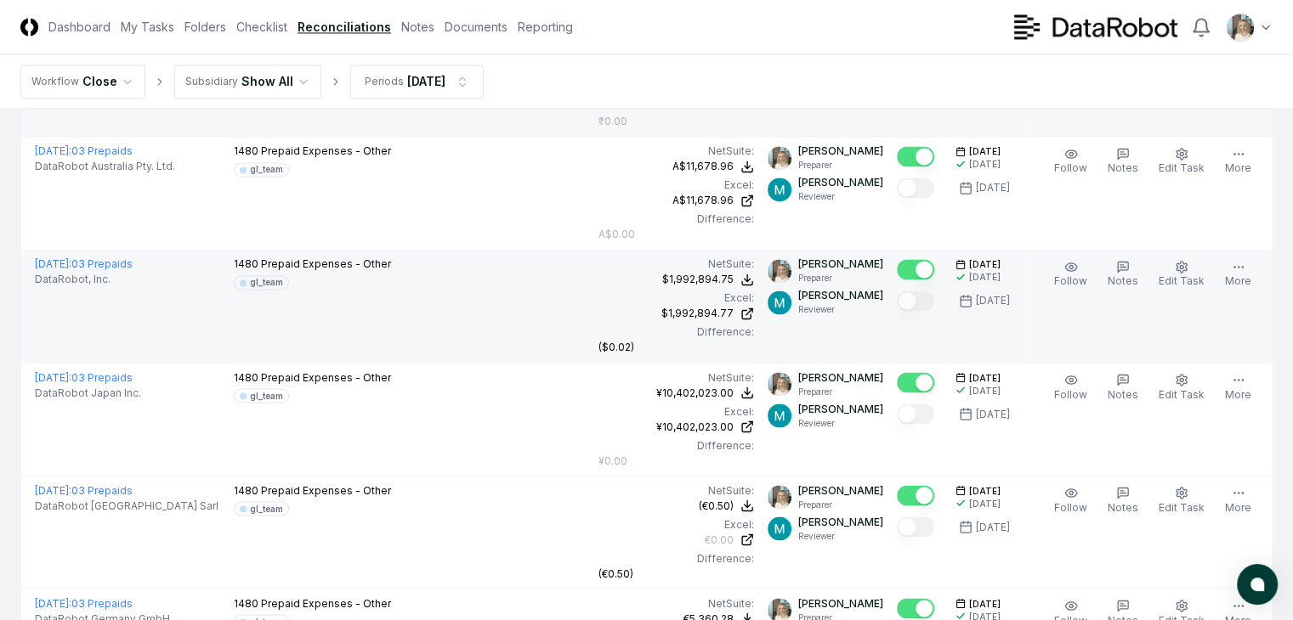
scroll to position [2889, 0]
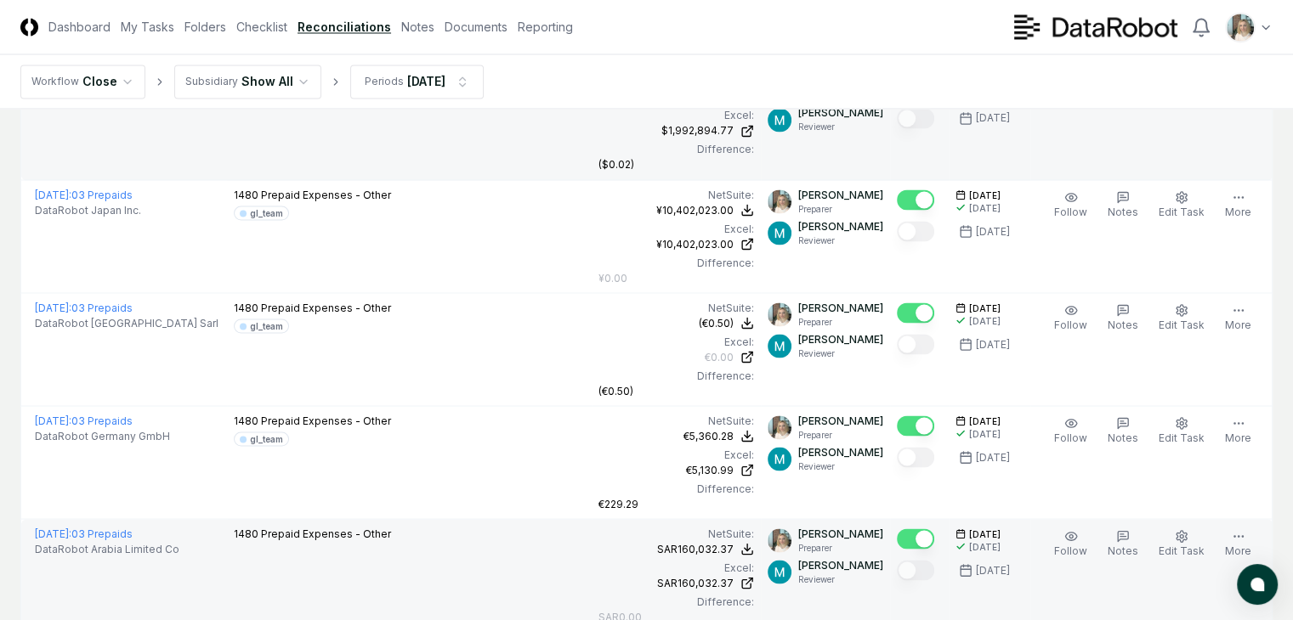
scroll to position [3059, 0]
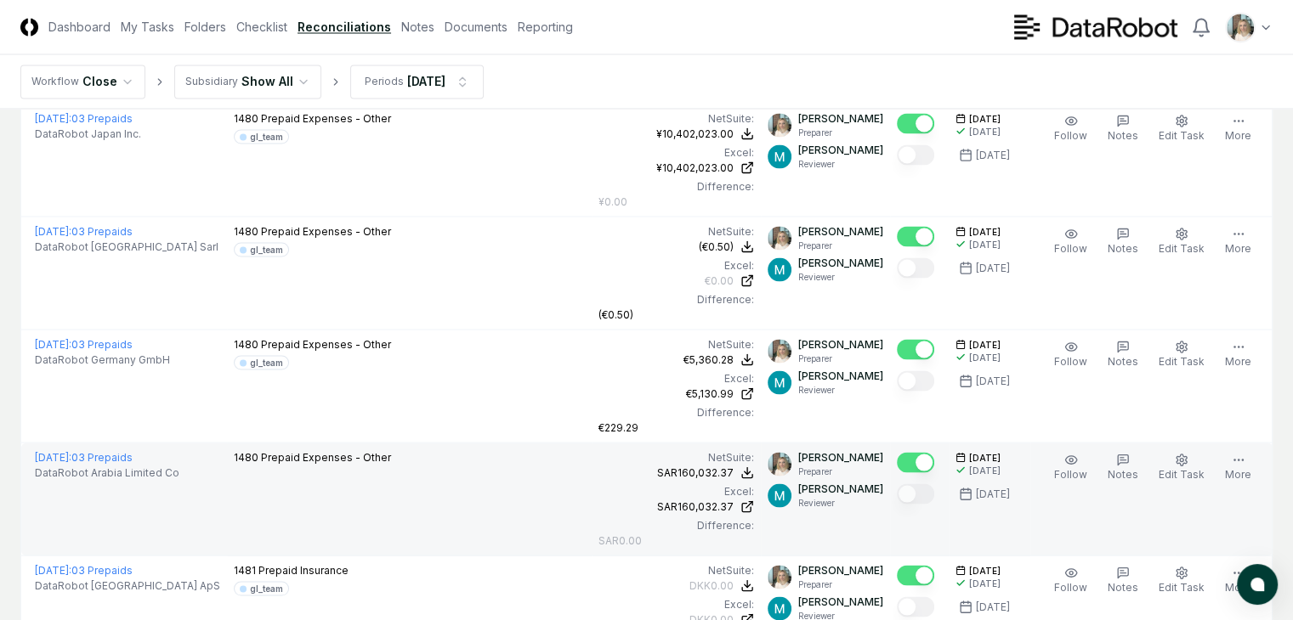
scroll to position [3172, 0]
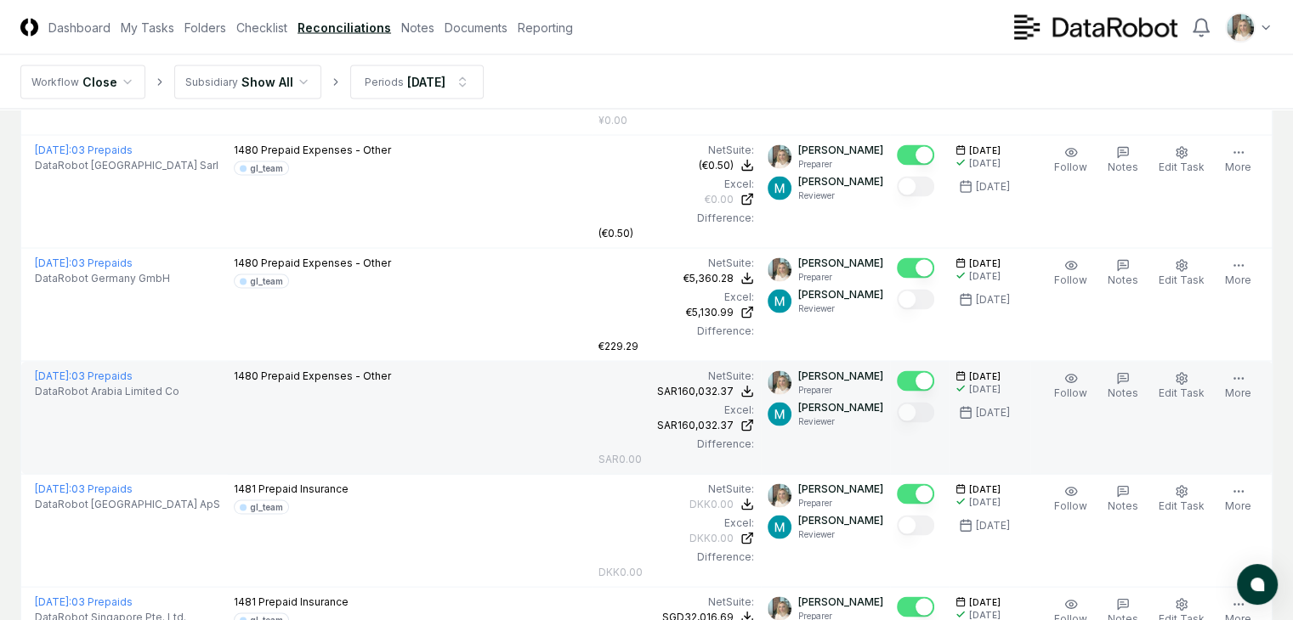
scroll to position [3229, 0]
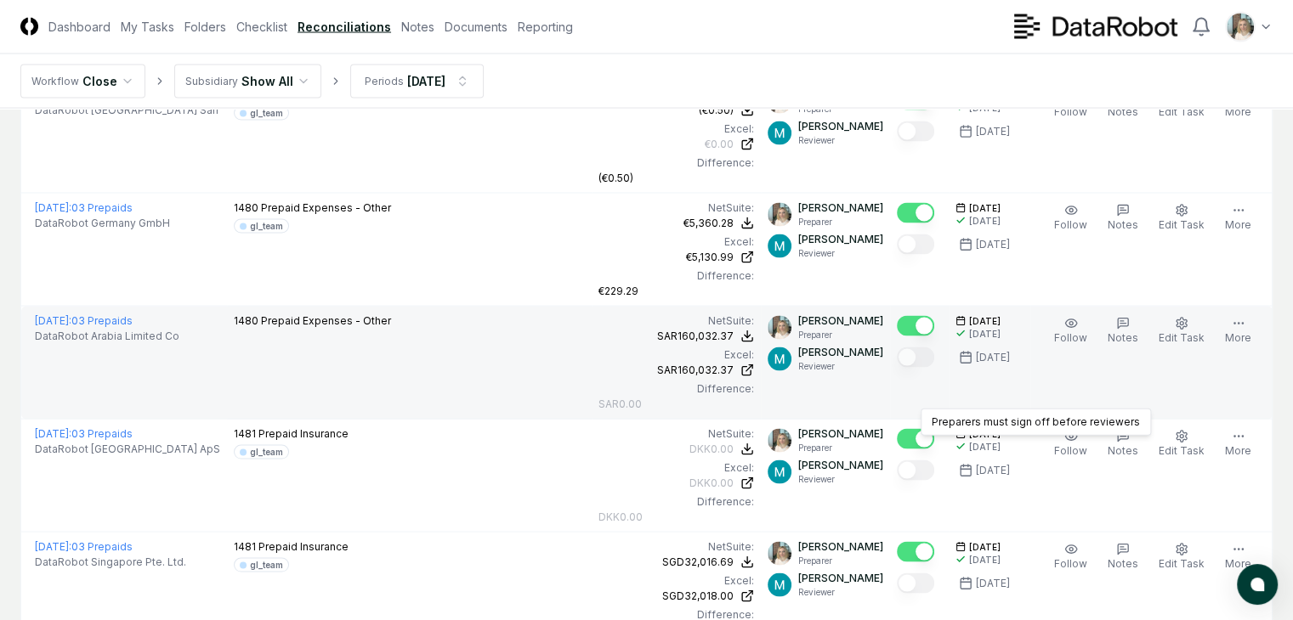
scroll to position [3285, 0]
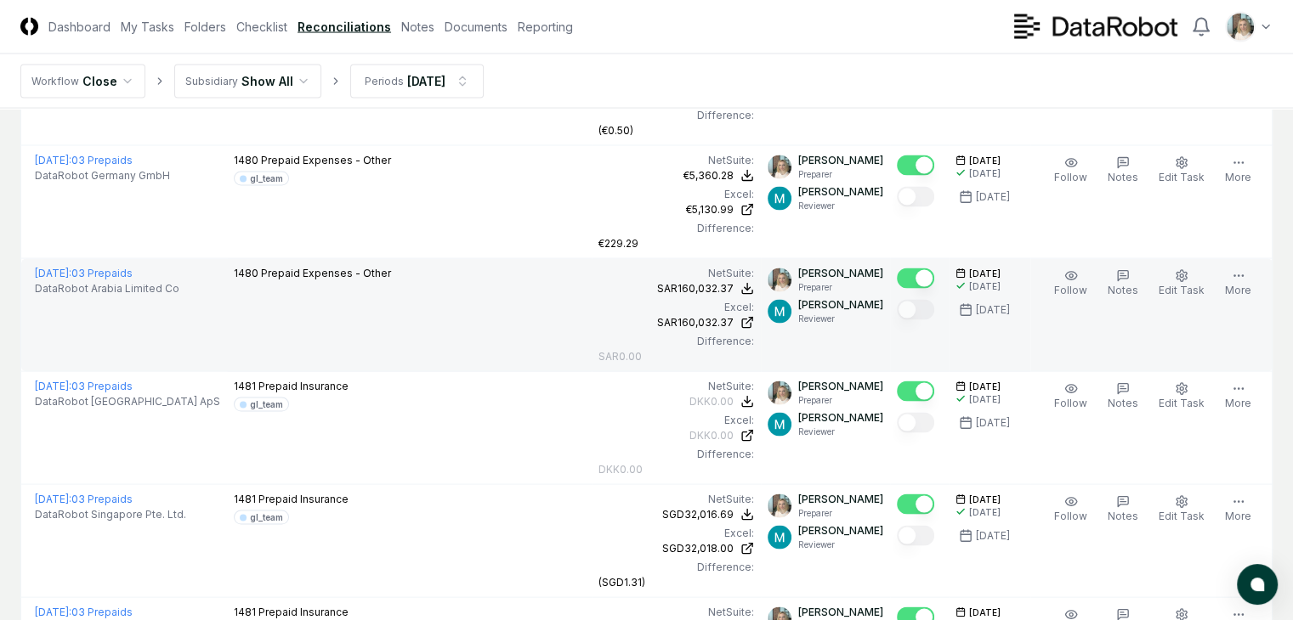
scroll to position [3342, 0]
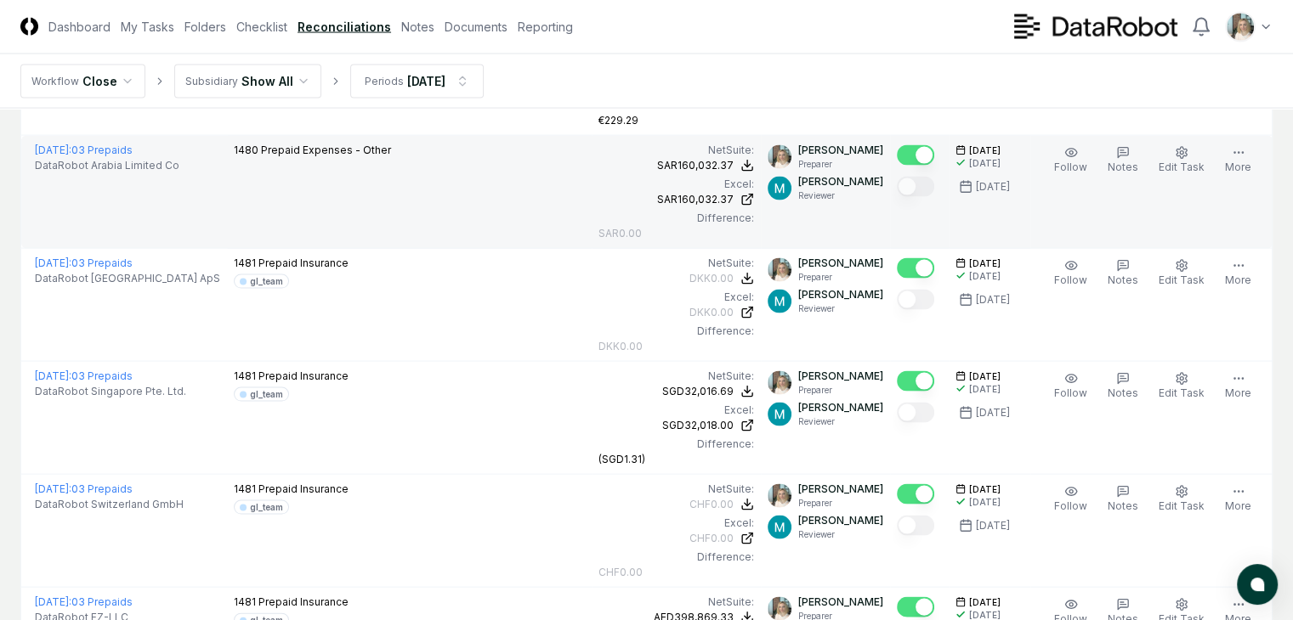
scroll to position [3455, 0]
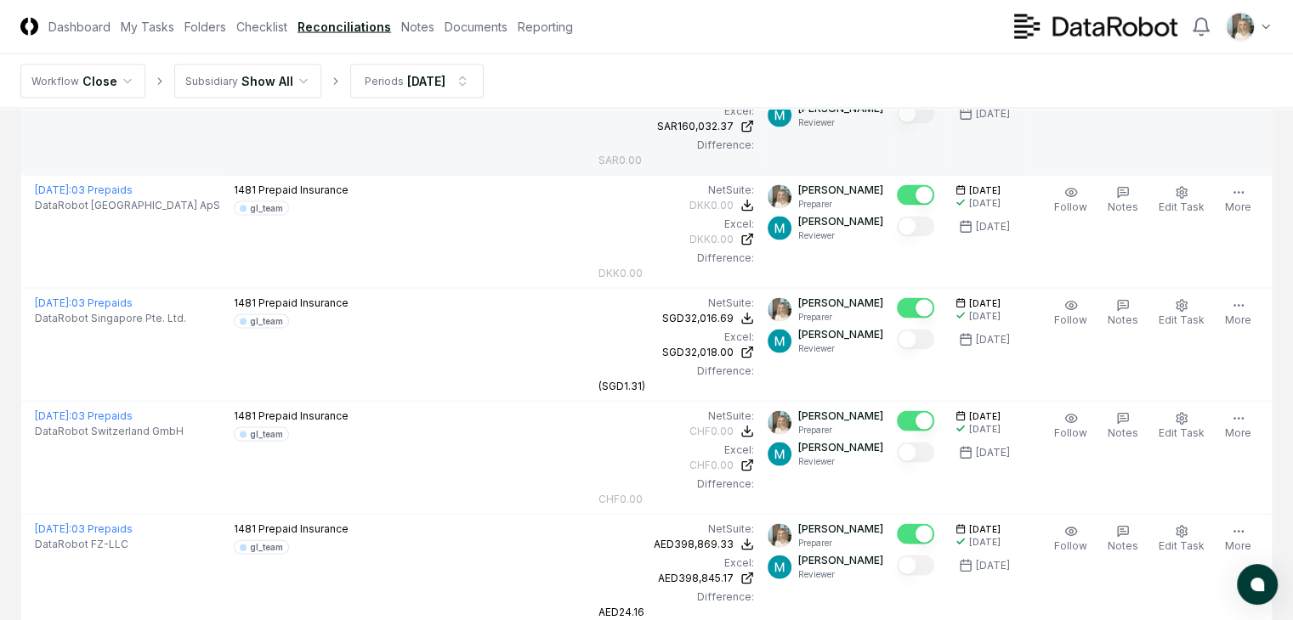
scroll to position [3512, 0]
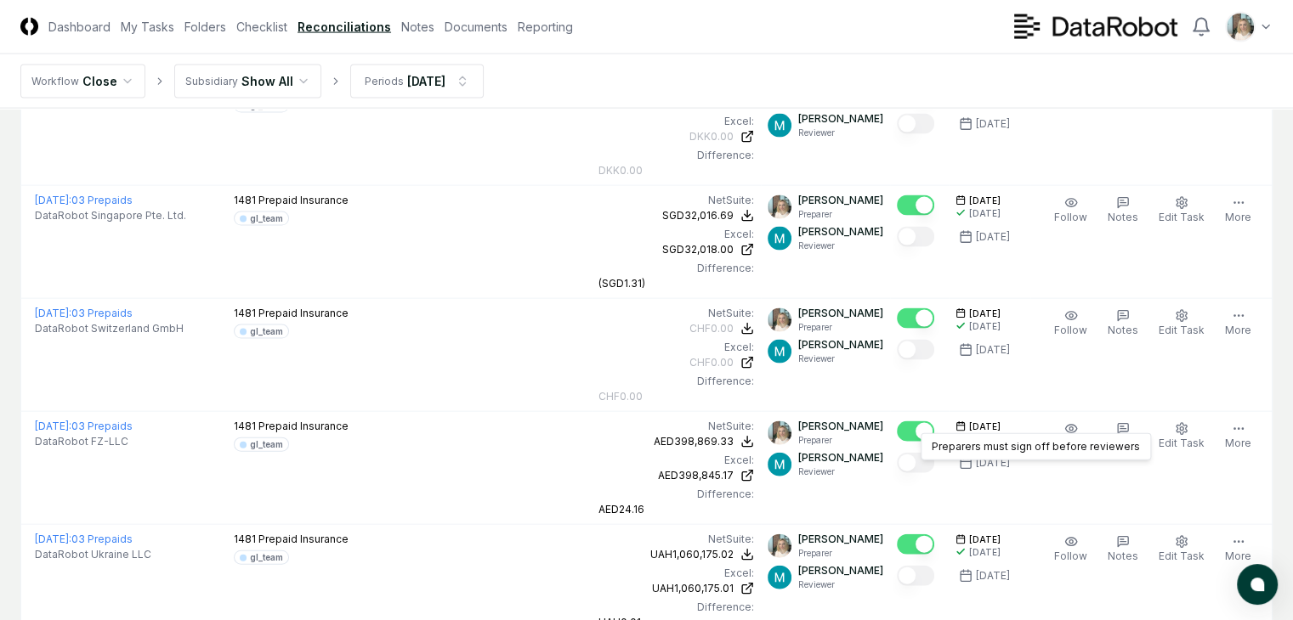
scroll to position [3682, 0]
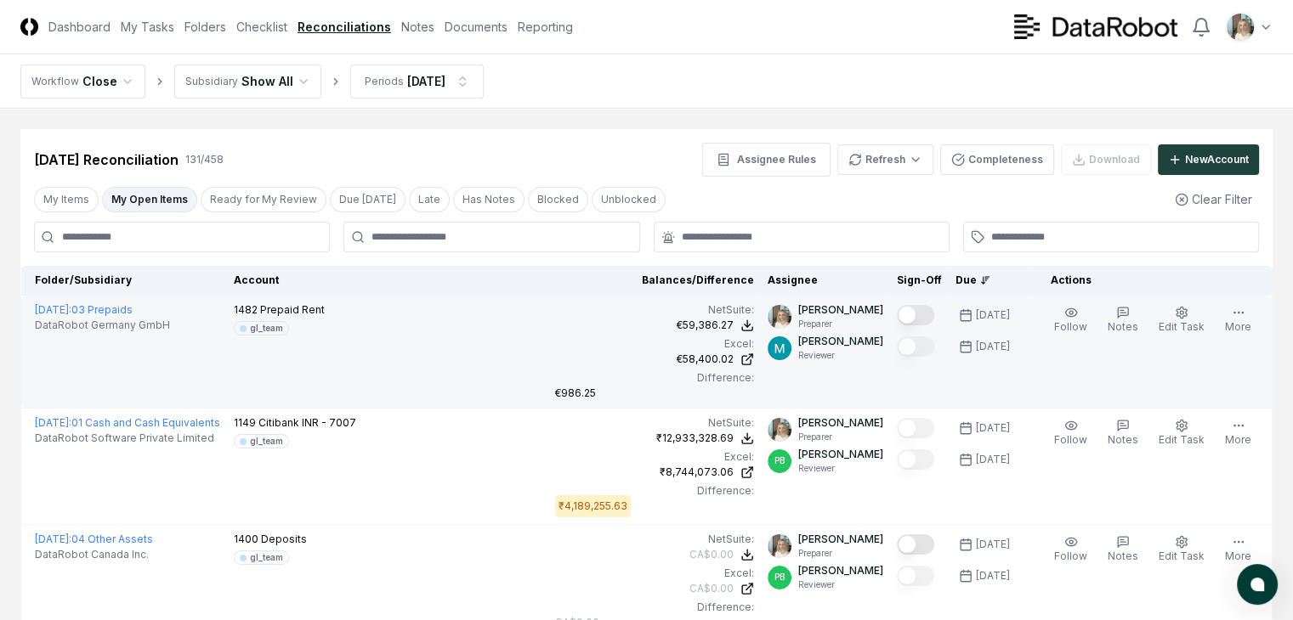
click at [901, 311] on button "Mark complete" at bounding box center [915, 315] width 37 height 20
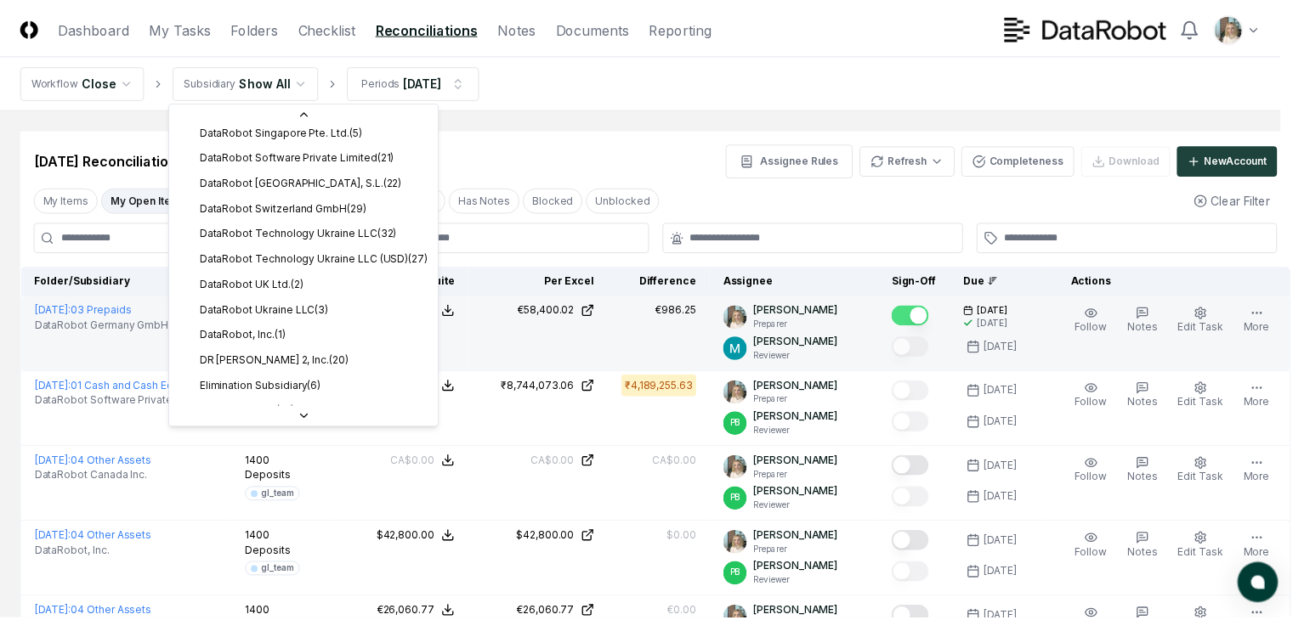
scroll to position [525, 0]
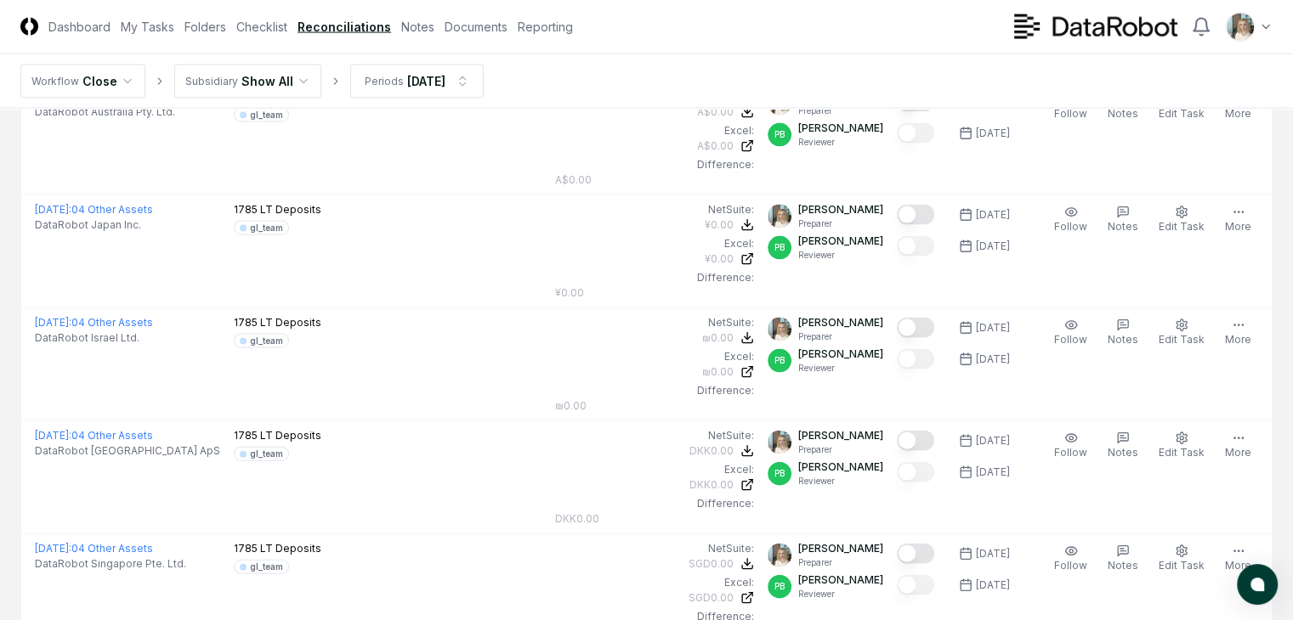
scroll to position [3627, 0]
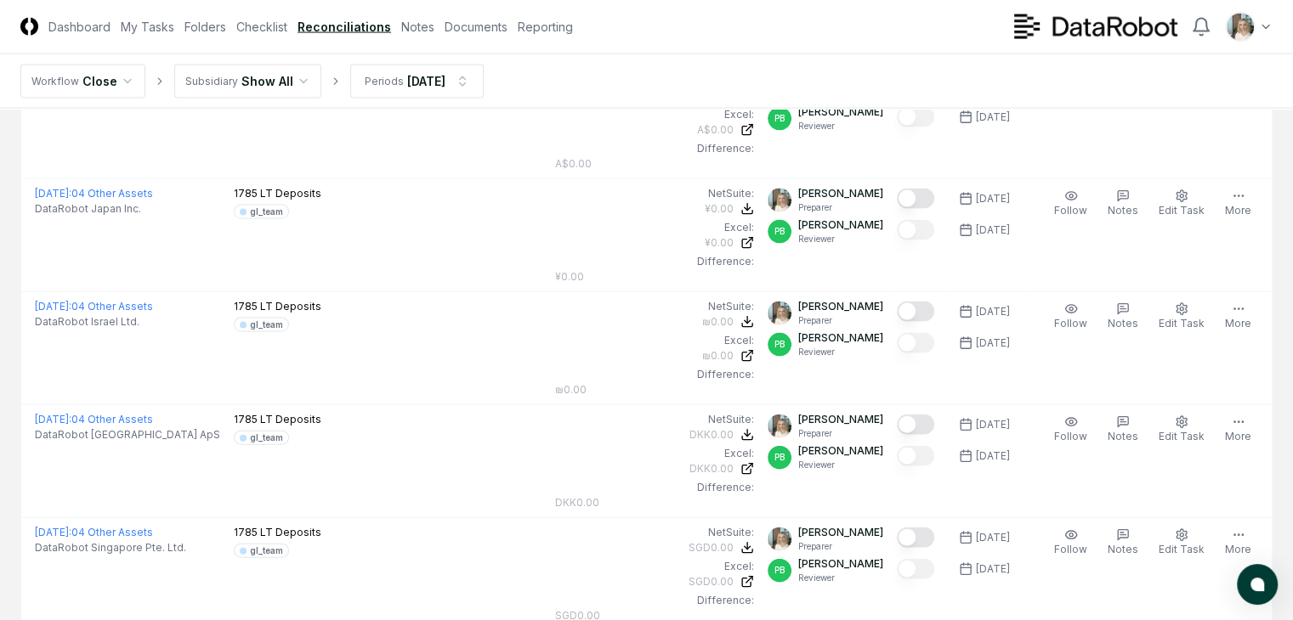
drag, startPoint x: 690, startPoint y: 484, endPoint x: 706, endPoint y: 525, distance: 44.7
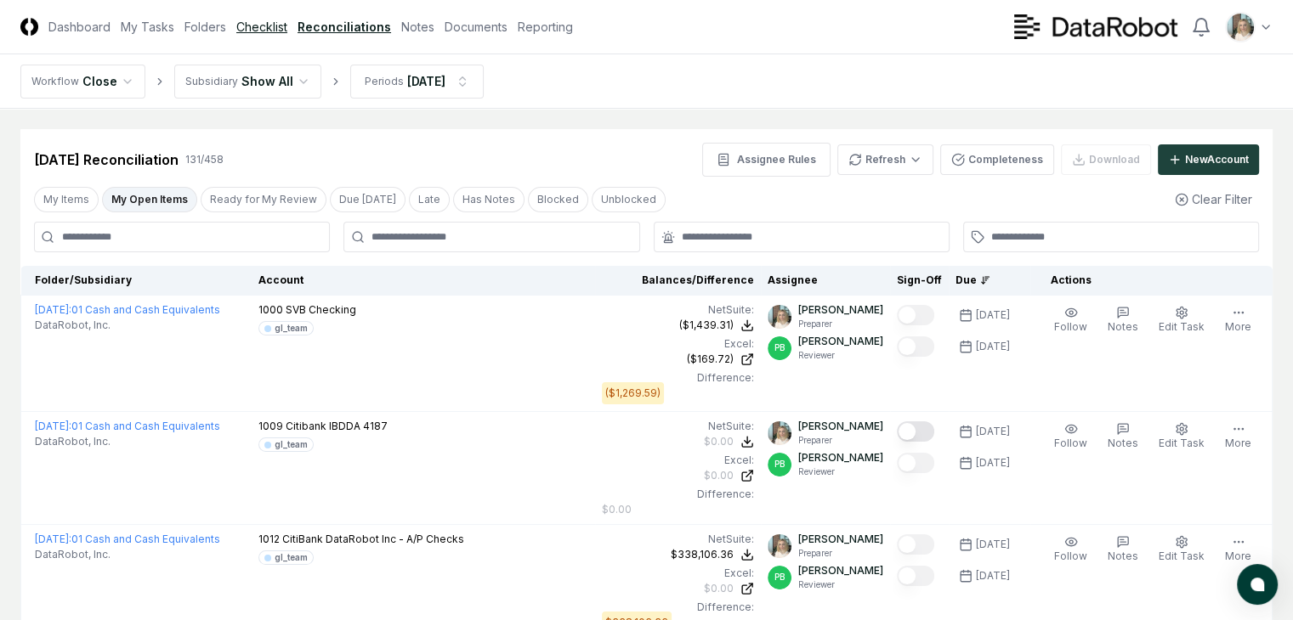
click at [287, 21] on link "Checklist" at bounding box center [261, 27] width 51 height 18
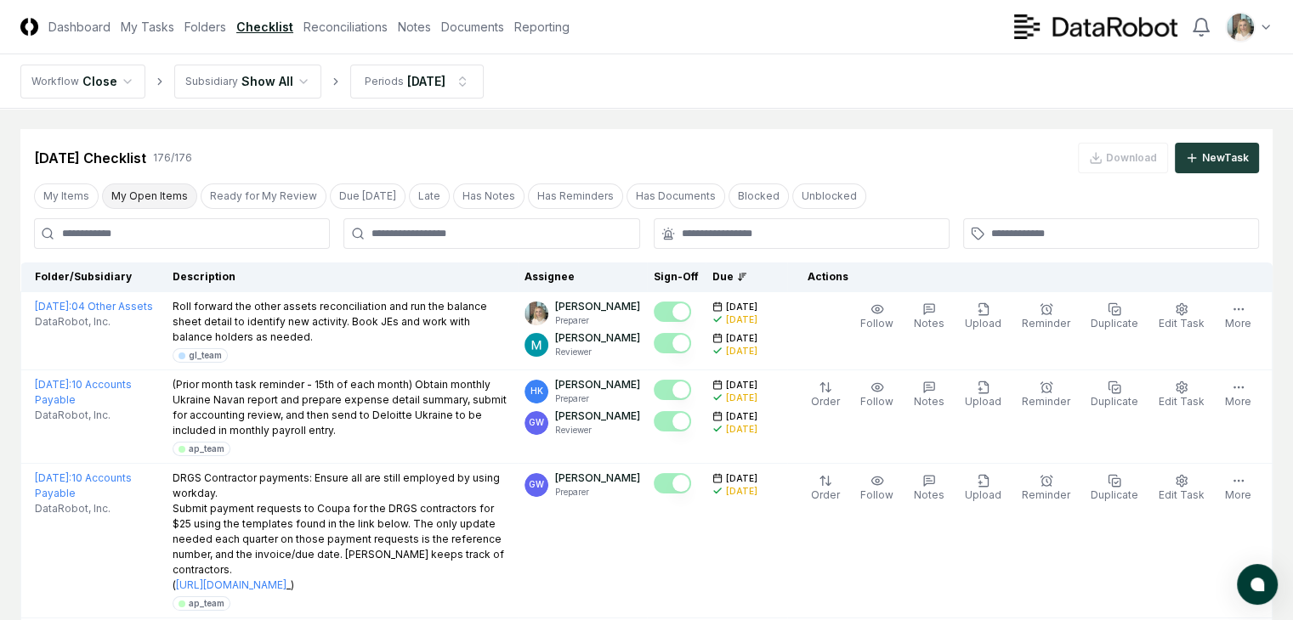
click at [167, 198] on button "My Open Items" at bounding box center [149, 196] width 95 height 25
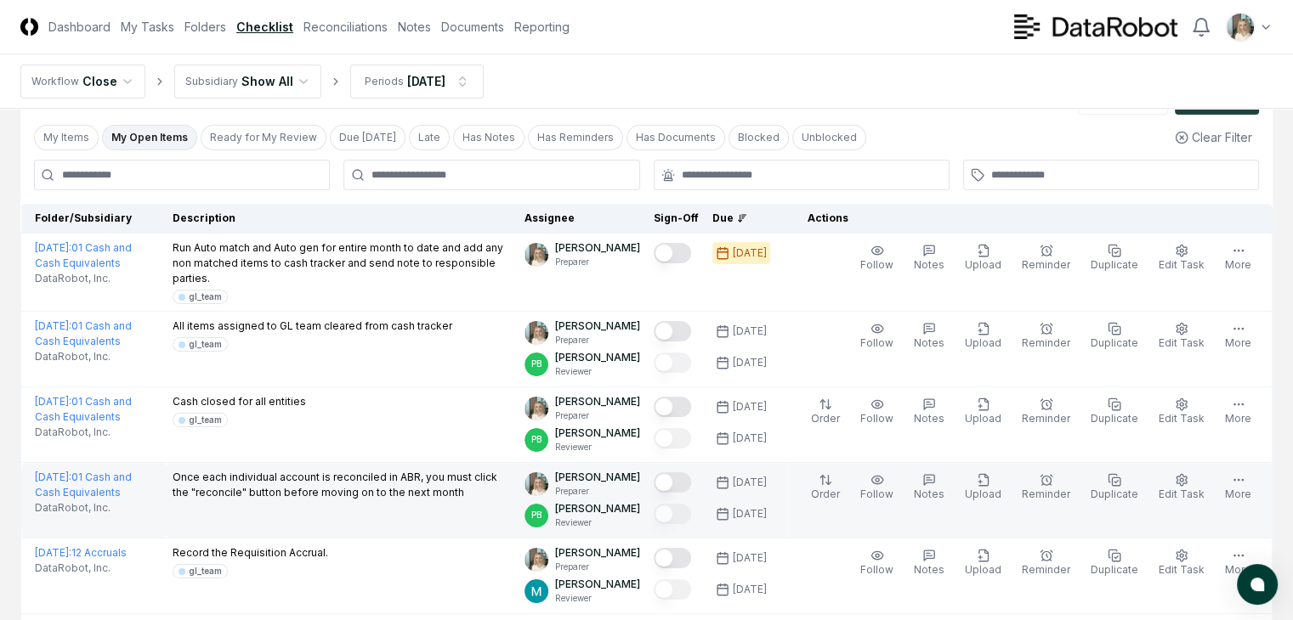
scroll to position [56, 0]
